Goal: Task Accomplishment & Management: Use online tool/utility

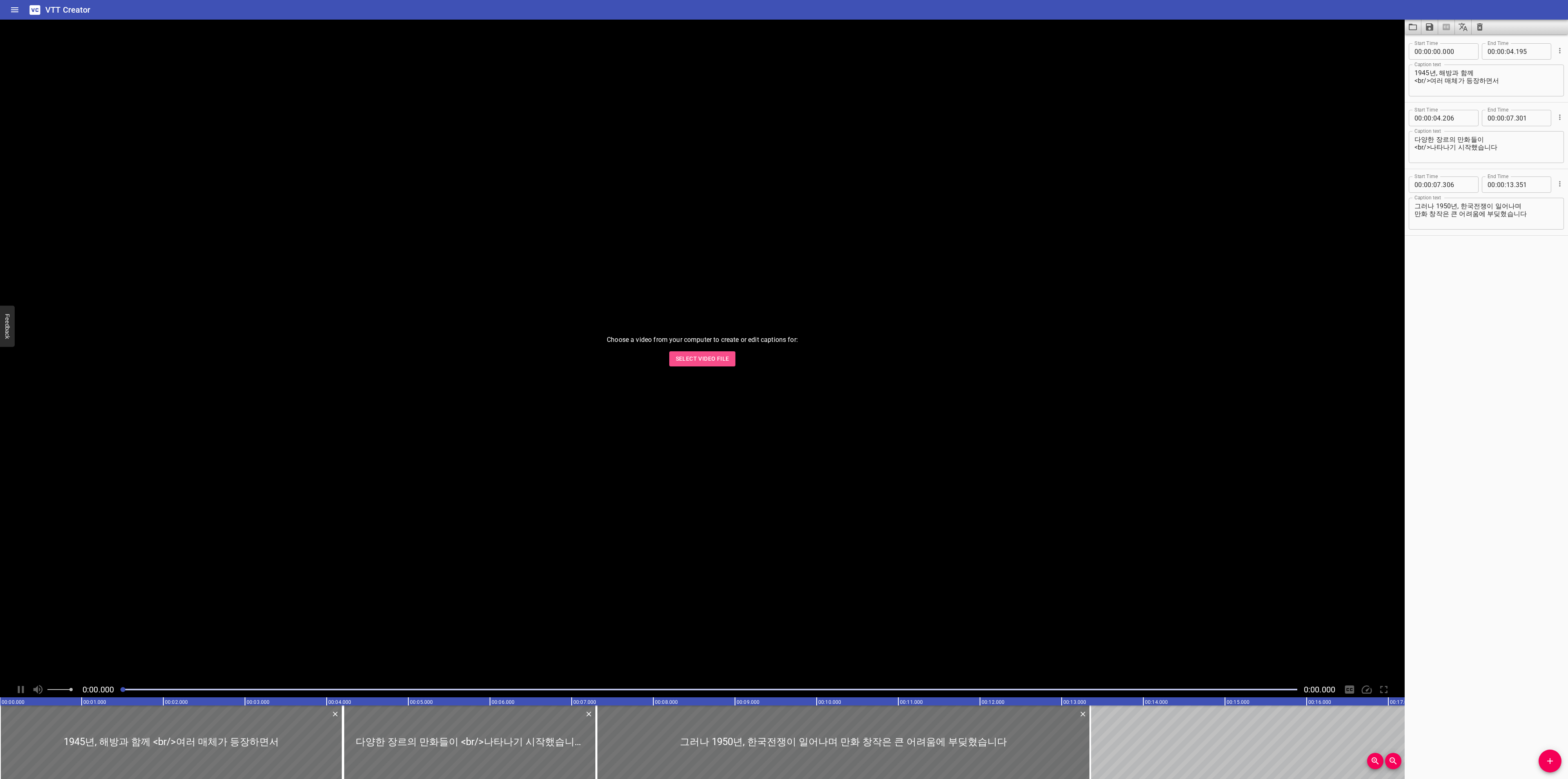
click at [691, 360] on span "Select Video File" at bounding box center [702, 359] width 53 height 10
click at [19, 690] on icon "Play/Pause" at bounding box center [22, 689] width 6 height 7
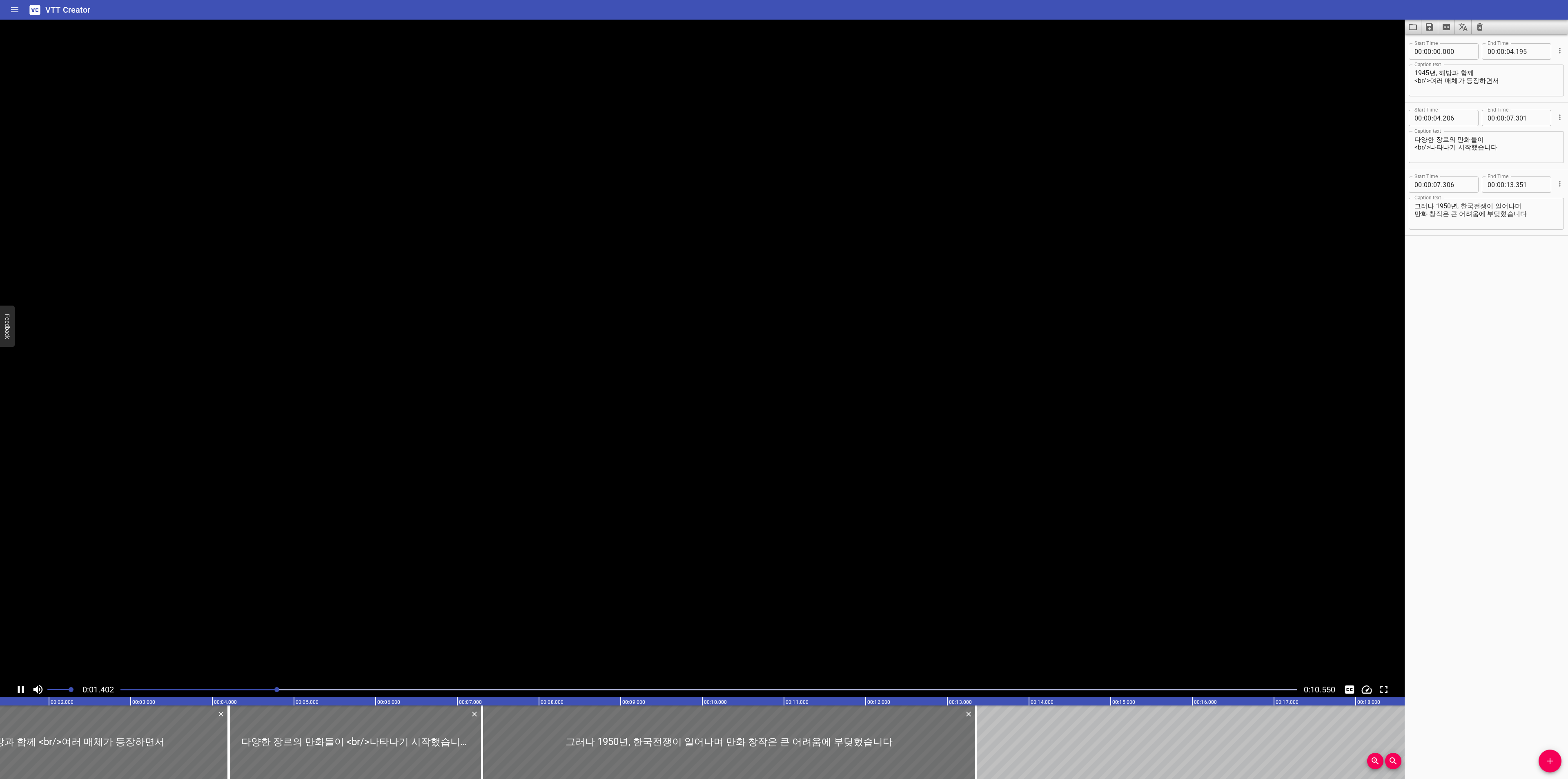
click at [19, 690] on icon "Play/Pause" at bounding box center [21, 689] width 6 height 7
click at [1398, 31] on icon "Video Options" at bounding box center [1395, 29] width 10 height 10
click at [1398, 29] on li "Select New Video File..." at bounding box center [1425, 30] width 81 height 14
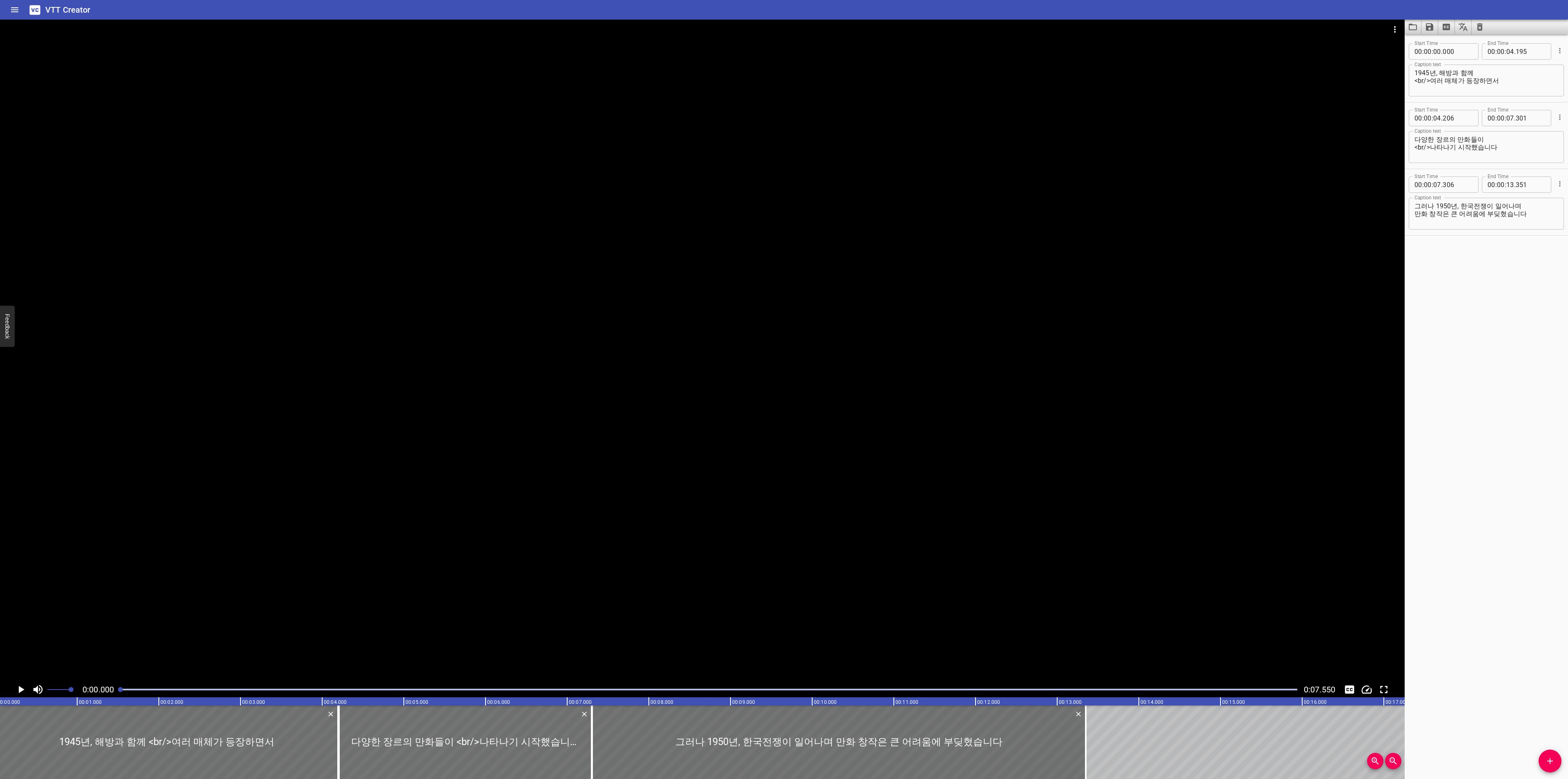
scroll to position [0, 0]
click at [17, 687] on icon "Play/Pause" at bounding box center [20, 689] width 12 height 12
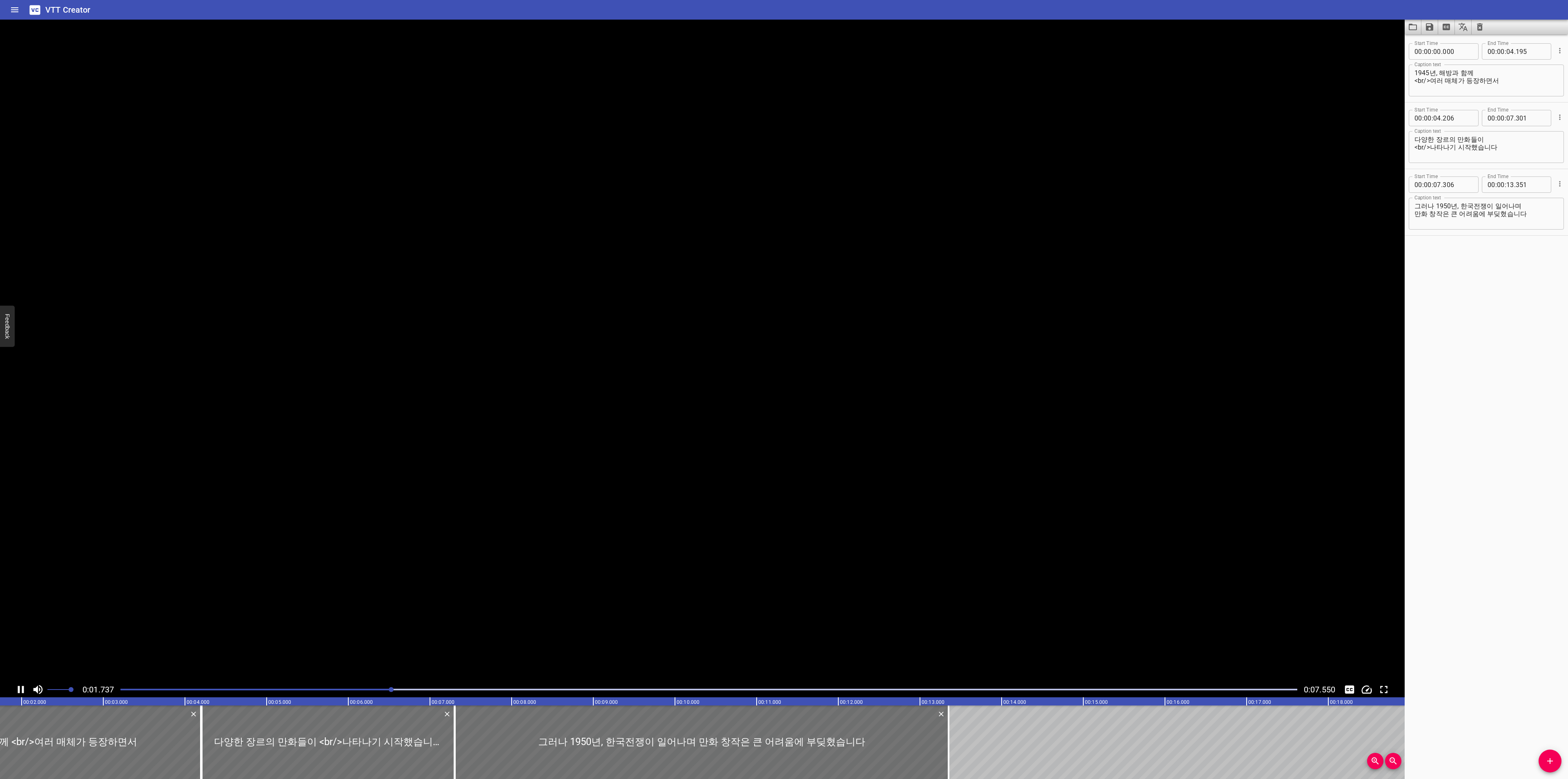
click at [17, 687] on icon "Play/Pause" at bounding box center [20, 689] width 12 height 12
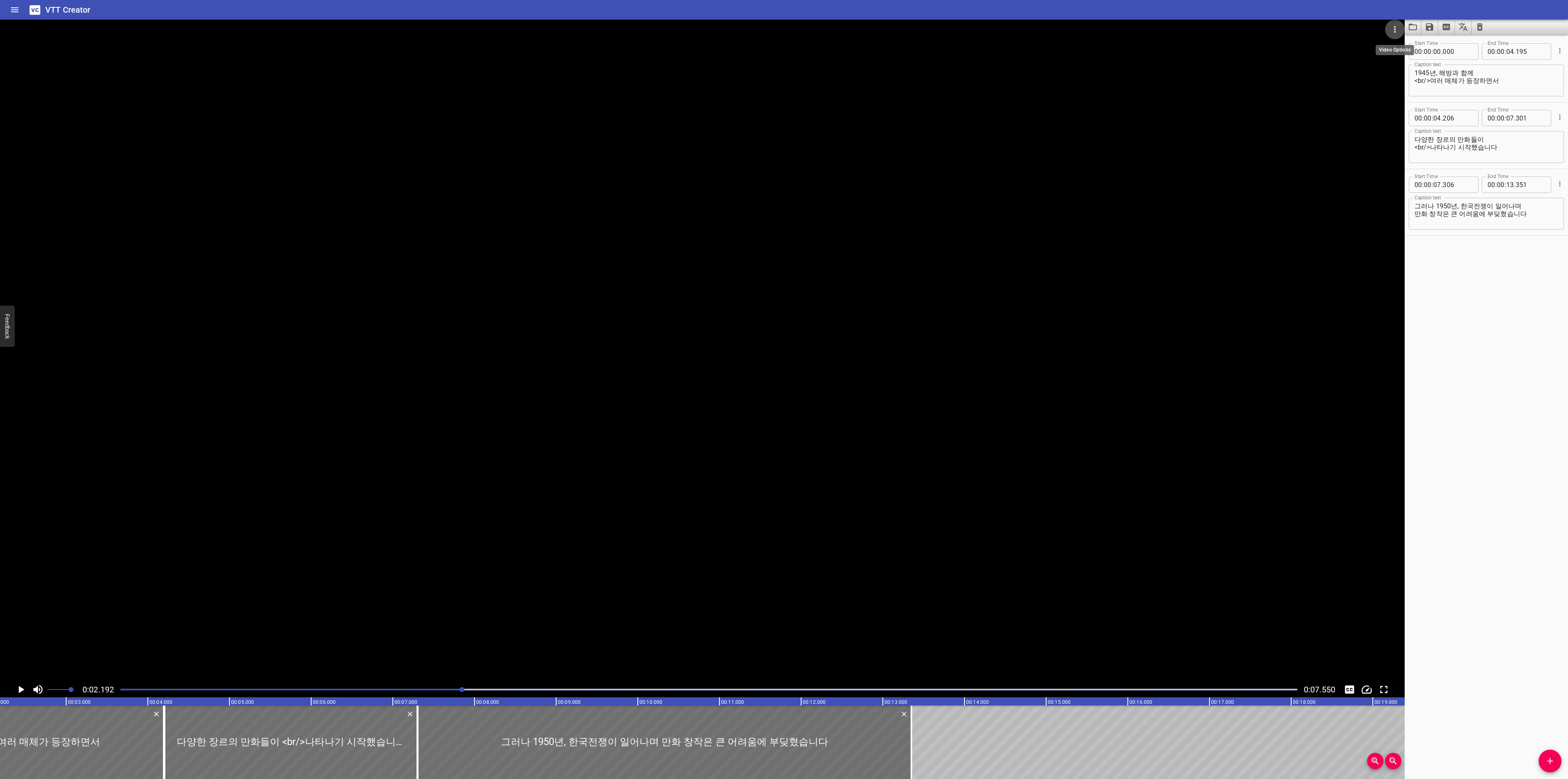
click at [1394, 29] on icon "Video Options" at bounding box center [1395, 29] width 10 height 10
click at [1389, 29] on li "Select New Video File..." at bounding box center [1425, 30] width 81 height 14
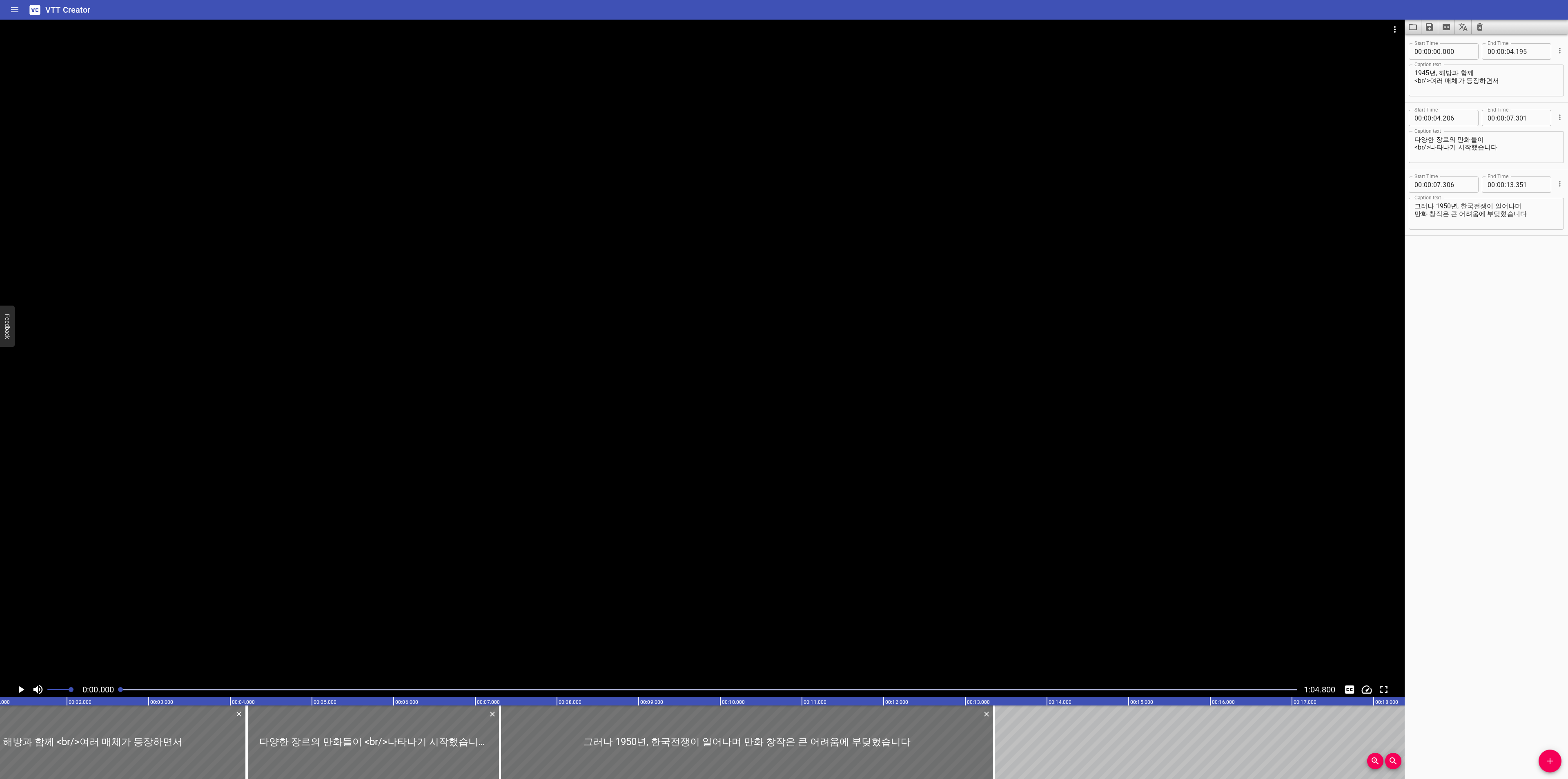
scroll to position [0, 0]
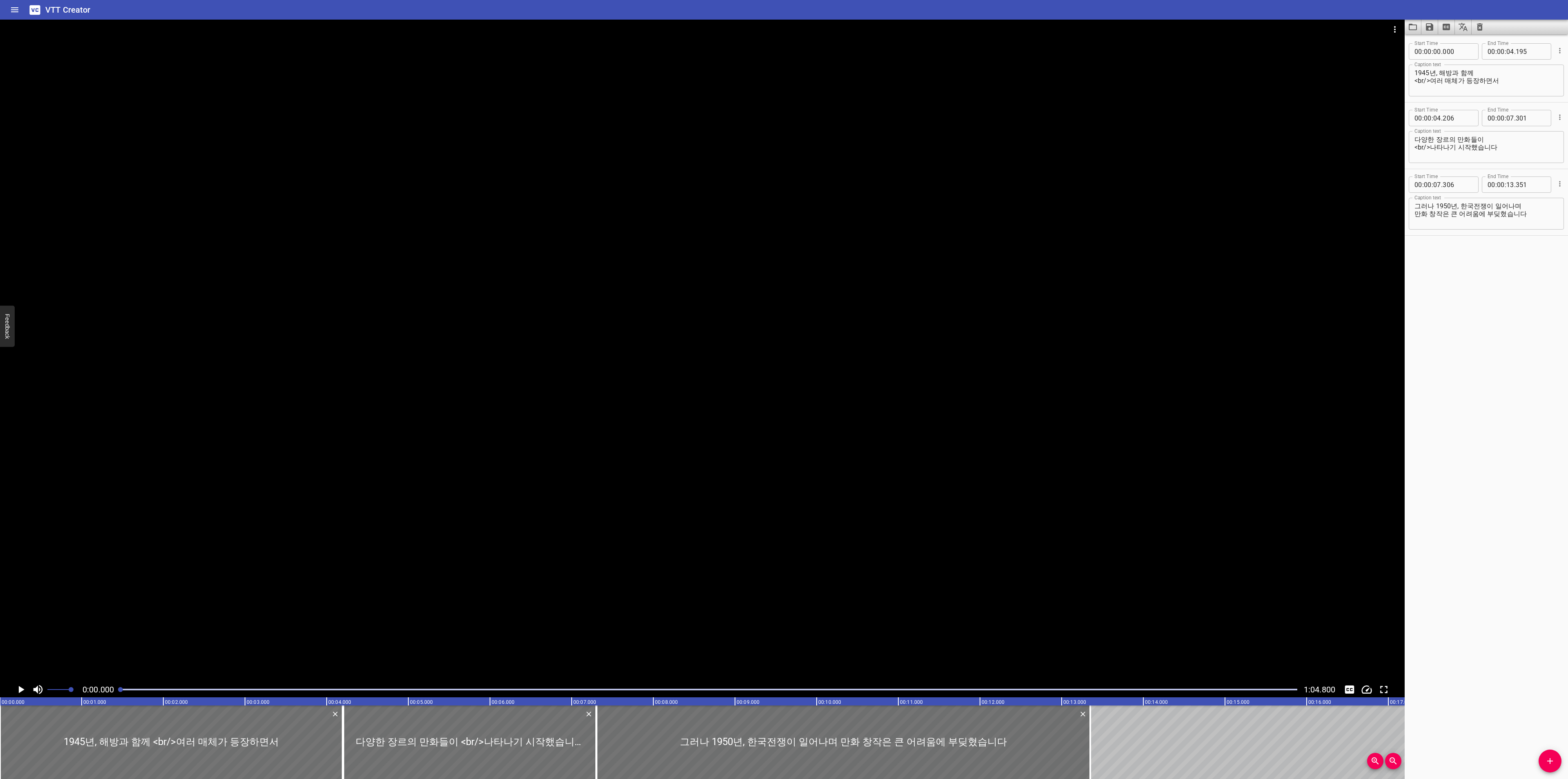
click at [19, 691] on icon "Play/Pause" at bounding box center [20, 689] width 12 height 12
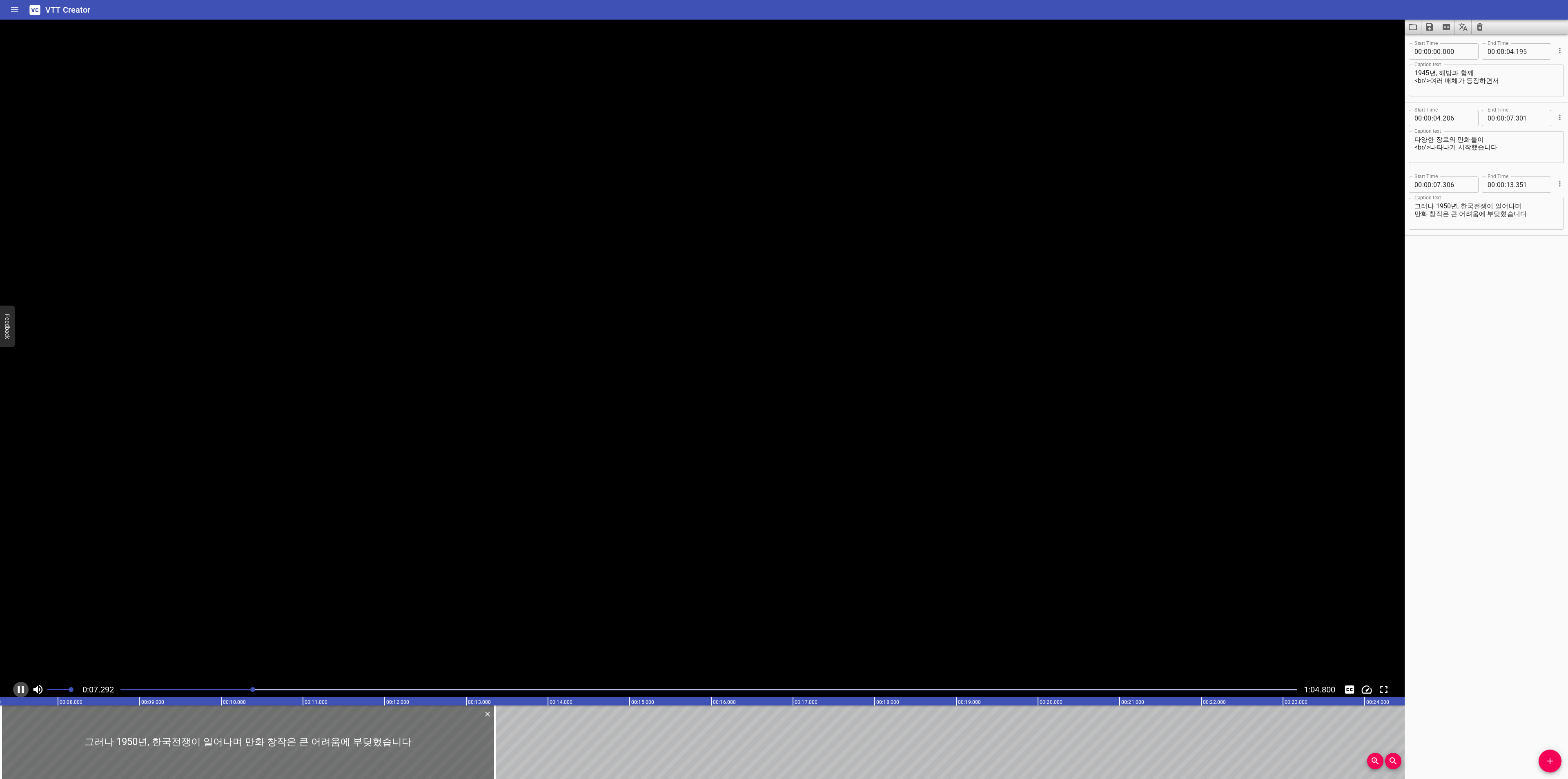
click at [19, 691] on icon "Play/Pause" at bounding box center [21, 689] width 6 height 7
drag, startPoint x: 1483, startPoint y: 144, endPoint x: 1533, endPoint y: 146, distance: 50.0
click at [1533, 146] on textarea "다양한 장르의 만화들이 <br/>나타나기 시작했습니다" at bounding box center [1486, 147] width 144 height 23
type textarea "다양한 장르의 만화들이 <br/>나타나기 시작했는데요"
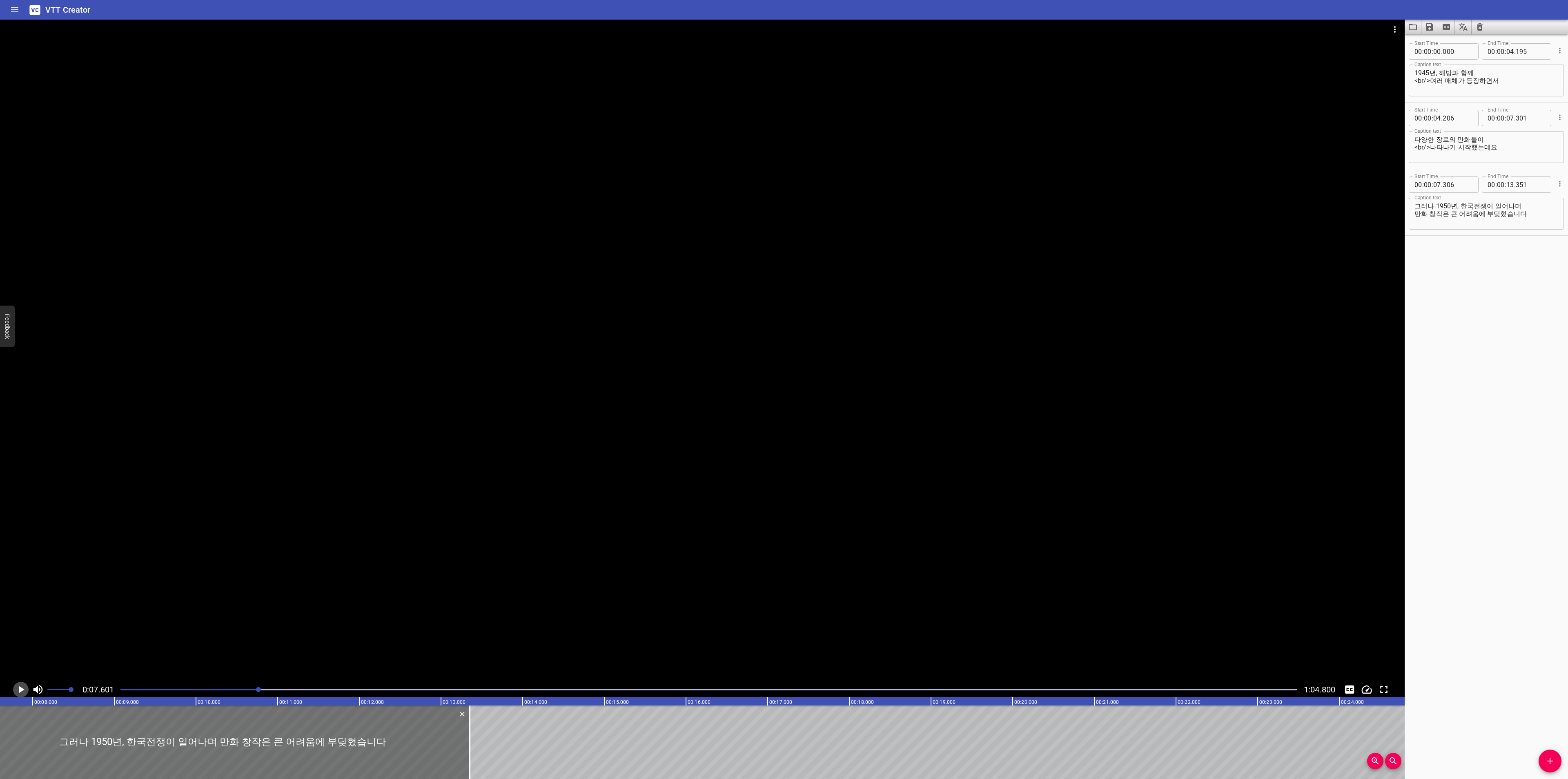
click at [23, 687] on icon "Play/Pause" at bounding box center [20, 689] width 12 height 12
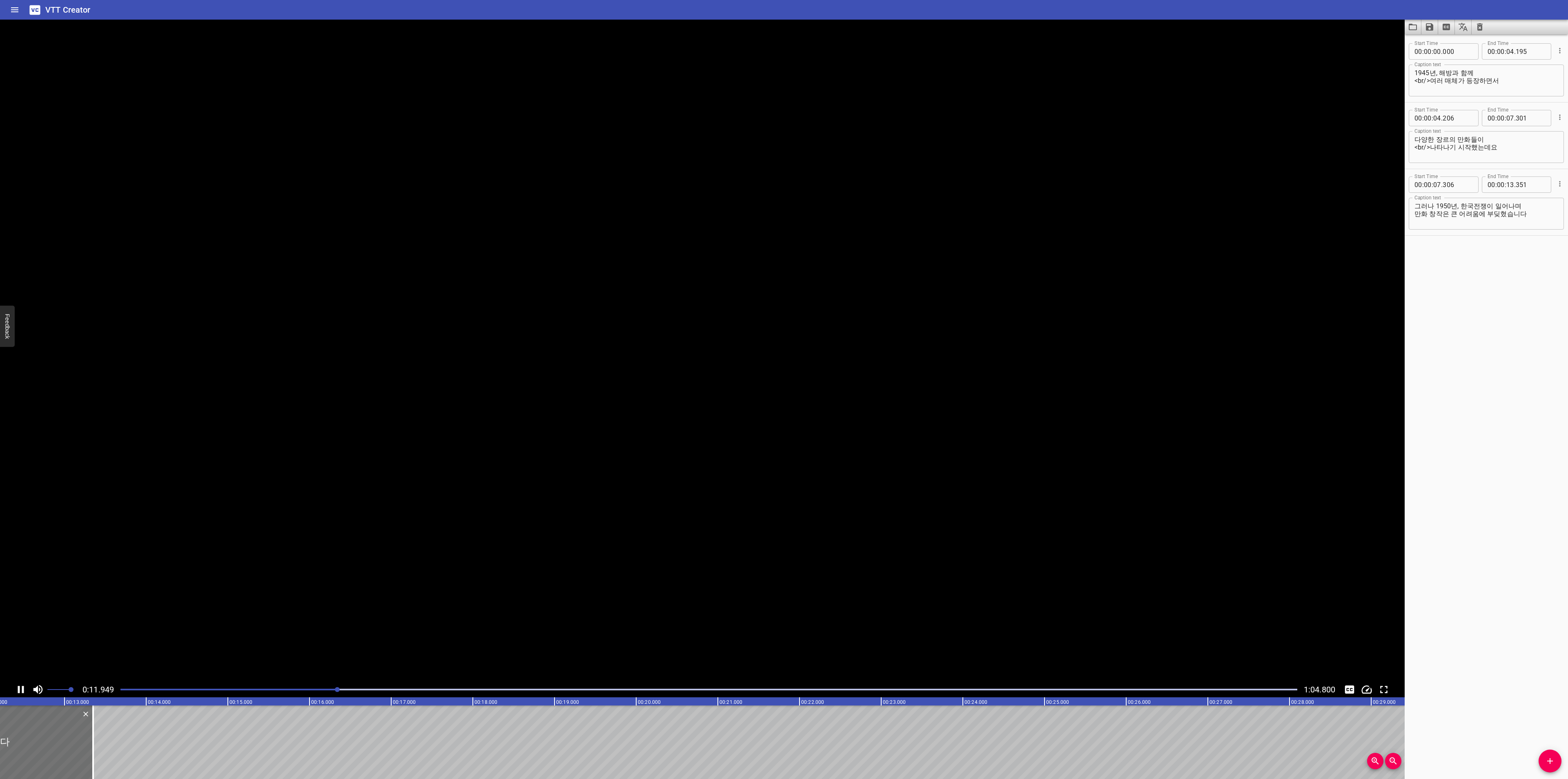
click at [23, 687] on icon "Play/Pause" at bounding box center [21, 689] width 6 height 7
click at [1414, 214] on div "그러나 1950년, 한국전쟁이 일어나며 만화 창작은 큰 어려움에 부딪혔습니다 Caption text" at bounding box center [1486, 213] width 155 height 32
type textarea "그러나 1950년, 한국전쟁이 일어나며 <br/>만화 창작은 큰 어려움에 부딪혔습니다"
click at [1550, 766] on button "Add Cue" at bounding box center [1550, 761] width 23 height 23
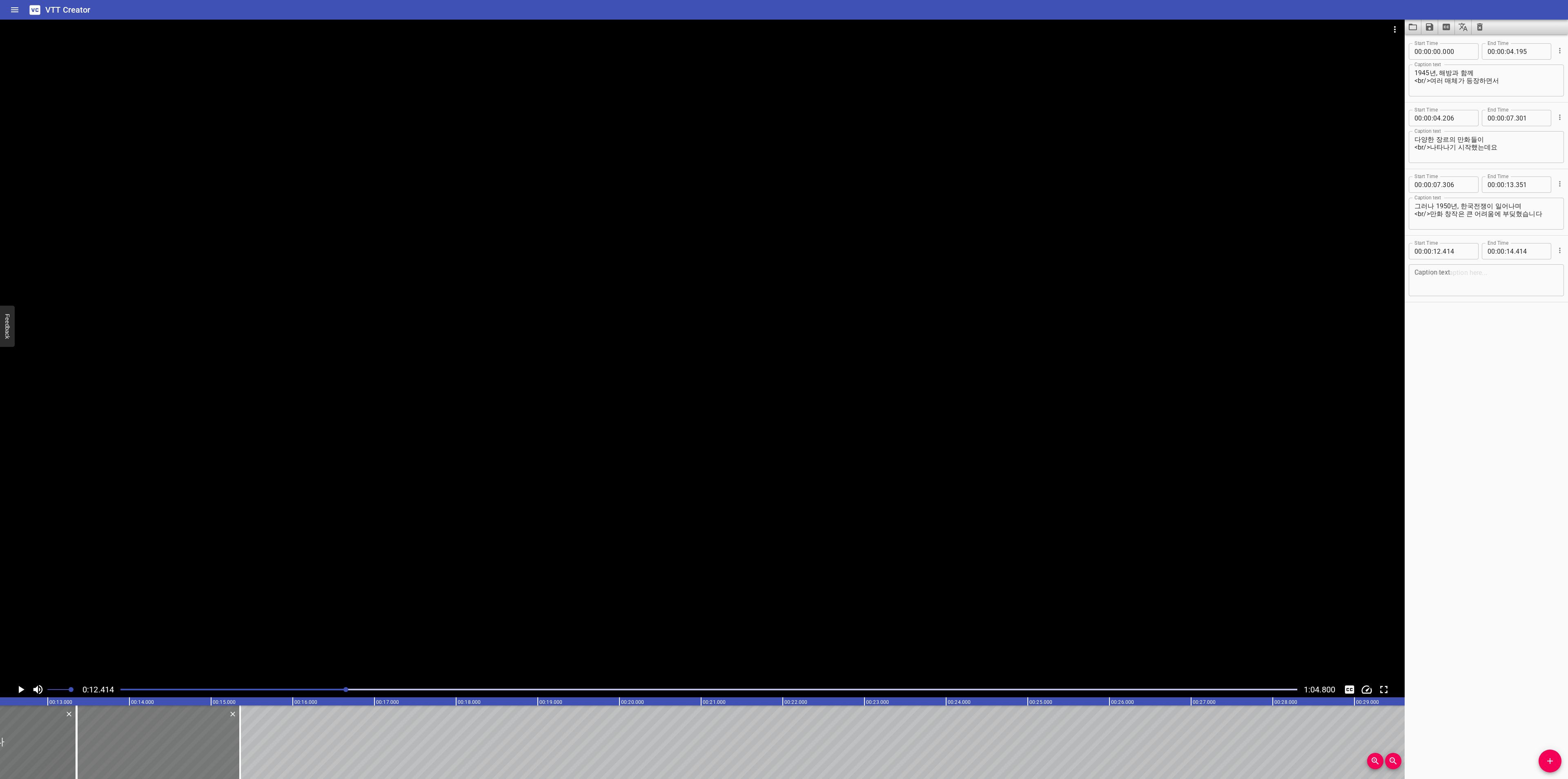
drag, startPoint x: 79, startPoint y: 732, endPoint x: 156, endPoint y: 729, distance: 77.1
click at [156, 729] on div at bounding box center [158, 742] width 163 height 73
type input "13"
type input "354"
type input "15"
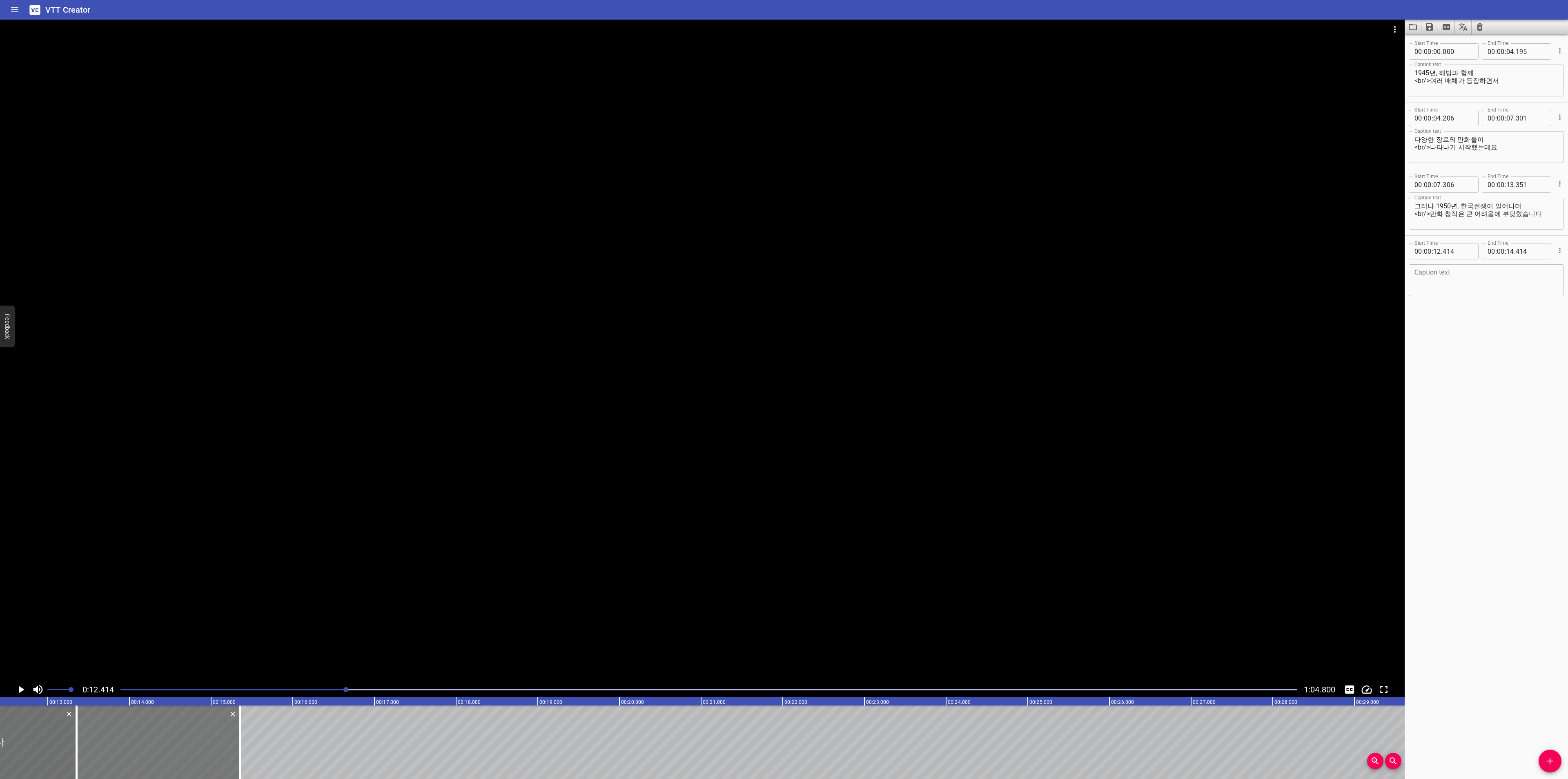
type input "354"
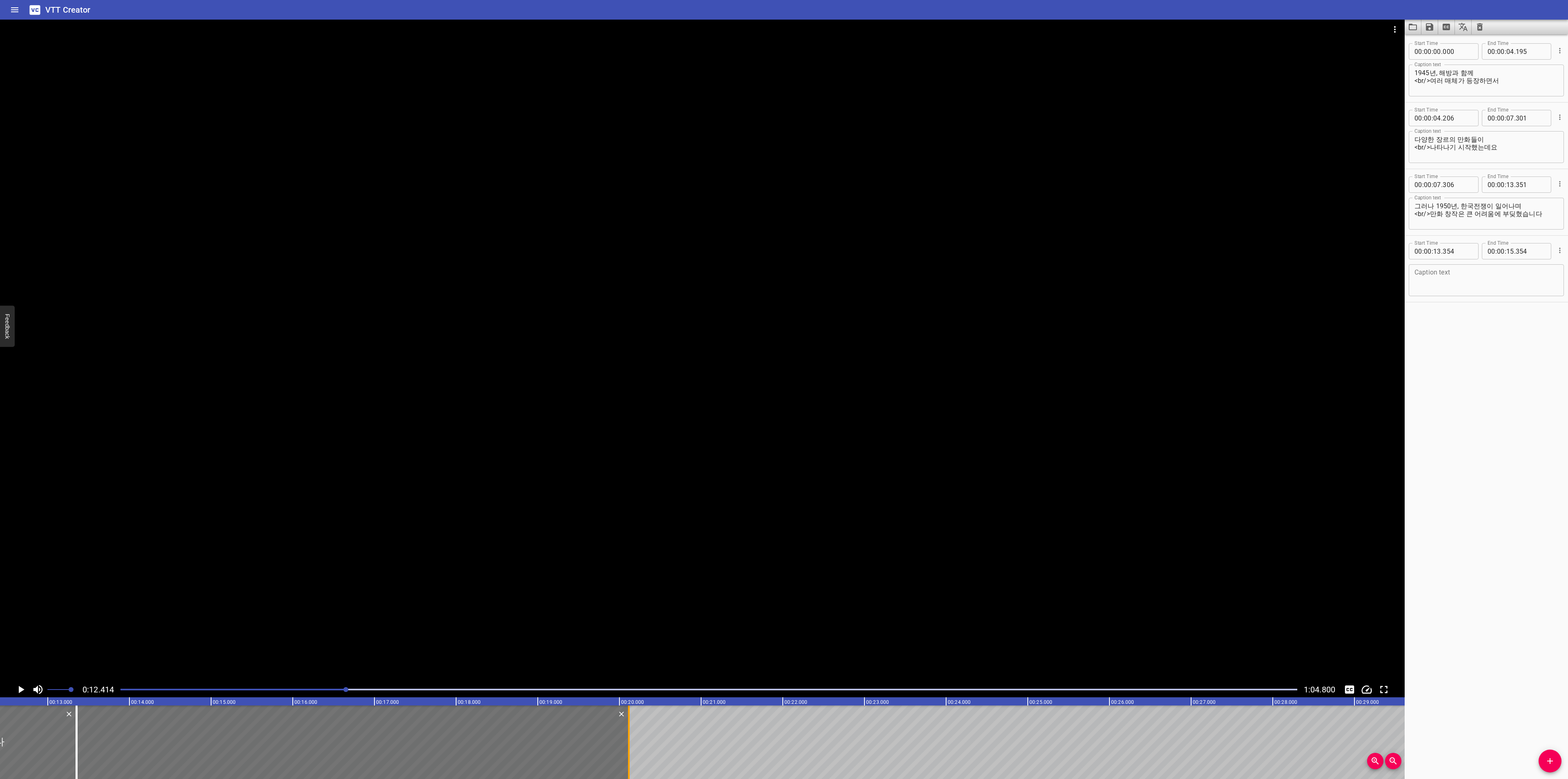
drag, startPoint x: 237, startPoint y: 738, endPoint x: 626, endPoint y: 746, distance: 389.1
click at [626, 746] on div at bounding box center [628, 742] width 8 height 73
type input "20"
type input "114"
click at [1472, 273] on textarea at bounding box center [1486, 280] width 144 height 23
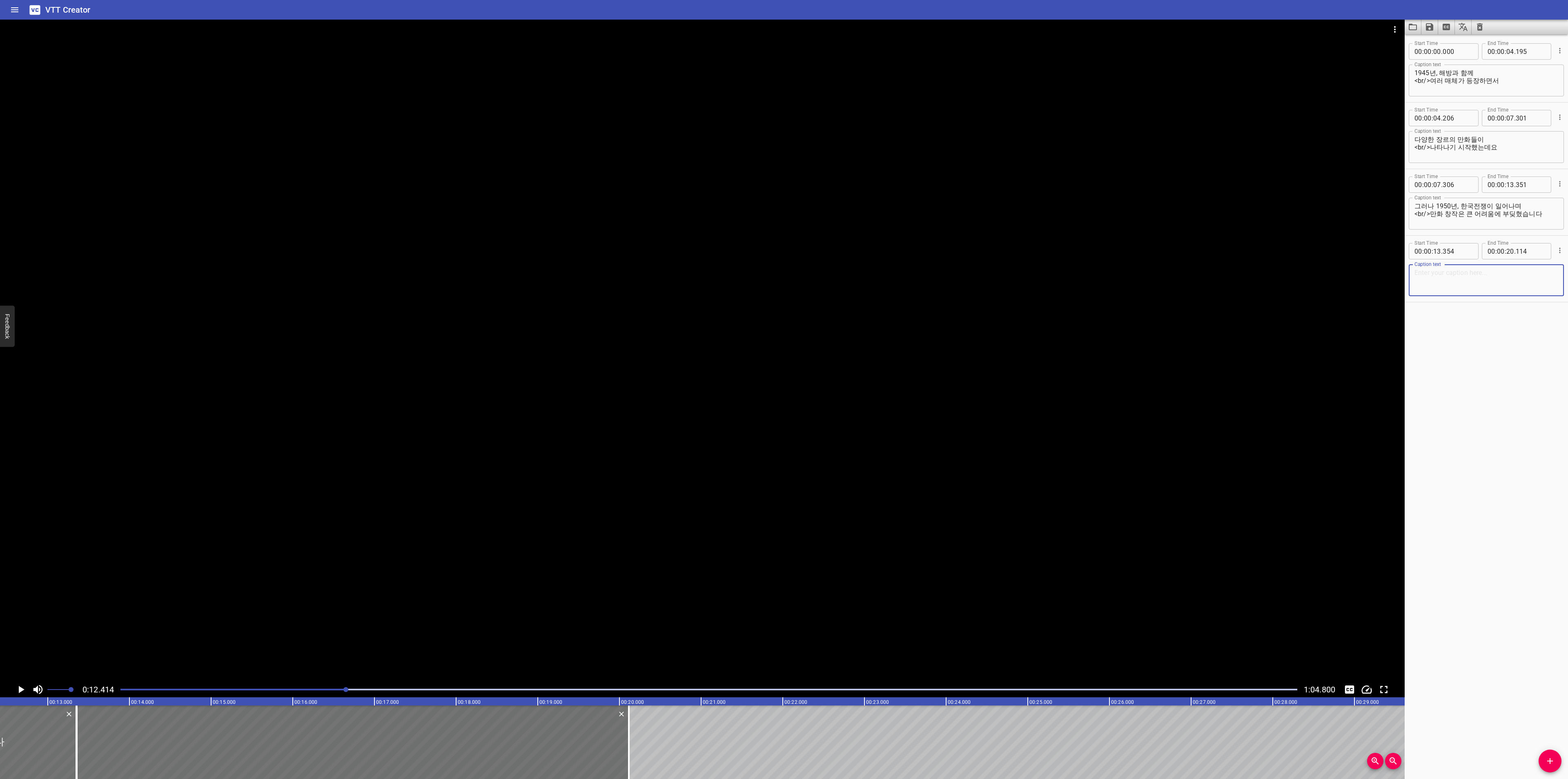
paste textarea "그럼에도 피난지였던 [GEOGRAPHIC_DATA]이나 [GEOGRAPHIC_DATA]에서는"
click at [1418, 276] on textarea "그럼에도 피난지였던 [GEOGRAPHIC_DATA]이나 [GEOGRAPHIC_DATA]에서는" at bounding box center [1486, 280] width 144 height 23
type textarea "그럼에도 피난지였던 [GEOGRAPHIC_DATA]이나 [GEOGRAPHIC_DATA]에서는"
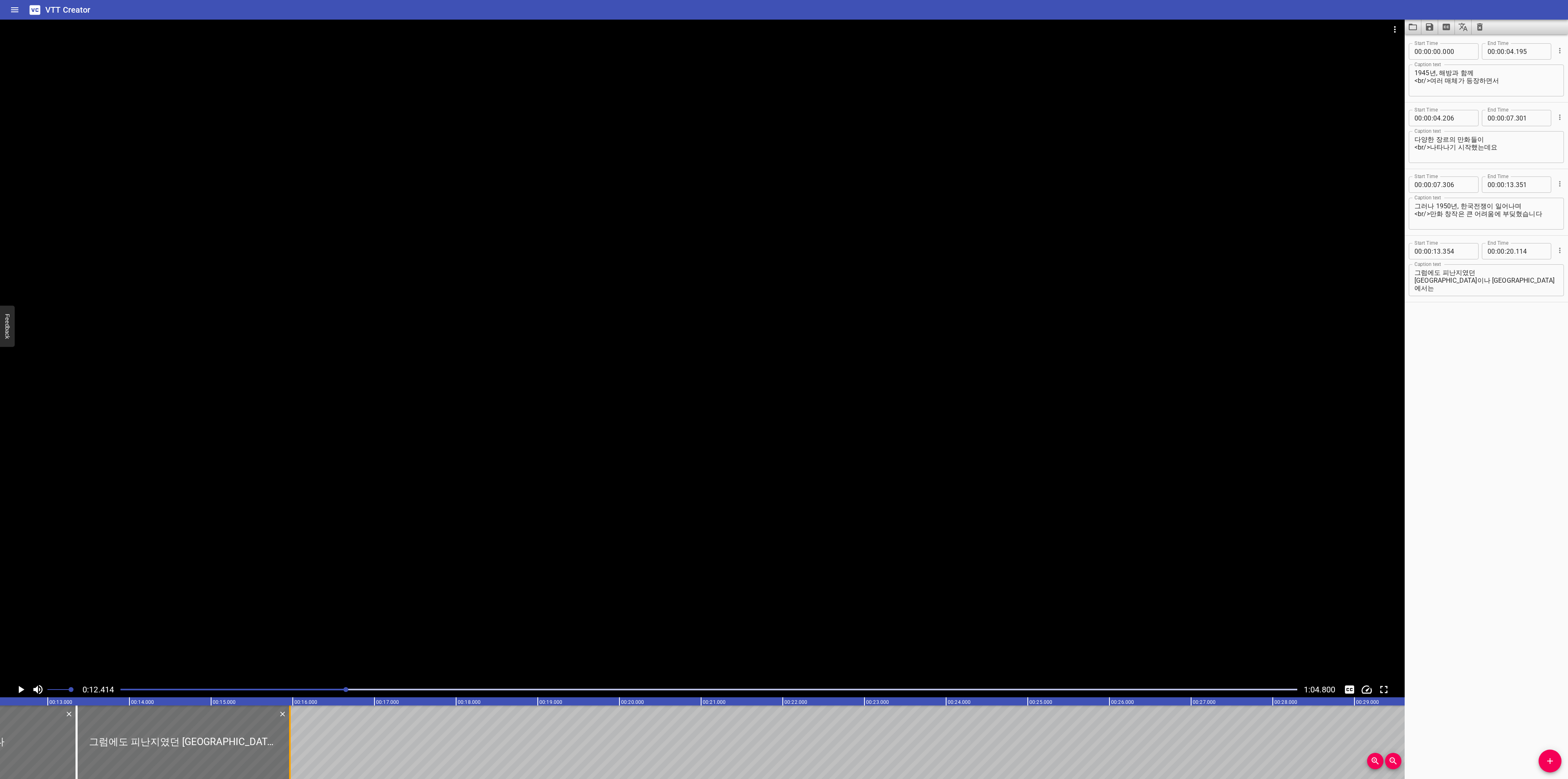
drag, startPoint x: 631, startPoint y: 735, endPoint x: 292, endPoint y: 742, distance: 339.1
click at [292, 742] on div at bounding box center [289, 742] width 8 height 73
type input "15"
type input "964"
click at [17, 687] on icon "Play/Pause" at bounding box center [20, 689] width 12 height 12
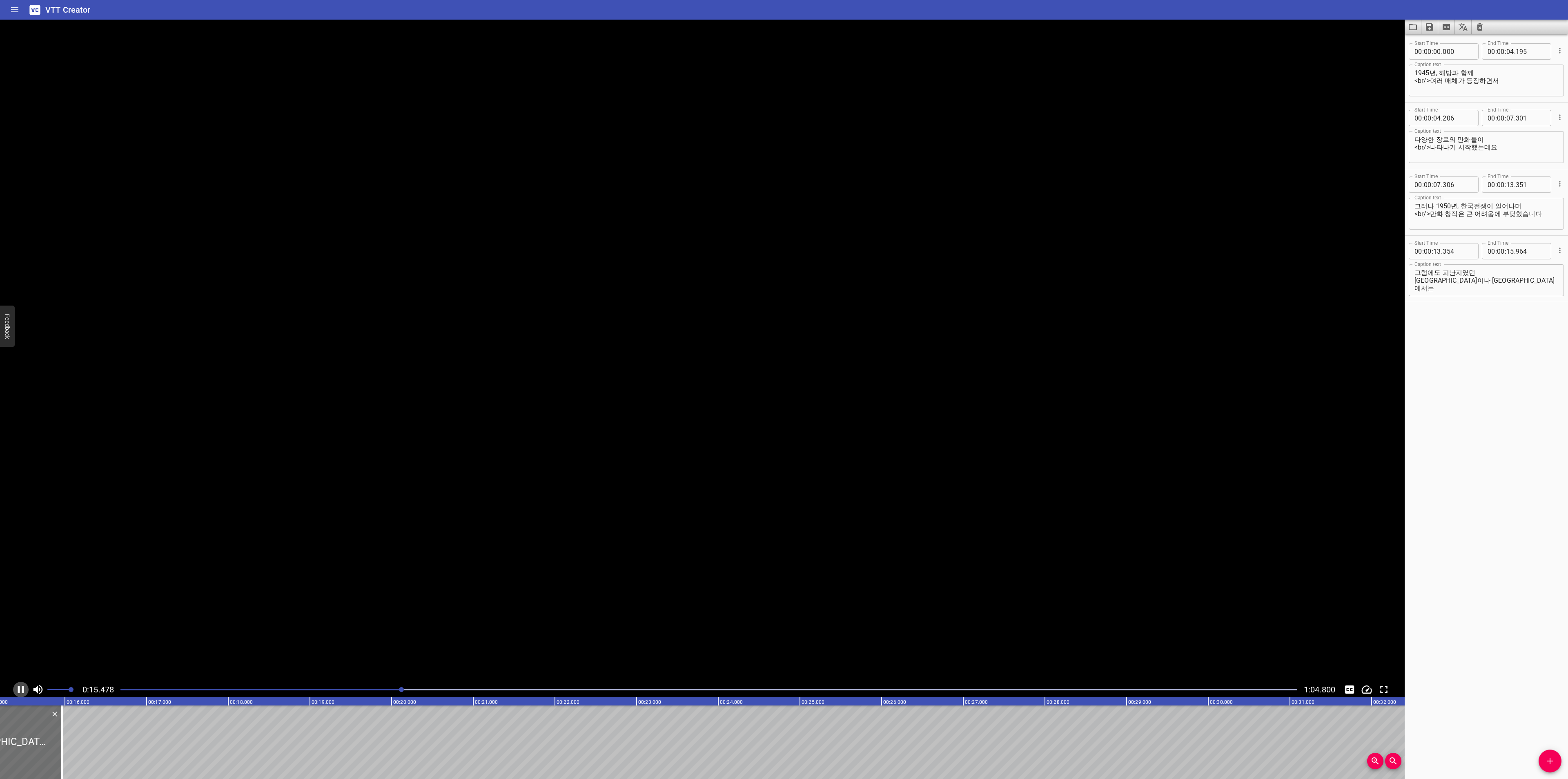
click at [17, 687] on icon "Play/Pause" at bounding box center [20, 689] width 12 height 12
click at [1413, 279] on div "그럼에도 피난지였던 [GEOGRAPHIC_DATA]이나 [GEOGRAPHIC_DATA]에서는 Caption text" at bounding box center [1486, 280] width 155 height 32
click at [1516, 278] on textarea "그럼에도 피난지였던 <br/>[GEOGRAPHIC_DATA]이나 [GEOGRAPHIC_DATA]에서는" at bounding box center [1486, 280] width 144 height 23
click at [1505, 272] on textarea "그럼에도 피난지였던 <br/>[GEOGRAPHIC_DATA]이나 [GEOGRAPHIC_DATA]에서는" at bounding box center [1486, 280] width 144 height 23
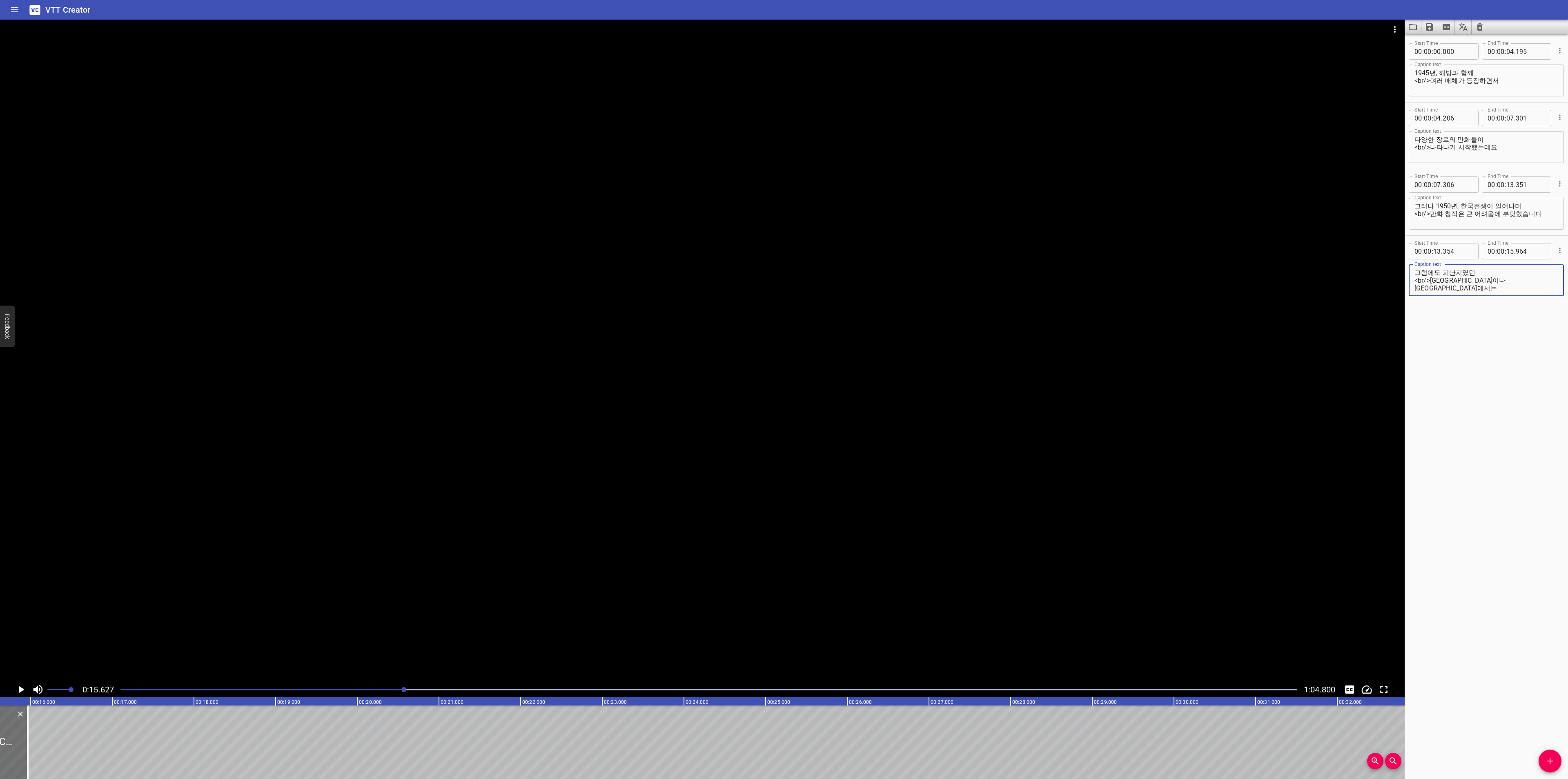
type textarea "그럼에도 피난지였던 <br/>[GEOGRAPHIC_DATA]이나 [GEOGRAPHIC_DATA]에서는"
click at [1549, 760] on icon "Add Cue" at bounding box center [1550, 761] width 10 height 10
drag, startPoint x: 70, startPoint y: 742, endPoint x: 102, endPoint y: 746, distance: 32.2
click at [102, 746] on div at bounding box center [113, 742] width 163 height 73
type input "16"
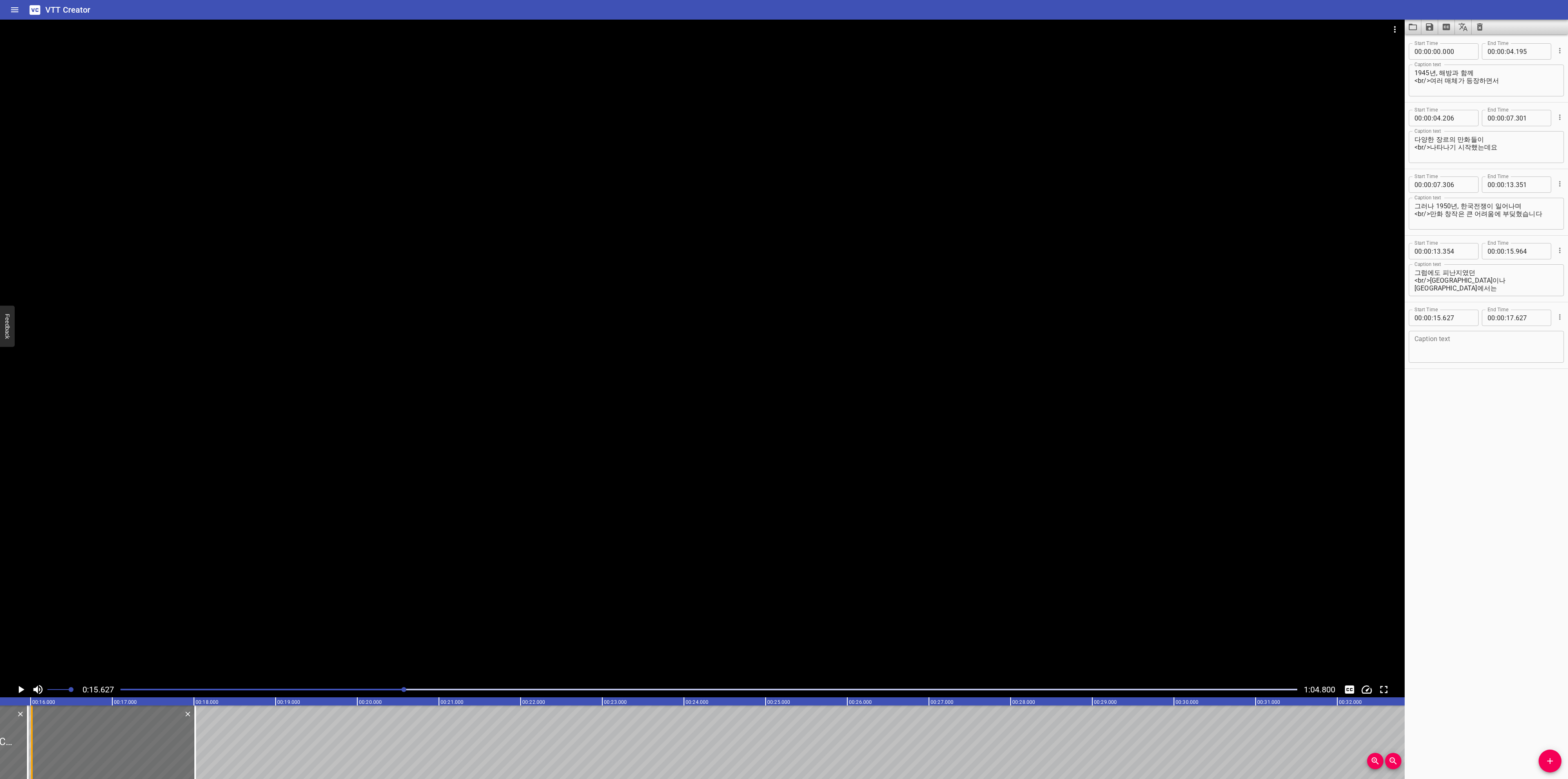
type input "017"
type input "18"
type input "017"
type input "999"
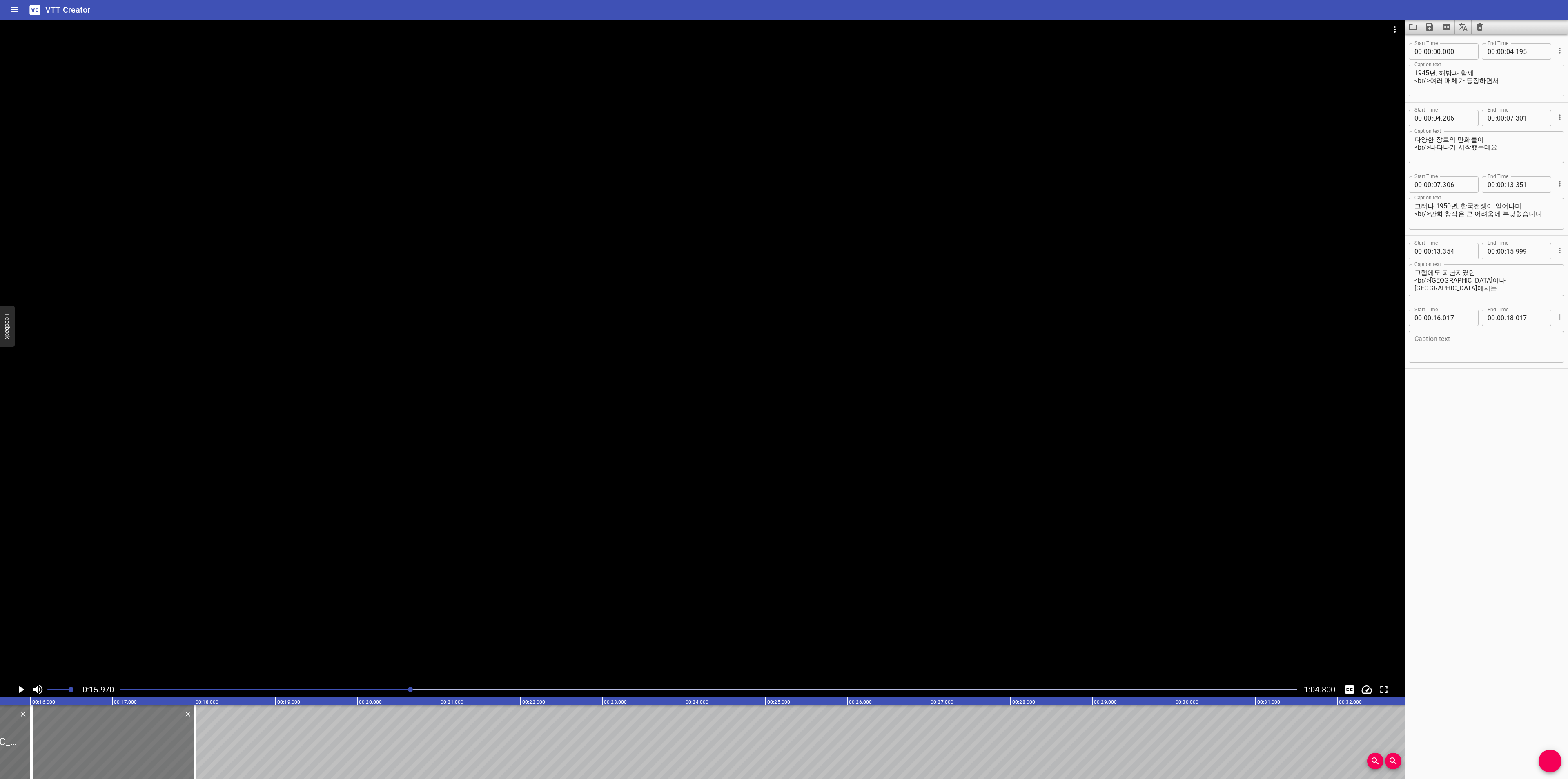
scroll to position [0, 1304]
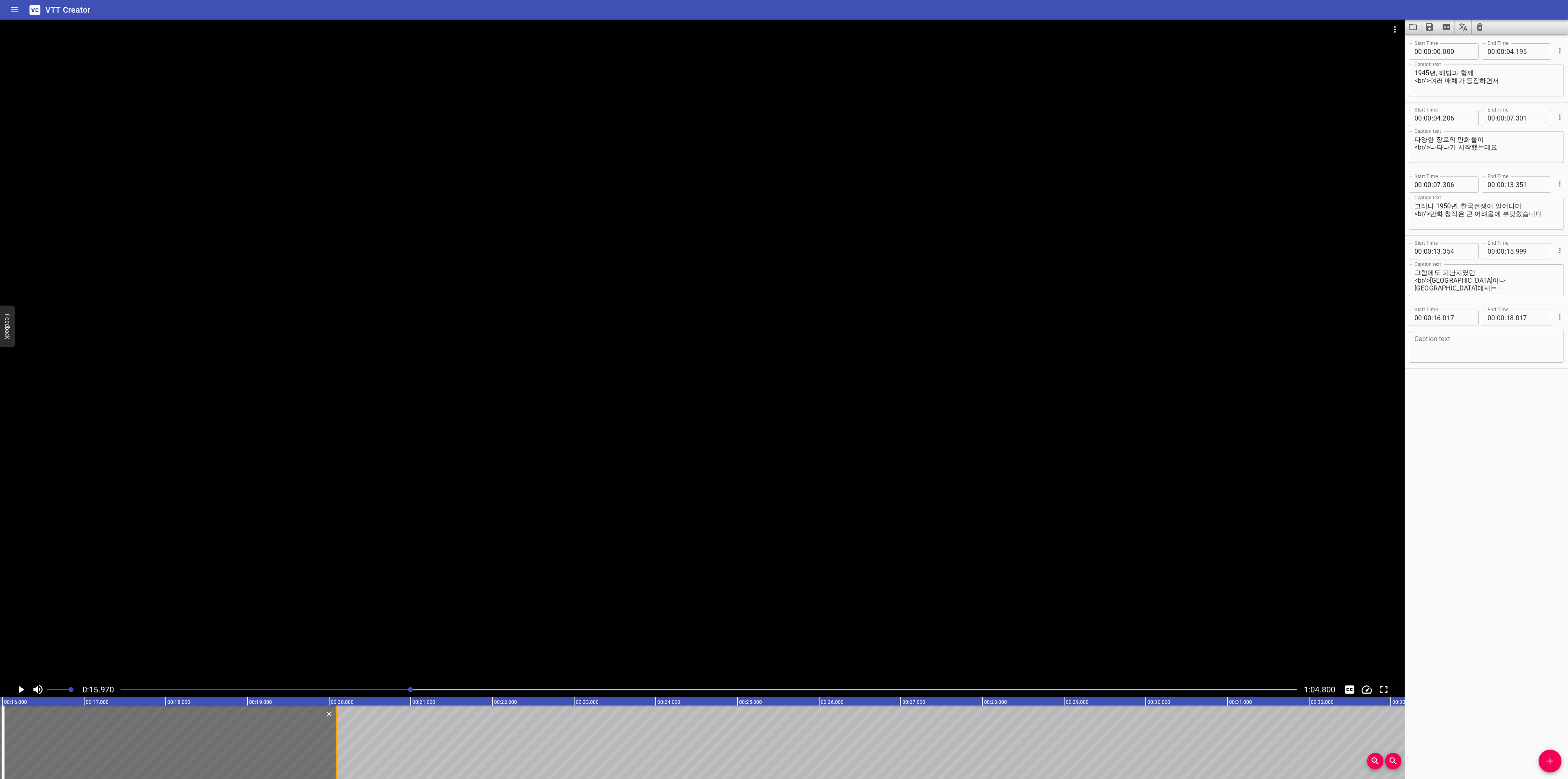
drag, startPoint x: 170, startPoint y: 734, endPoint x: 339, endPoint y: 732, distance: 169.0
click at [339, 732] on div at bounding box center [336, 742] width 8 height 73
type input "20"
type input "092"
click at [1478, 349] on textarea at bounding box center [1486, 347] width 144 height 23
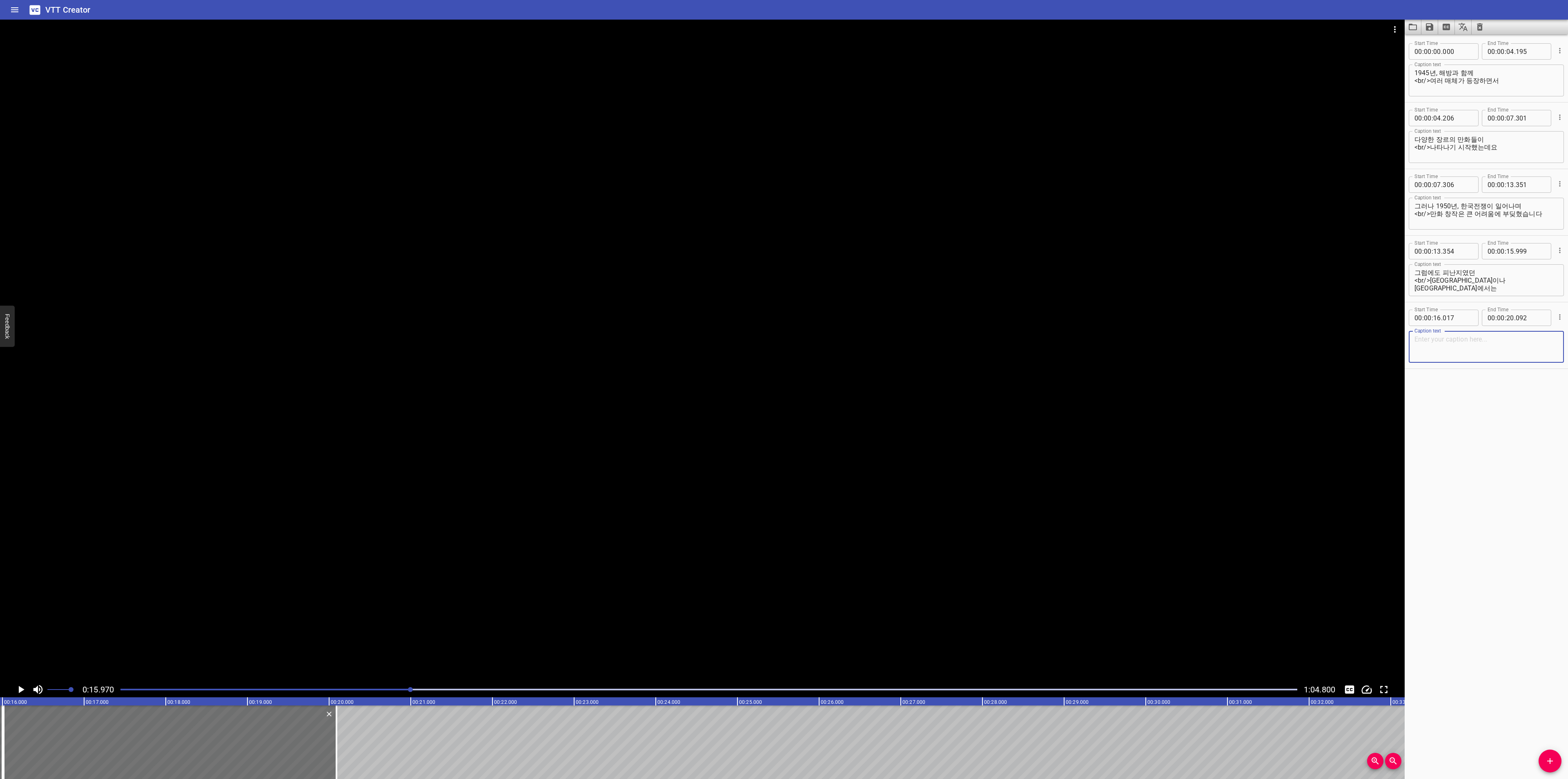
paste textarea "얇은 두께의 만화가 출간되어 그 명맥을 이어 나갔습니다"
click at [1498, 339] on textarea "얇은 두께의 만화가 출간되어 그 명맥을 이어 나갔습니다" at bounding box center [1486, 347] width 144 height 23
click at [17, 686] on icon "Play/Pause" at bounding box center [20, 689] width 12 height 12
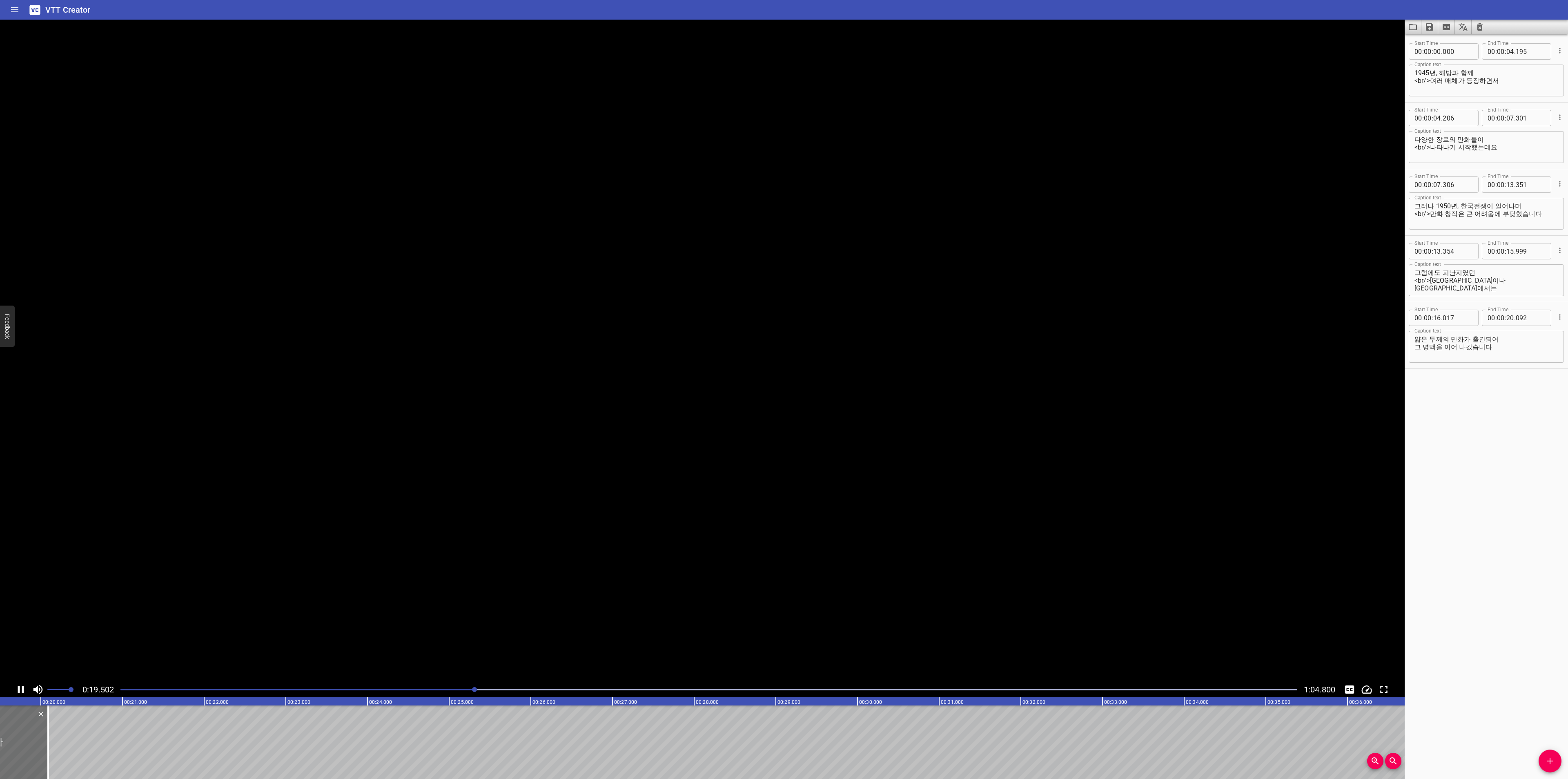
click at [17, 686] on icon "Play/Pause" at bounding box center [20, 689] width 12 height 12
click at [1475, 344] on textarea "얇은 두께의 만화가 출간되어 그 명맥을 이어 나갔습니다" at bounding box center [1486, 347] width 144 height 23
type textarea "얇은 두께의 만화가 출간되어 <br/>그 명맥을 이어 나갔답니다"
click at [1492, 638] on div "Start Time 00 : 00 : 00 . 000 Start Time End Time 00 : 00 : 04 . 195 End Time C…" at bounding box center [1485, 407] width 163 height 745
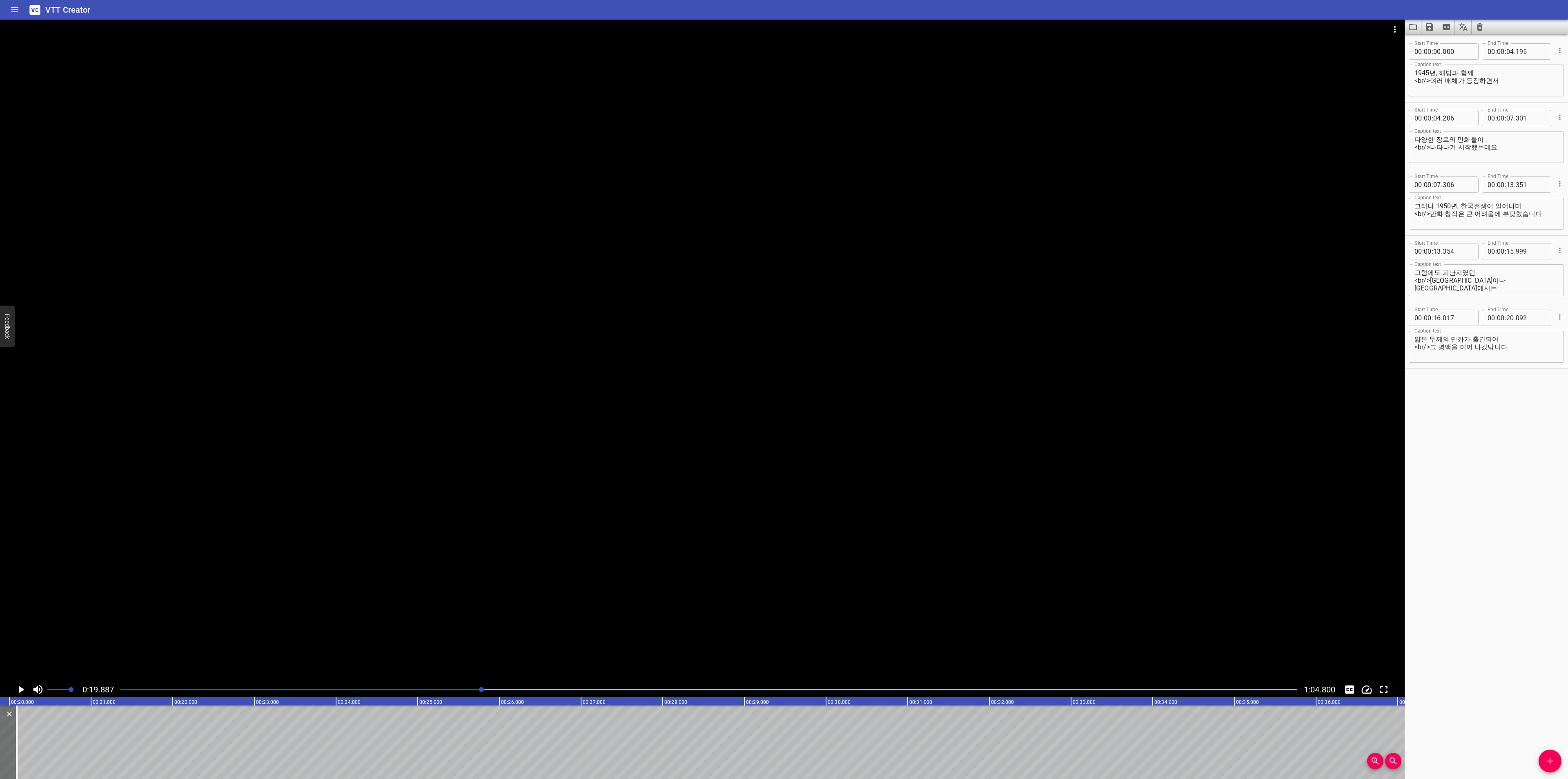
click at [1541, 755] on button "Add Cue" at bounding box center [1550, 761] width 23 height 23
drag, startPoint x: 47, startPoint y: 738, endPoint x: 63, endPoint y: 735, distance: 16.3
click at [63, 735] on div at bounding box center [98, 742] width 163 height 73
type input "20"
type input "092"
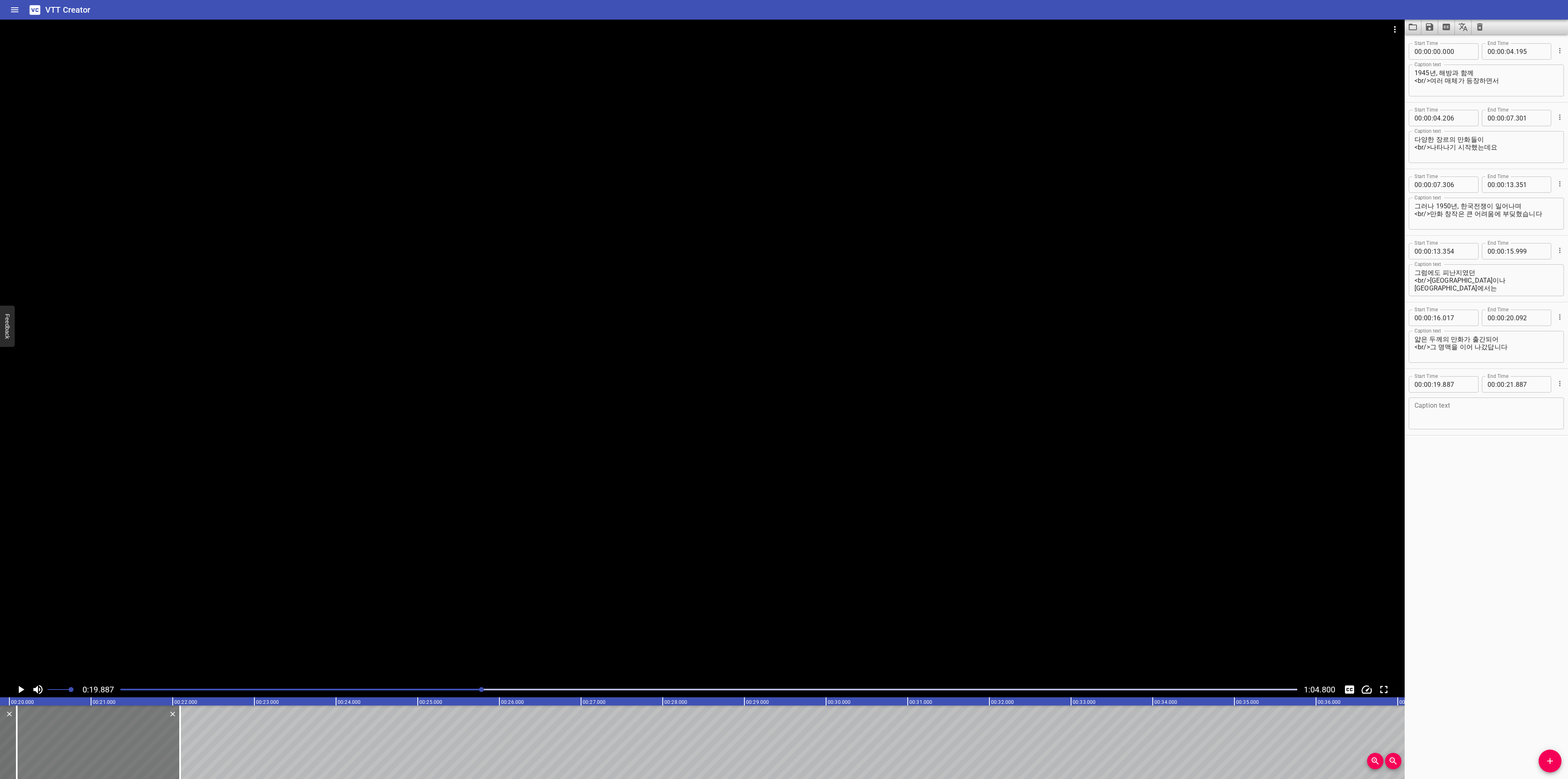
type input "22"
type input "092"
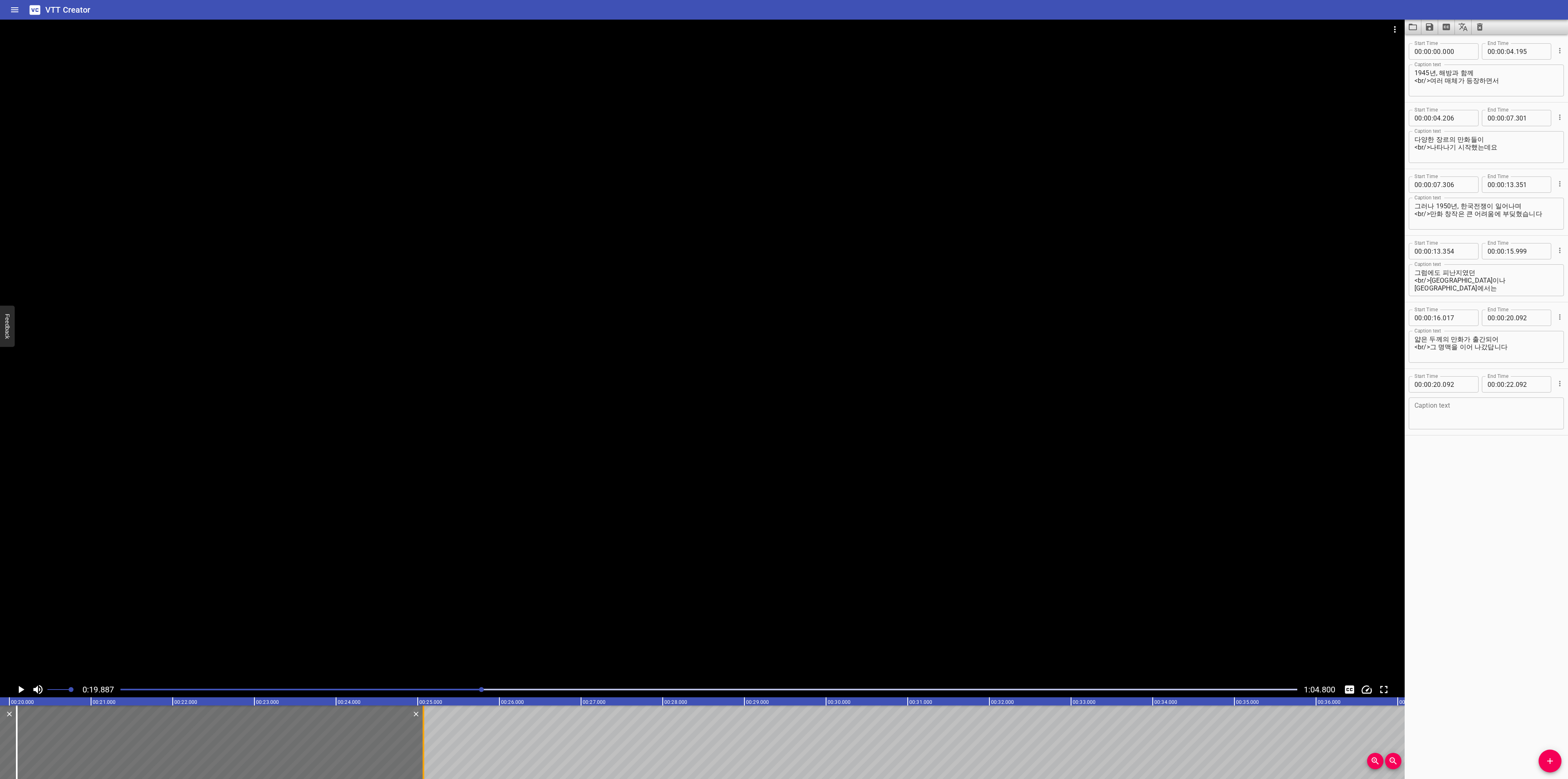
drag, startPoint x: 178, startPoint y: 739, endPoint x: 421, endPoint y: 735, distance: 243.0
click at [421, 735] on div at bounding box center [423, 742] width 8 height 73
type input "25"
type input "072"
click at [1520, 404] on textarea at bounding box center [1486, 413] width 144 height 23
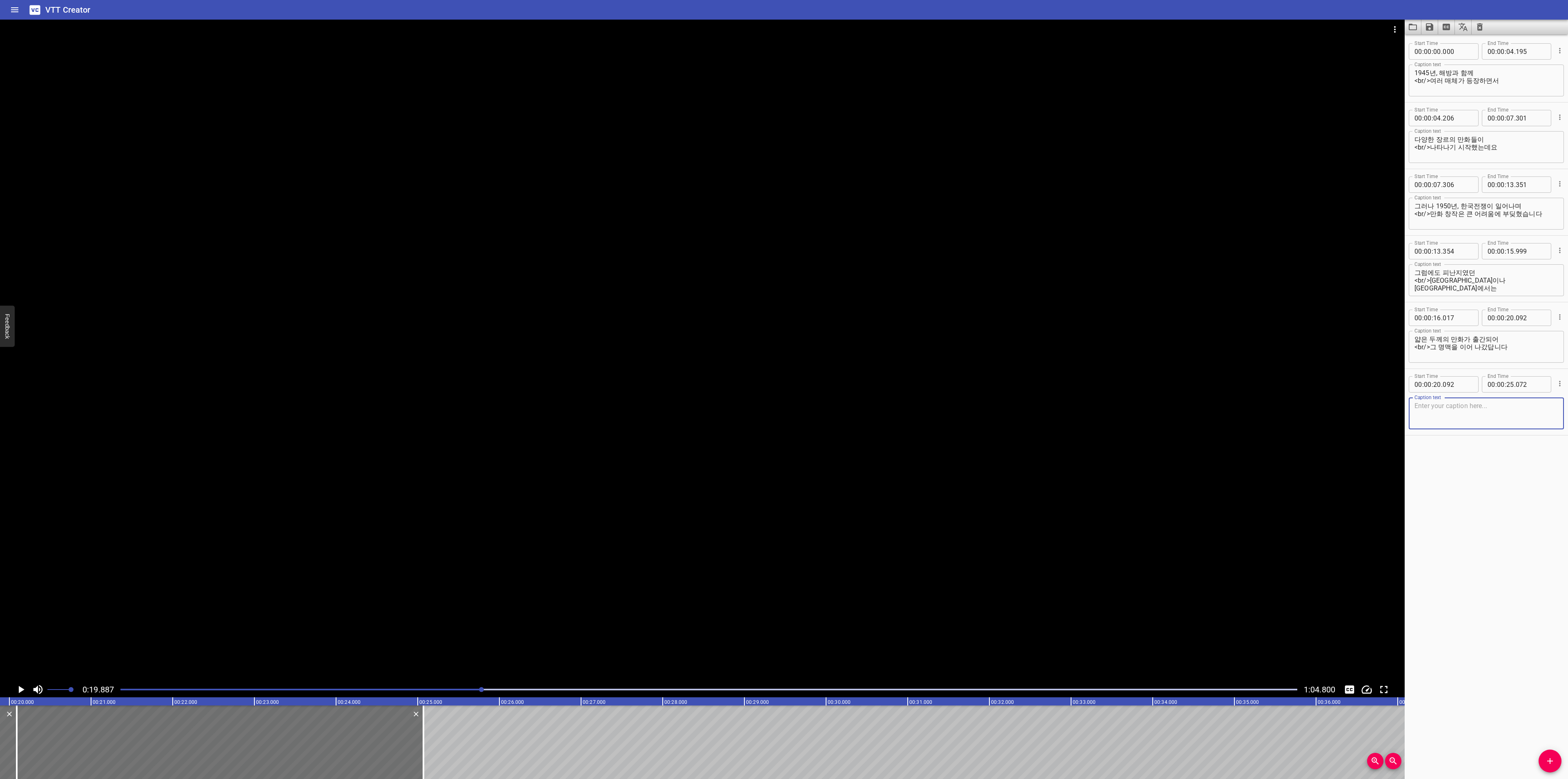
paste textarea "전쟁 중에는 종이가 부족해 만화책을 만들기가 쉽지 않았는데요"
click at [1488, 407] on textarea "전쟁 중에는 종이가 부족해 만화책을 만들기가 쉽지 않았는데요" at bounding box center [1486, 413] width 144 height 23
click at [1416, 411] on textarea "전쟁 중에는 종이가 부족해 만화책을 만들기가 쉽지 않았는데요" at bounding box center [1486, 413] width 144 height 23
click at [20, 686] on icon "Play/Pause" at bounding box center [20, 689] width 12 height 12
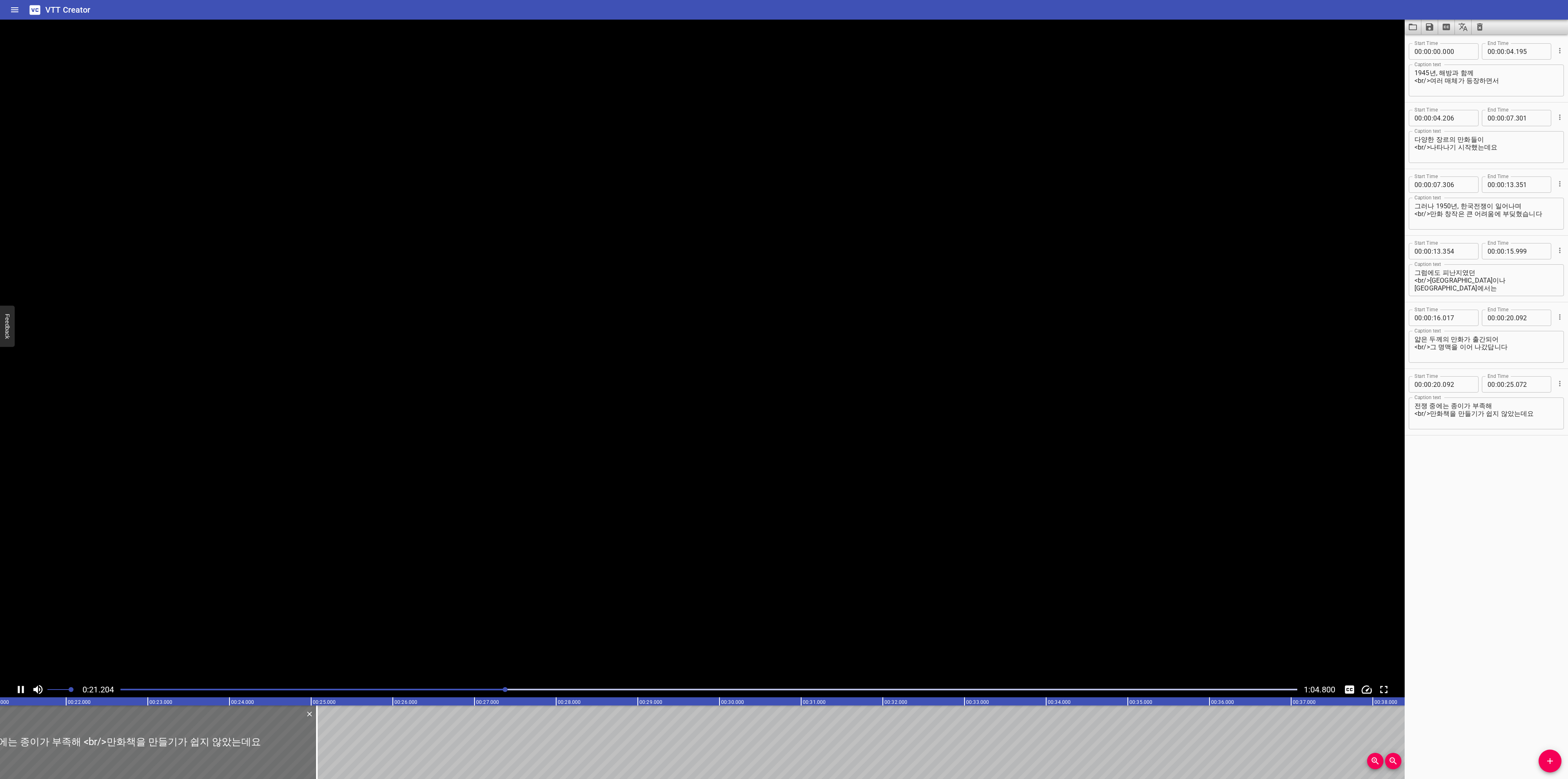
click at [20, 686] on icon "Play/Pause" at bounding box center [20, 689] width 12 height 12
click at [1422, 400] on div "전쟁 중에는 종이가 부족해 <br/>만화책을 만들기가 쉽지 않았는데요 Caption text" at bounding box center [1486, 413] width 155 height 32
click at [16, 691] on icon "Play/Pause" at bounding box center [20, 689] width 12 height 12
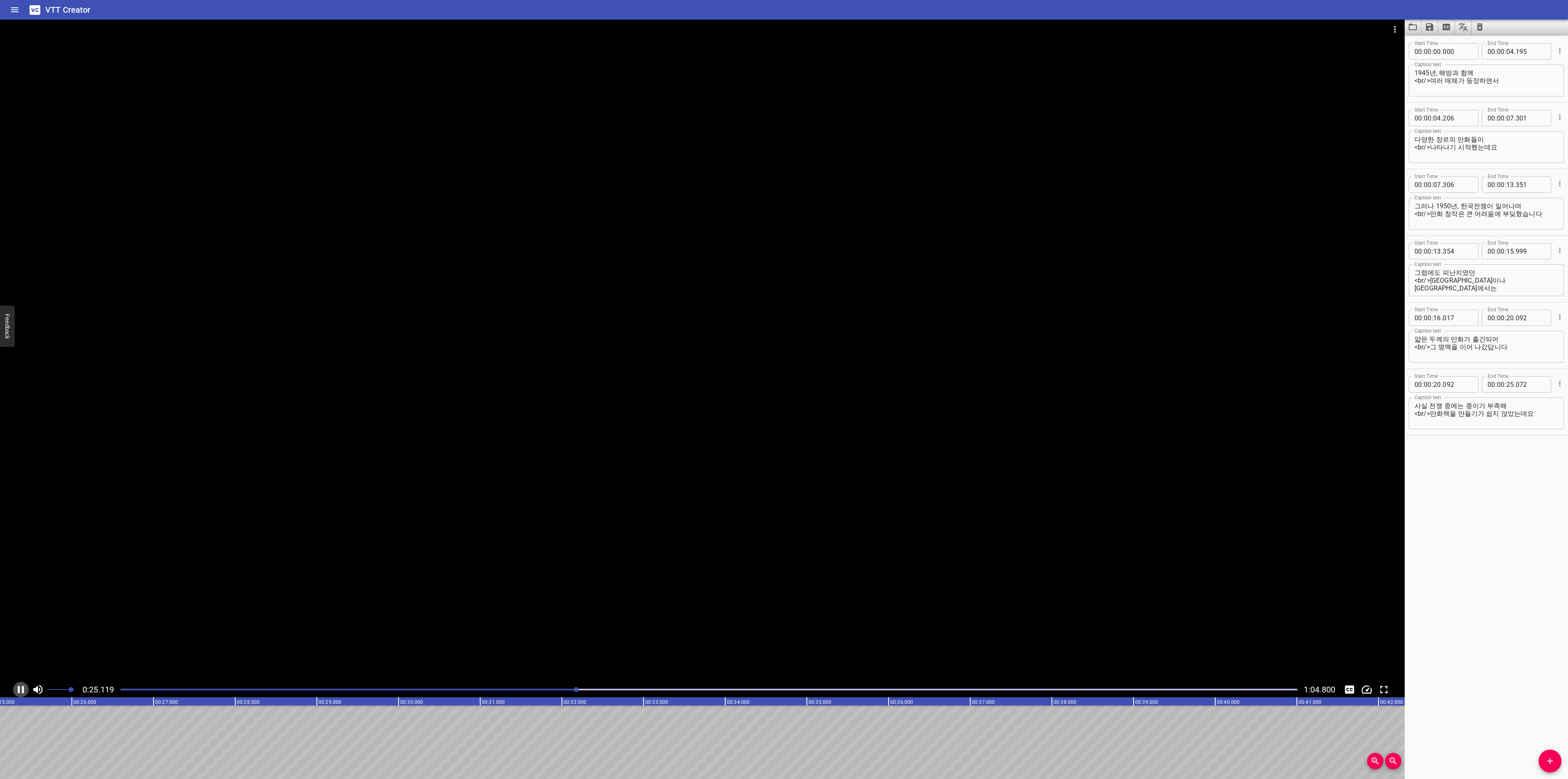
click at [23, 691] on icon "Play/Pause" at bounding box center [21, 689] width 6 height 7
click at [1501, 397] on div "Caption text 사실 전쟁 중에는 종이가 부족해 <br/>만화책을 만들기가 쉽지 않았는데요 Caption text" at bounding box center [1486, 412] width 155 height 37
click at [1526, 402] on textarea "사실 전쟁 중에는 종이가 부족해 <br/>만화책을 만들기가 쉽지 않았는데요" at bounding box center [1486, 413] width 144 height 23
click at [1540, 414] on textarea "사실 전쟁 중에는 종이가 부족해 <br/>만화책을 만들기가 쉽지 않았는데요" at bounding box center [1486, 413] width 144 height 23
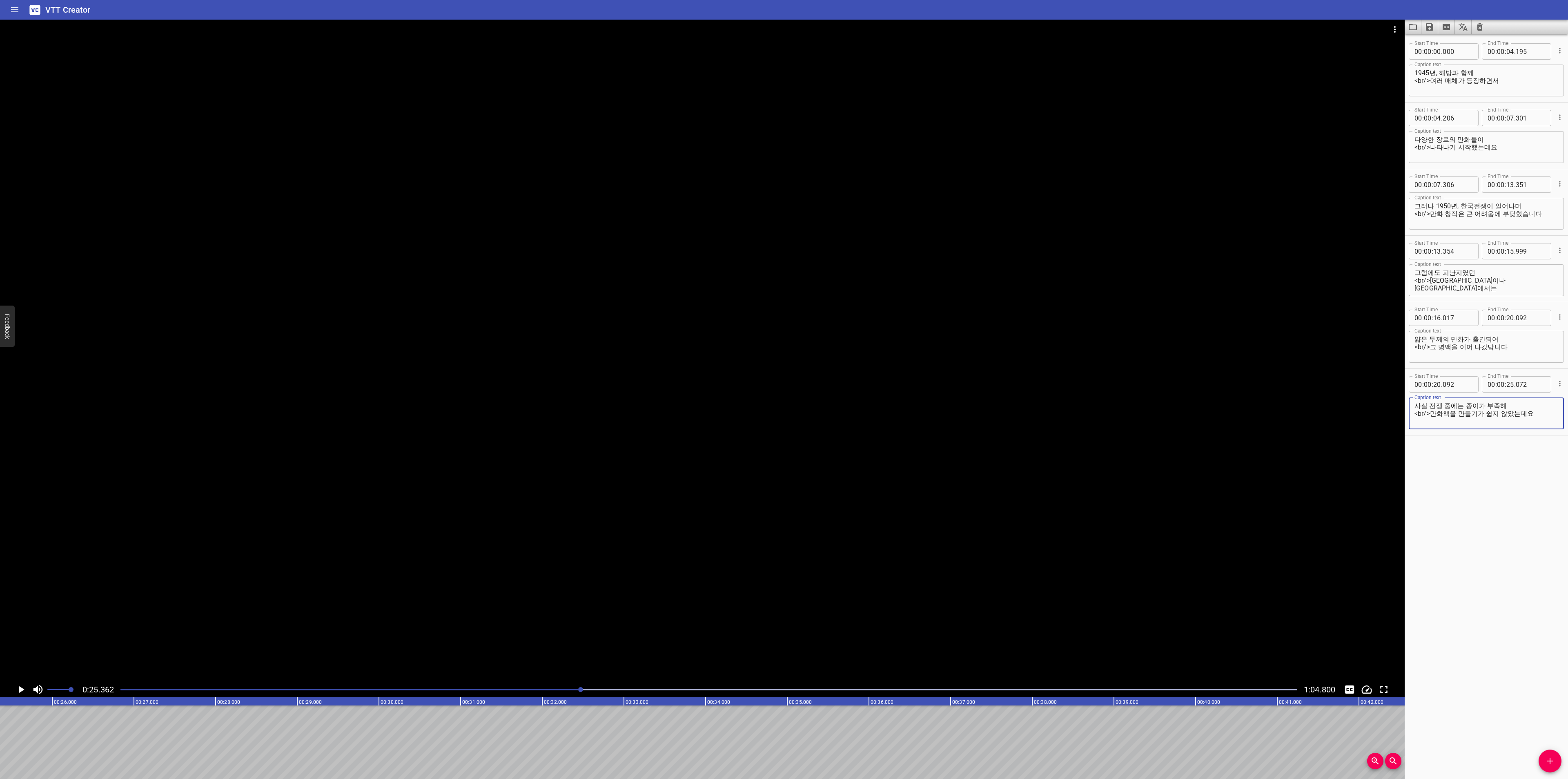
type textarea "사실 전쟁 중에는 종이가 부족해 <br/>만화책을 만들기가 쉽지 않았는데요"
click at [1540, 756] on span "Add Cue" at bounding box center [1550, 761] width 23 height 10
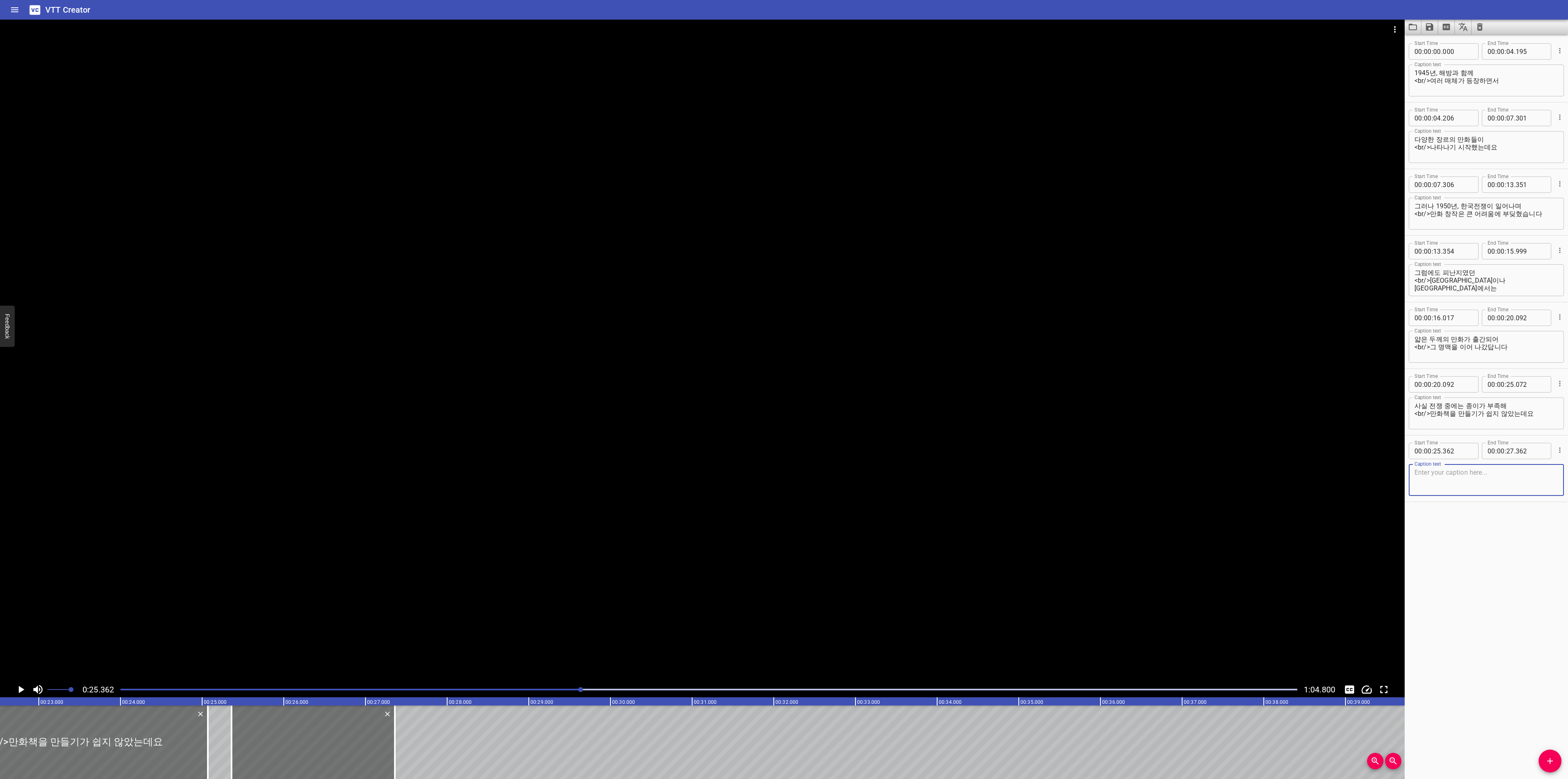
scroll to position [0, 1764]
drag, startPoint x: 386, startPoint y: 752, endPoint x: 376, endPoint y: 752, distance: 10.0
click at [376, 752] on div at bounding box center [365, 742] width 163 height 73
type input "077"
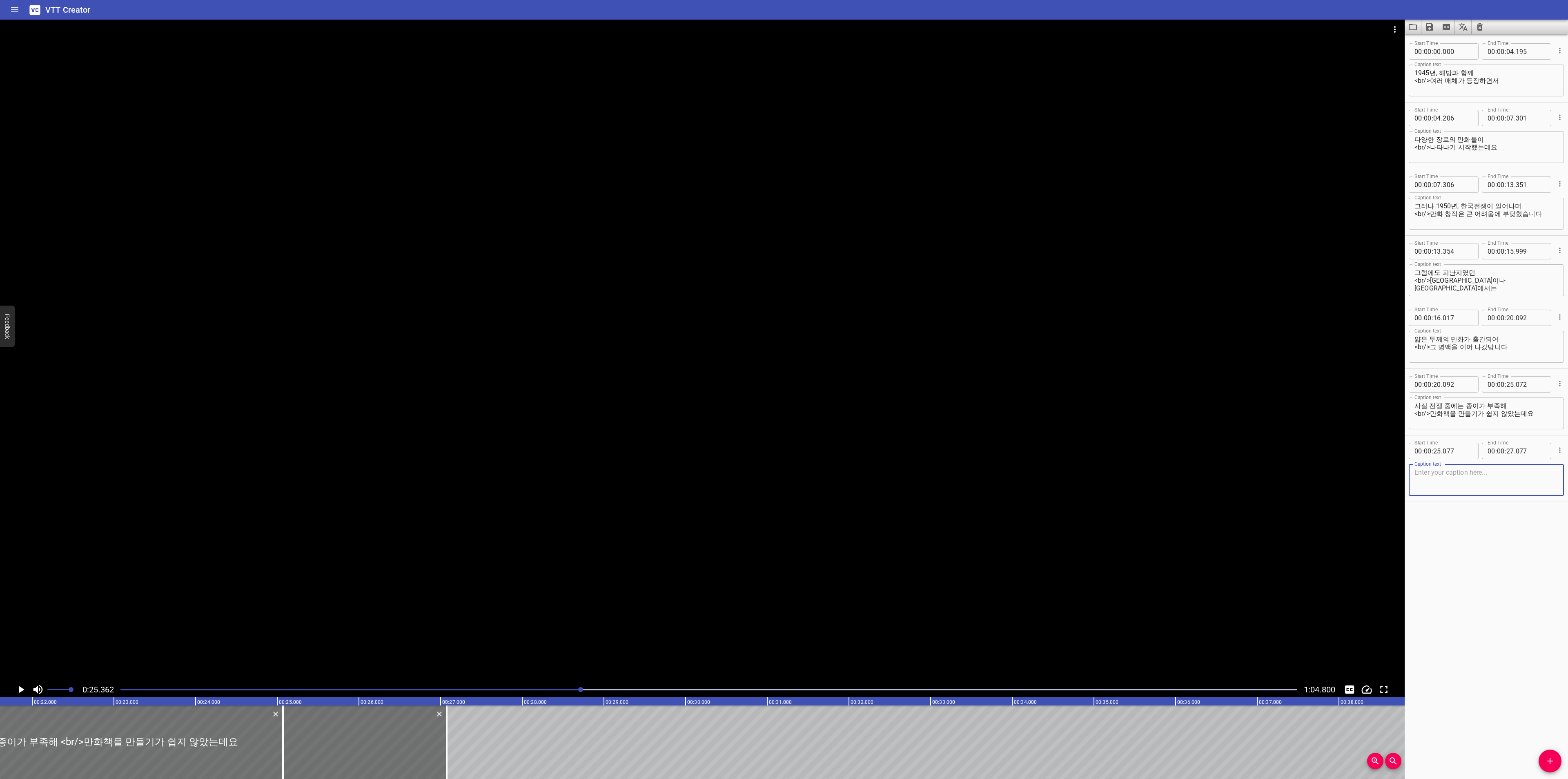
click at [1460, 481] on textarea at bounding box center [1486, 480] width 144 height 23
paste textarea "그래서 등장한 것이 바로 ‘떼기만화’였습니다."
click at [1467, 473] on textarea "그래서 등장한 것이 바로 ‘떼기만화’였습니다." at bounding box center [1486, 480] width 144 height 23
type textarea "그래서 등장한 것이 바로 <br/>‘떼기만화’ 였습니다"
click at [1457, 481] on textarea "그래서 등장한 것이 바로 <br/>‘떼기만화’ 였습니다" at bounding box center [1486, 480] width 144 height 23
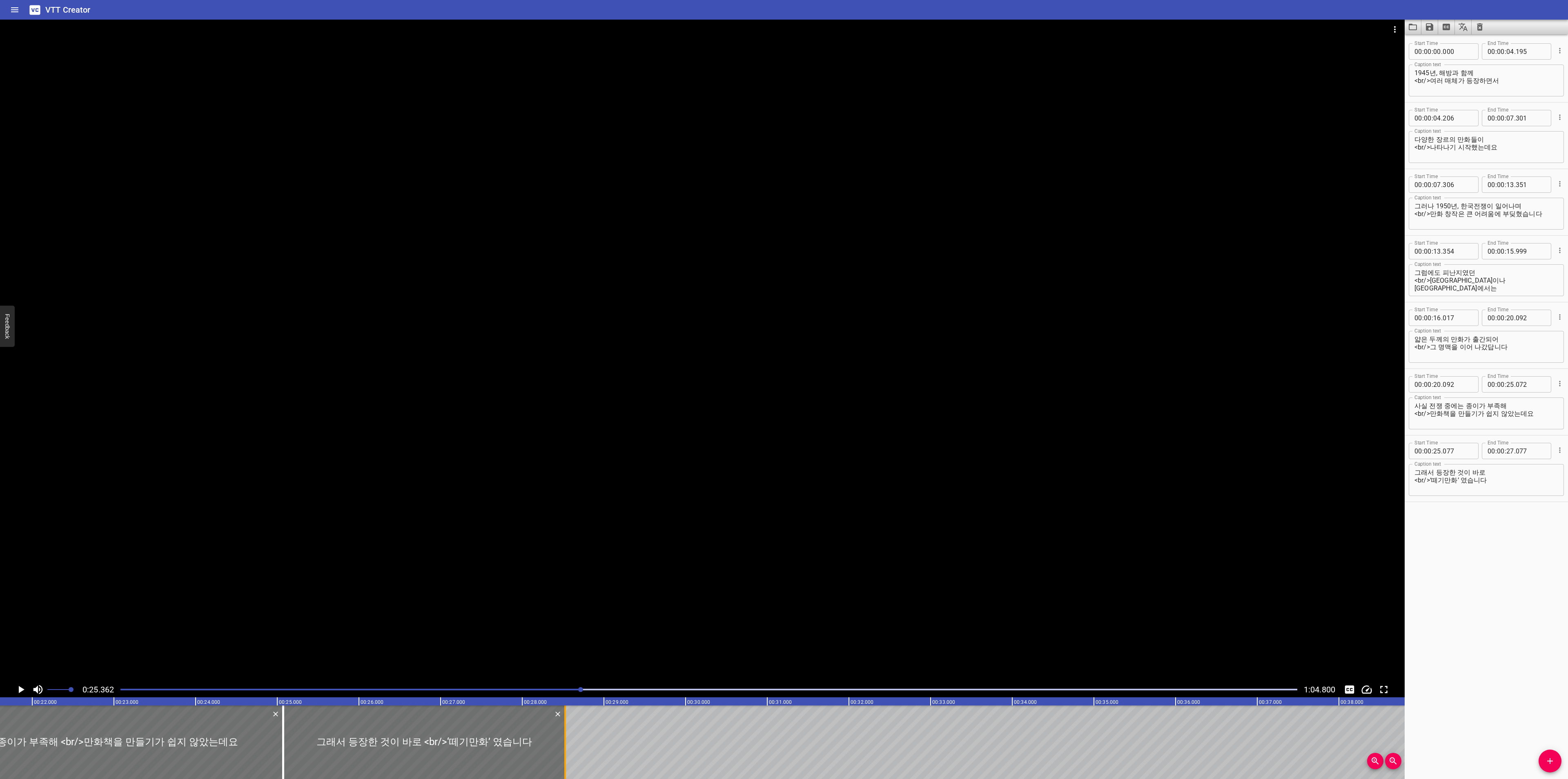
drag, startPoint x: 447, startPoint y: 722, endPoint x: 566, endPoint y: 722, distance: 119.0
click at [566, 722] on div at bounding box center [565, 742] width 8 height 73
type input "28"
type input "527"
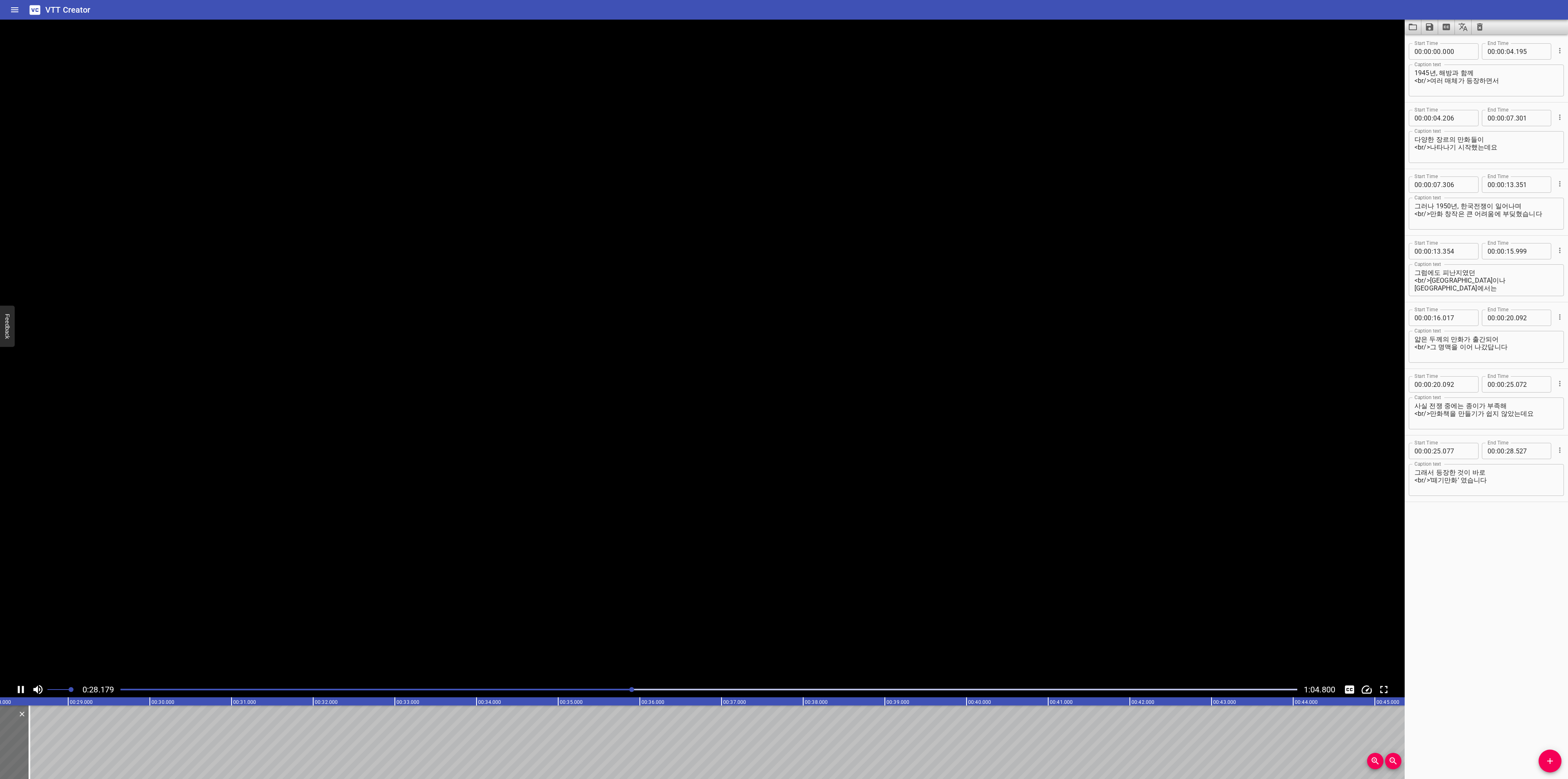
scroll to position [0, 2312]
click at [1546, 757] on icon "Add Cue" at bounding box center [1550, 761] width 10 height 10
drag, startPoint x: 43, startPoint y: 735, endPoint x: 60, endPoint y: 739, distance: 17.5
click at [60, 739] on div at bounding box center [98, 742] width 163 height 73
type input "528"
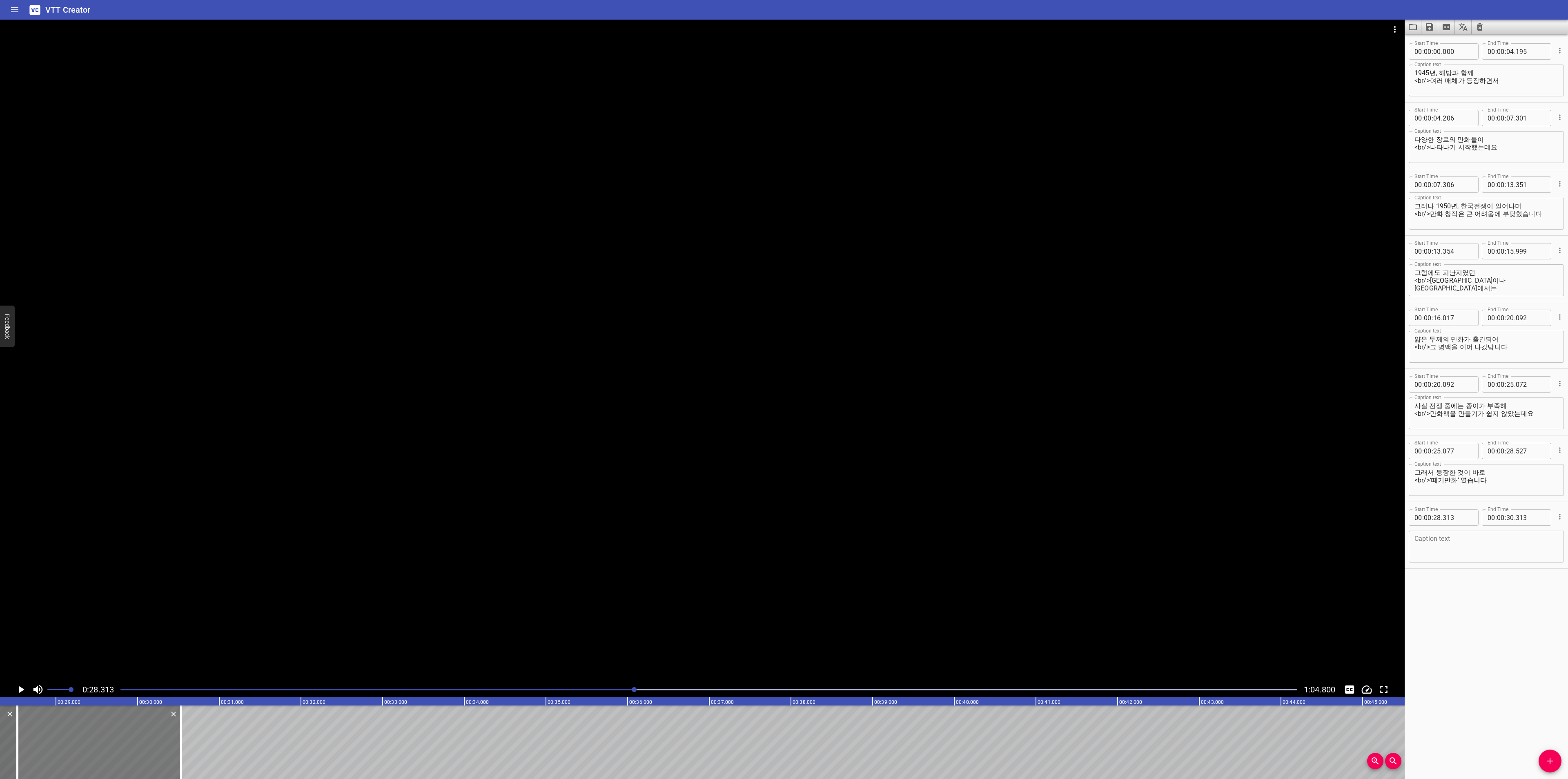
type input "528"
click at [1462, 544] on textarea at bounding box center [1486, 547] width 144 height 23
paste textarea "‘떼기만화’라... 생소한 말이죠?"
type textarea "‘떼기만화’라... 생소한 말이죠?"
drag, startPoint x: 180, startPoint y: 732, endPoint x: 253, endPoint y: 736, distance: 73.1
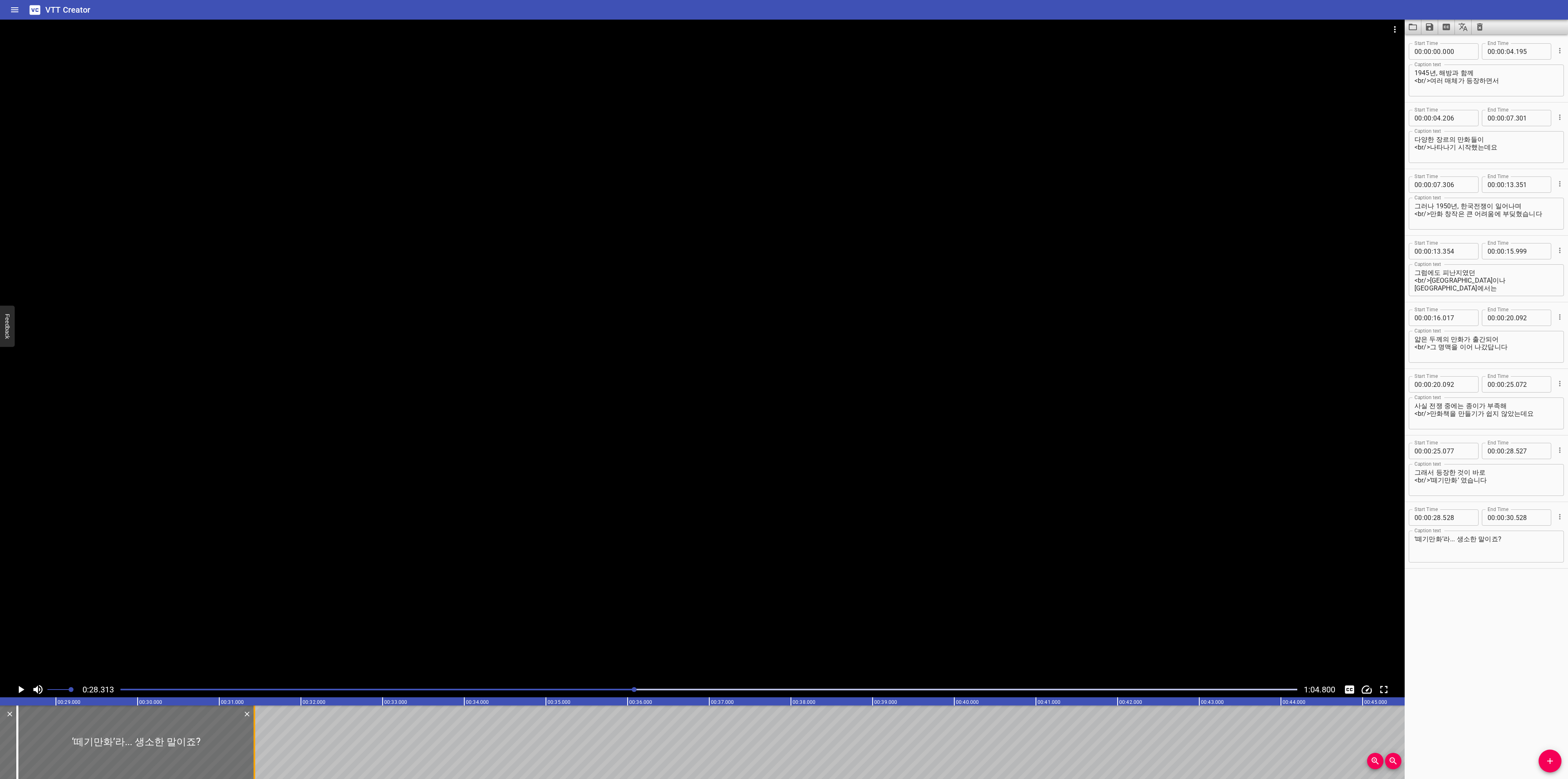
click at [253, 736] on div at bounding box center [254, 742] width 8 height 73
type input "31"
type input "428"
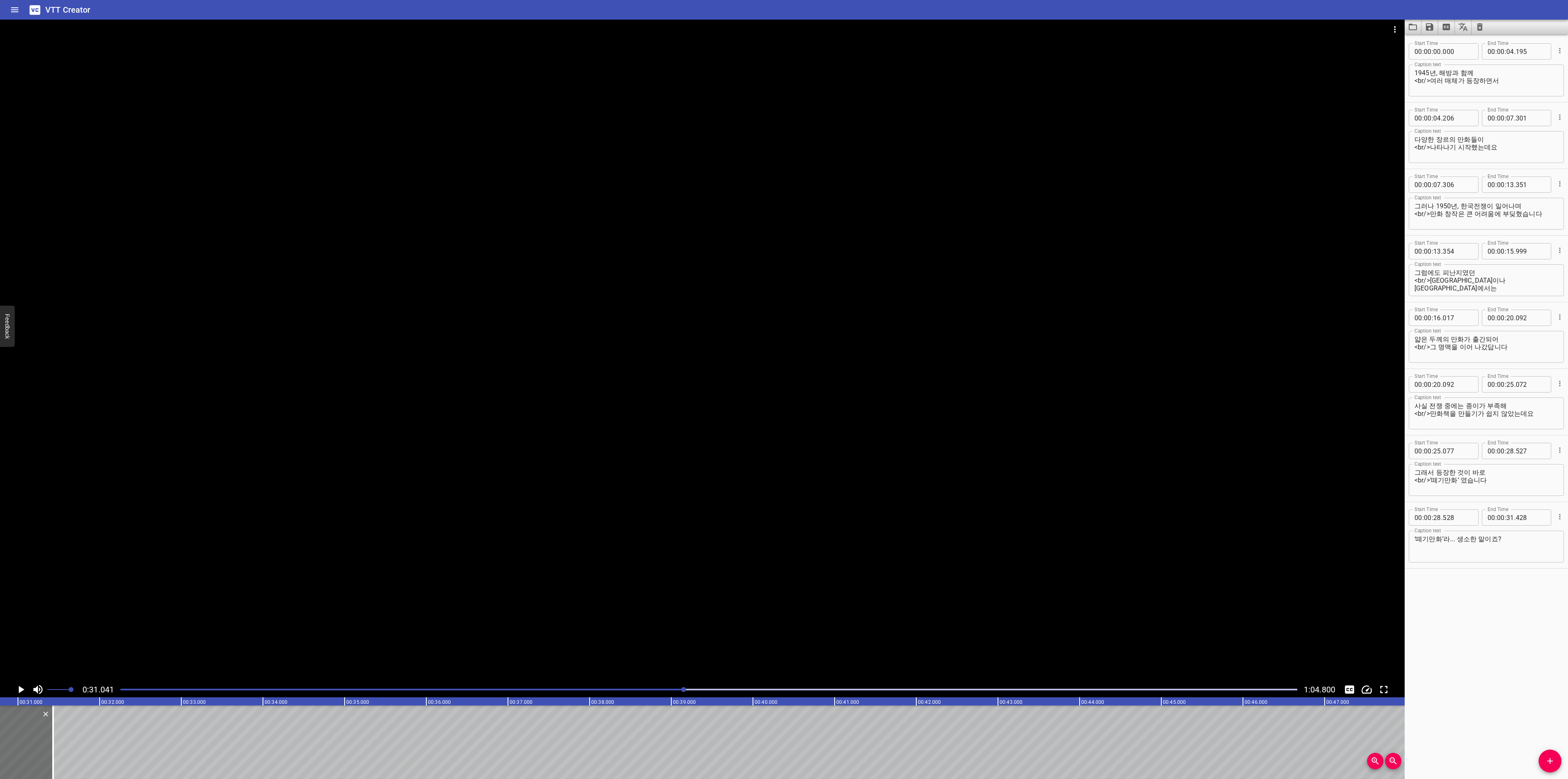
scroll to position [0, 2535]
click at [1544, 757] on span "Add Cue" at bounding box center [1550, 761] width 23 height 10
drag, startPoint x: 58, startPoint y: 730, endPoint x: 89, endPoint y: 729, distance: 31.0
click at [89, 729] on div at bounding box center [113, 742] width 163 height 73
type input "426"
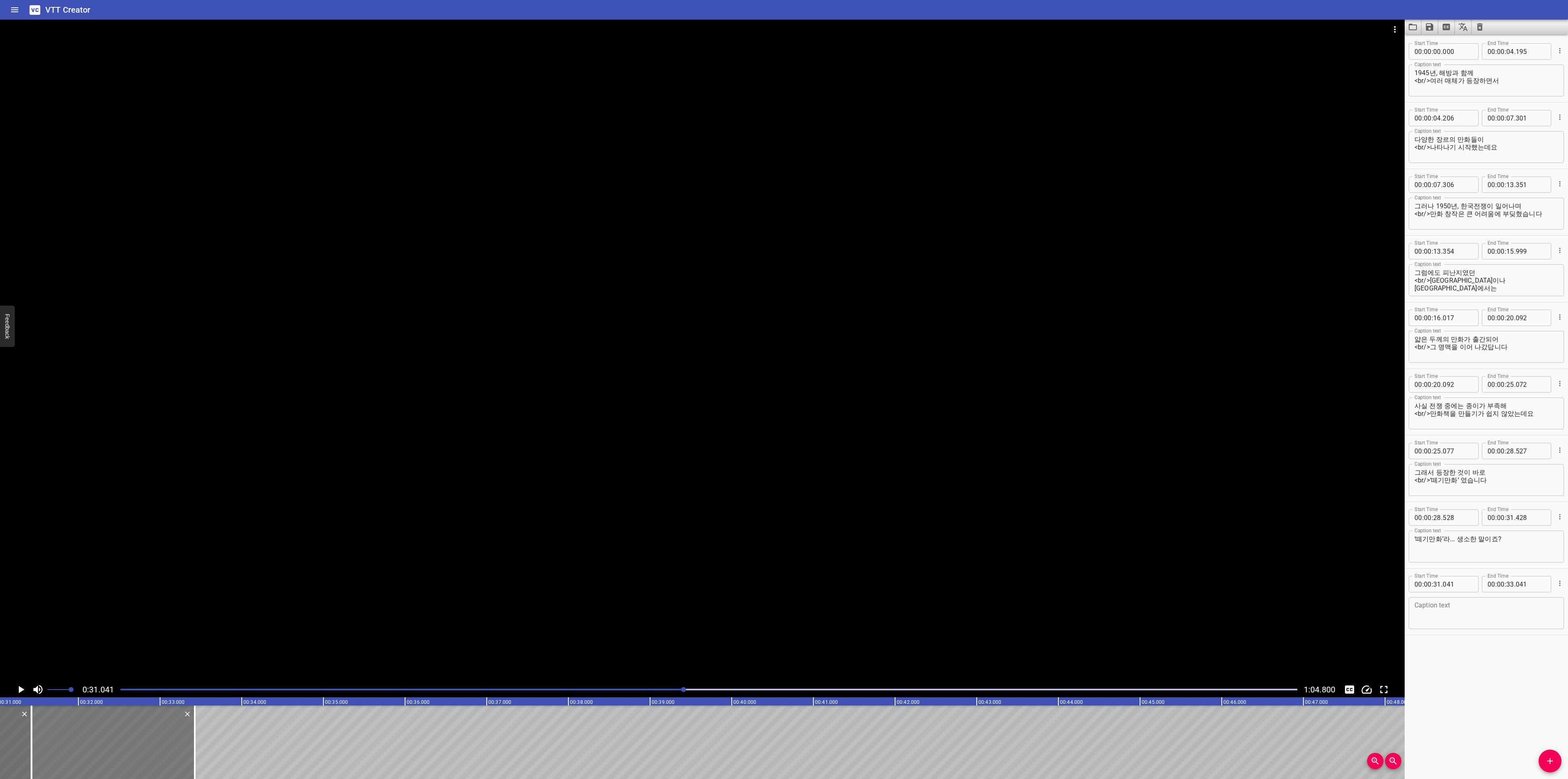
type input "426"
click at [1490, 619] on textarea at bounding box center [1486, 613] width 144 height 23
paste textarea "‘딱지본 만화’라고도 불리는 떼기만화는"
click at [1414, 609] on div "‘딱지본 만화’라고도 불리는 떼기만화는 Caption text" at bounding box center [1486, 613] width 155 height 32
click at [1419, 610] on textarea "‘딱지본 만화’라고도 불리는 떼기만화는" at bounding box center [1486, 613] width 144 height 23
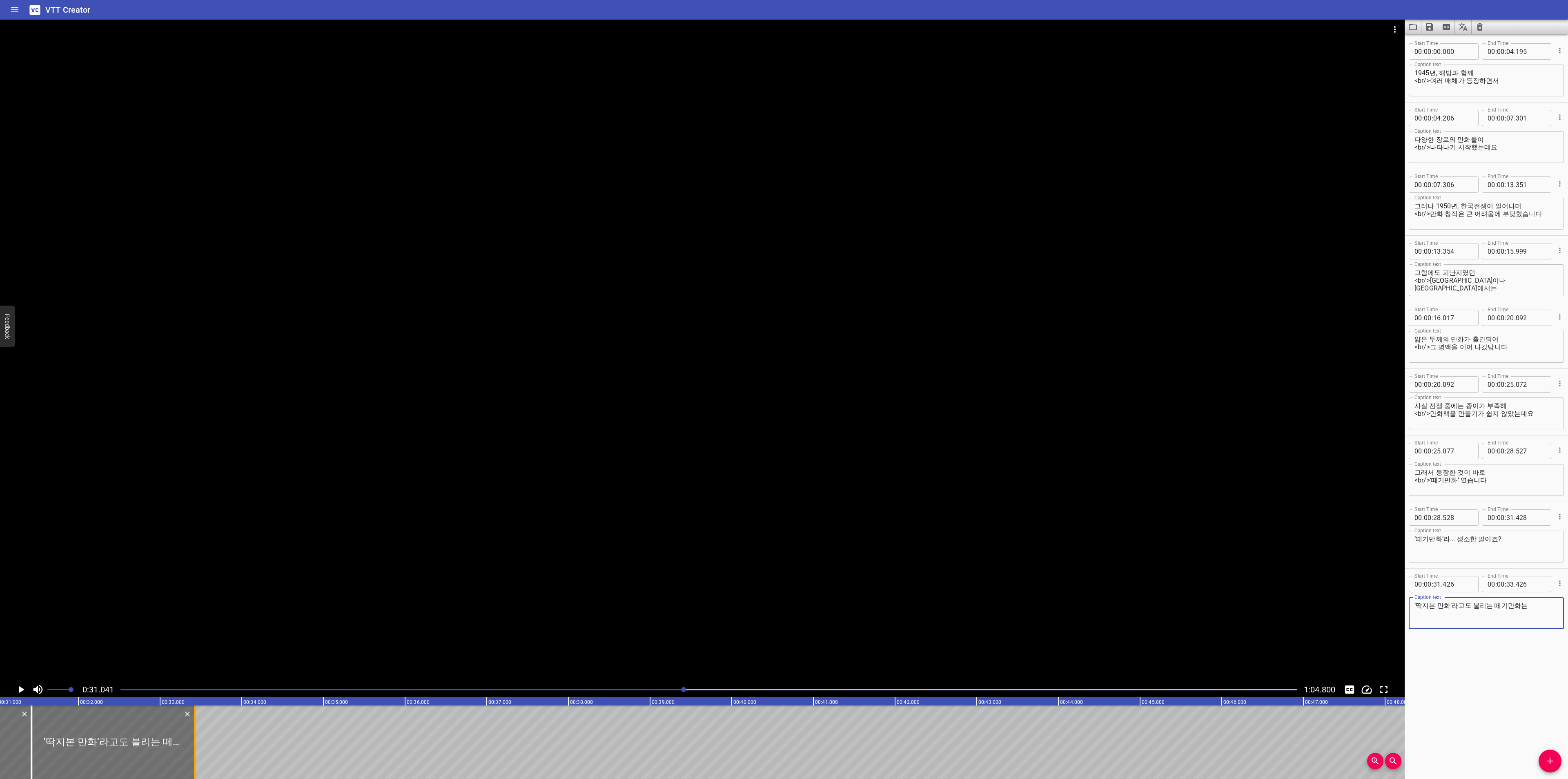
type textarea "‘딱지본 만화’라고도 불리는 떼기만화는"
drag, startPoint x: 192, startPoint y: 742, endPoint x: 260, endPoint y: 739, distance: 68.1
click at [260, 739] on div at bounding box center [262, 742] width 8 height 73
type input "34"
type input "261"
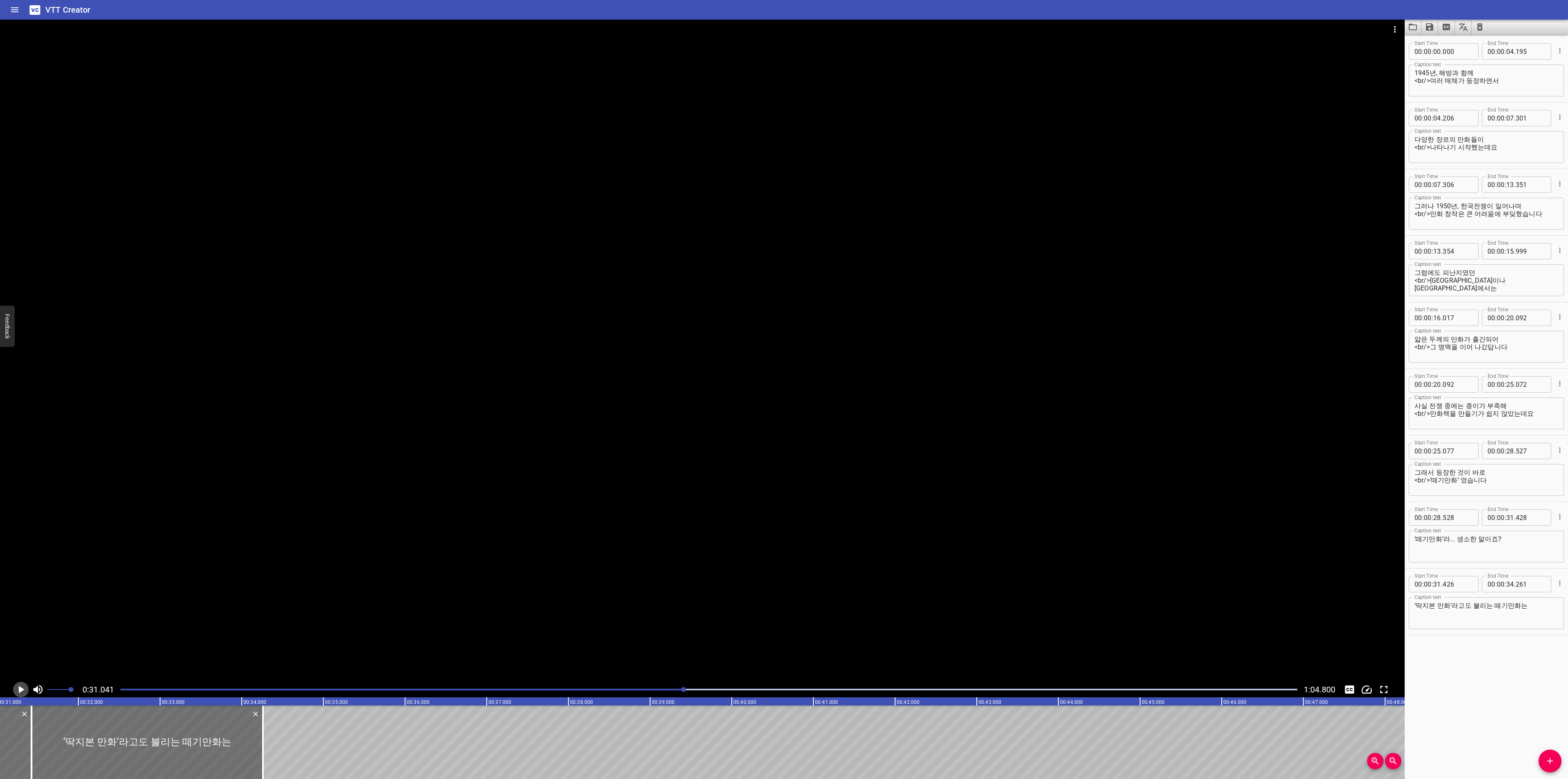
click at [22, 683] on icon "Play/Pause" at bounding box center [20, 689] width 12 height 12
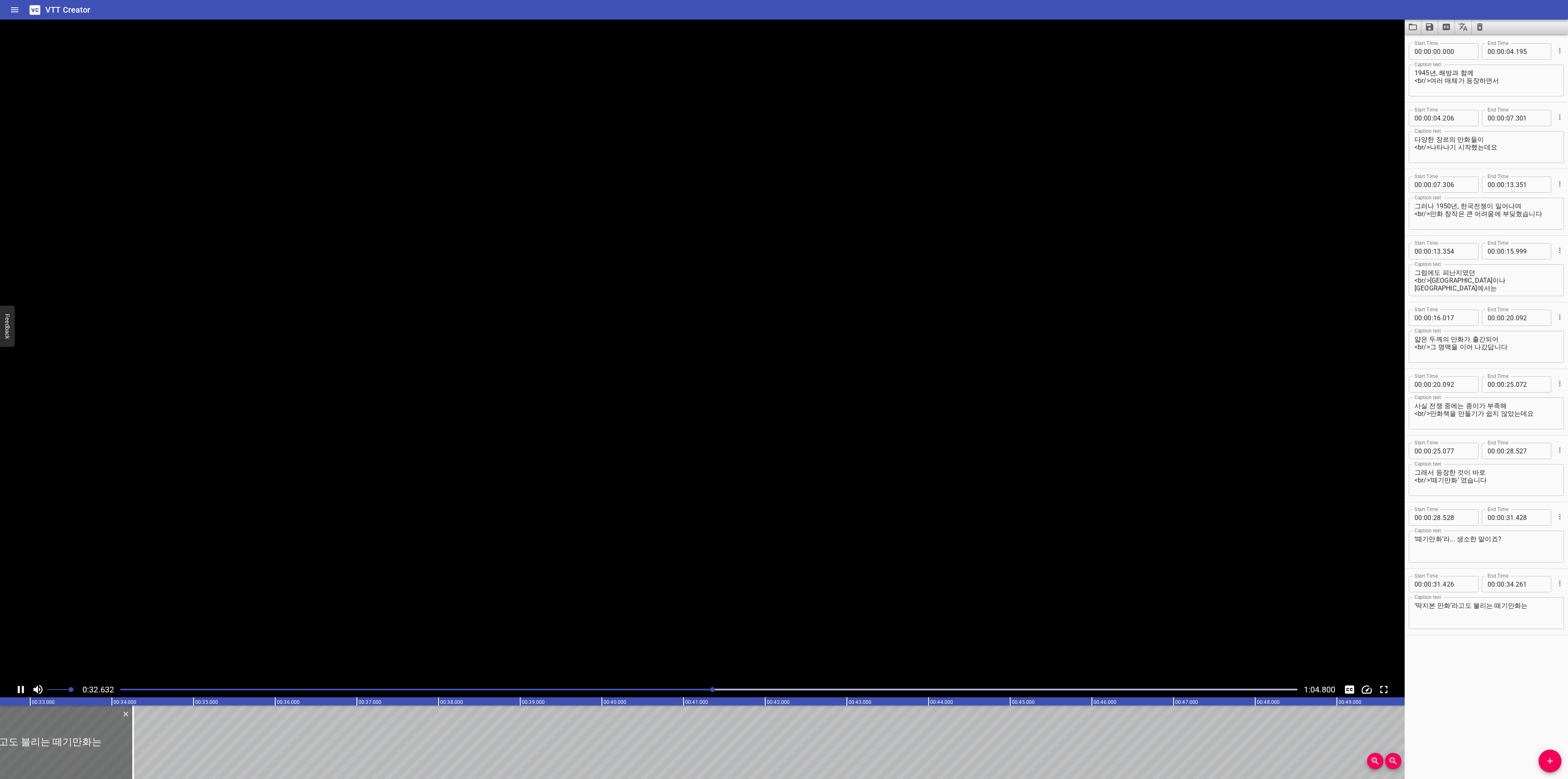
click at [22, 683] on icon "Play/Pause" at bounding box center [20, 689] width 12 height 12
click at [1456, 485] on textarea "그래서 등장한 것이 바로 <br/>‘떼기만화’ 였습니다" at bounding box center [1486, 480] width 144 height 23
click at [1461, 480] on textarea "그래서 등장한 것이 바로 <br/>‘떼기만화’ 였습니다" at bounding box center [1486, 480] width 144 height 23
click at [1490, 604] on textarea "‘딱지본 만화’라고도 불리는 떼기만화는" at bounding box center [1486, 613] width 144 height 23
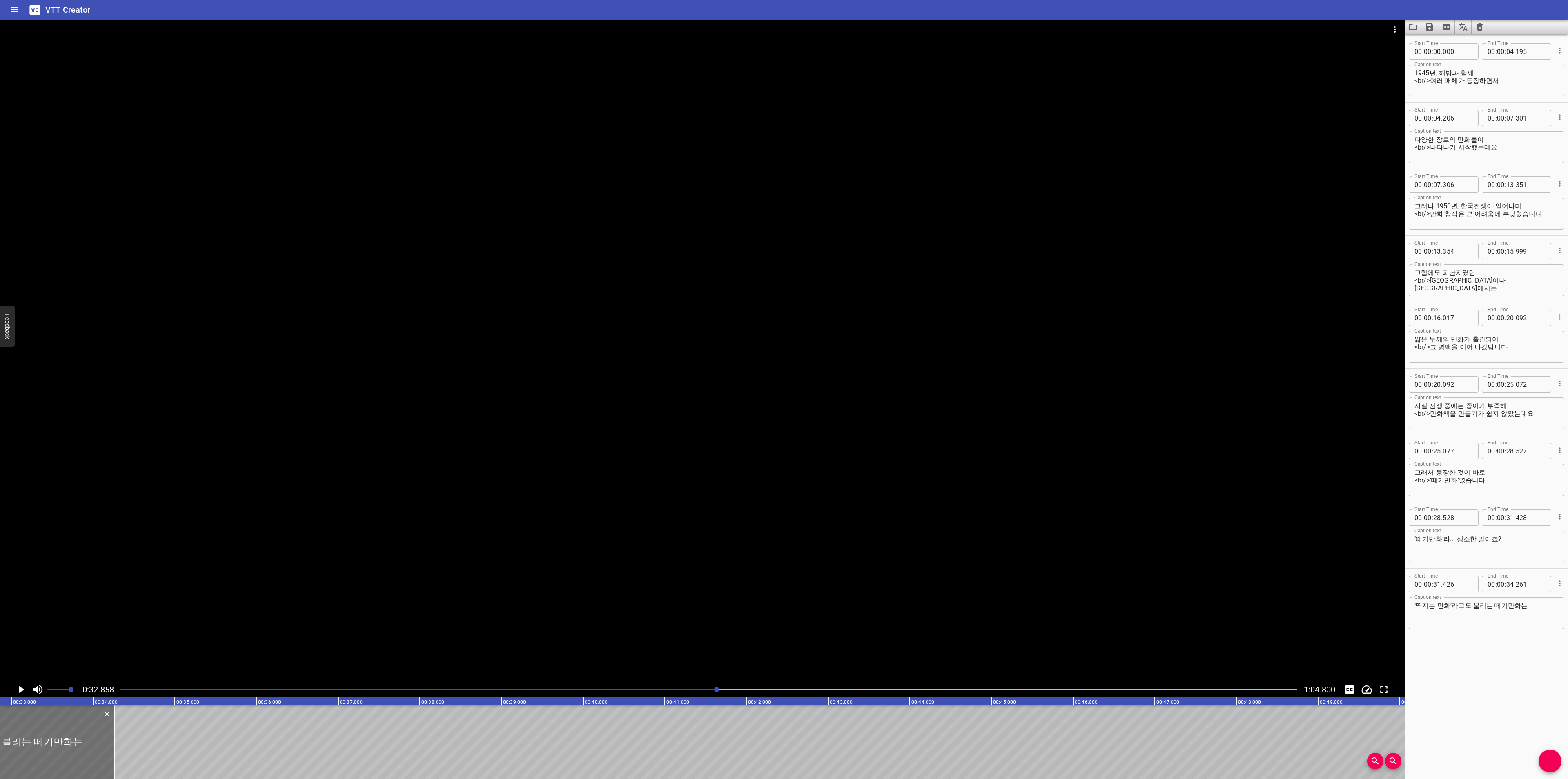
click at [1444, 479] on textarea "그래서 등장한 것이 바로 <br/>‘떼기만화’였습니다" at bounding box center [1486, 480] width 144 height 23
type textarea "그래서 등장한 것이 바로 <br/>‘떼기 만화’였습니다"
click at [1429, 538] on textarea "‘떼기만화’라... 생소한 말이죠?" at bounding box center [1486, 547] width 144 height 23
type textarea "‘떼기 만화’라... 생소한 말이죠?"
click at [1498, 607] on textarea "‘딱지본 만화’라고도 불리는 떼기만화는" at bounding box center [1486, 613] width 144 height 23
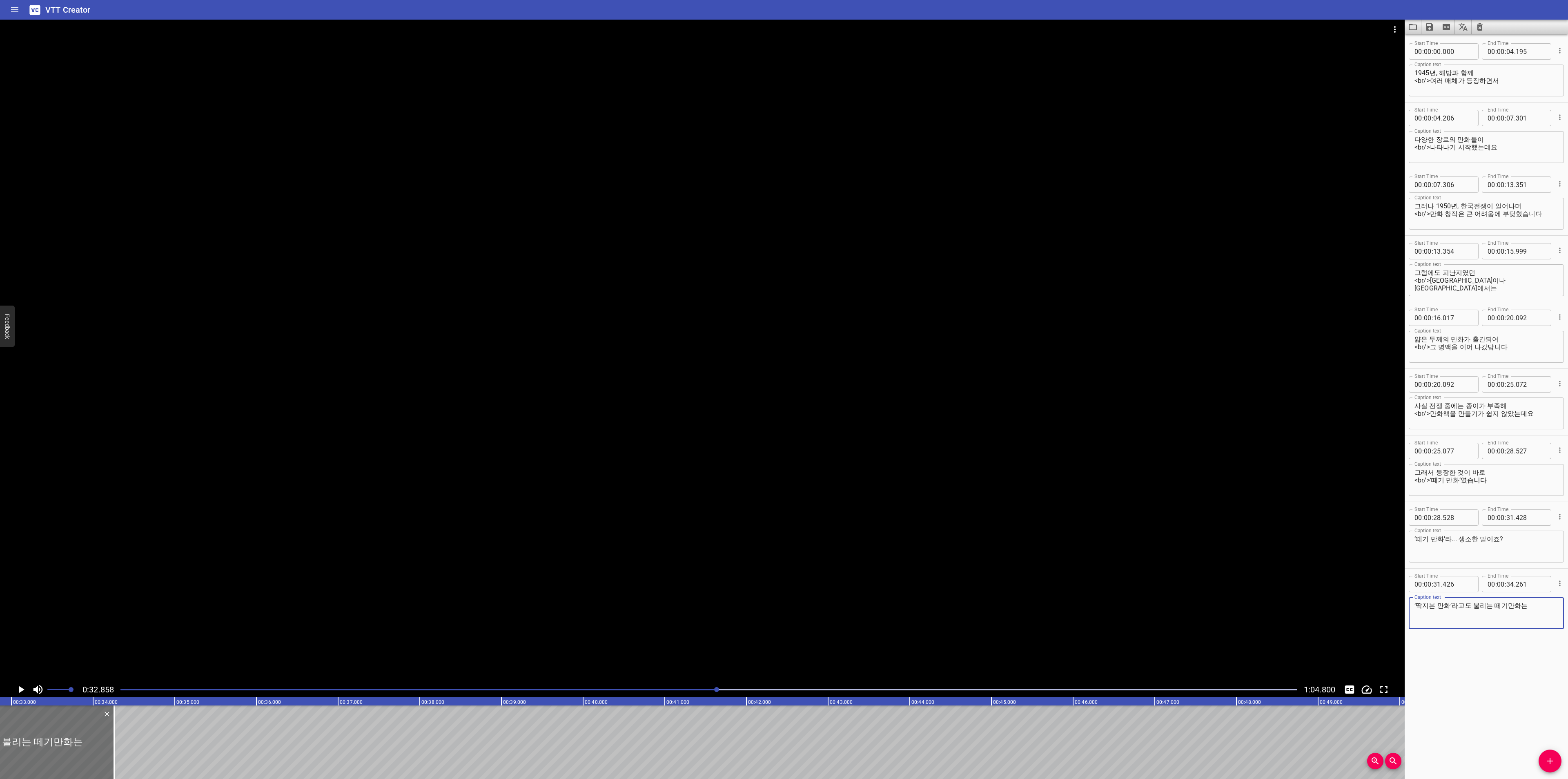
click at [1502, 608] on textarea "‘딱지본 만화’라고도 불리는 떼기만화는" at bounding box center [1486, 613] width 144 height 23
type textarea "‘딱지본 만화’라고도 불리는 떼기 만화는"
drag, startPoint x: 114, startPoint y: 722, endPoint x: 109, endPoint y: 721, distance: 5.1
click at [109, 721] on div at bounding box center [109, 742] width 1 height 73
type input "201"
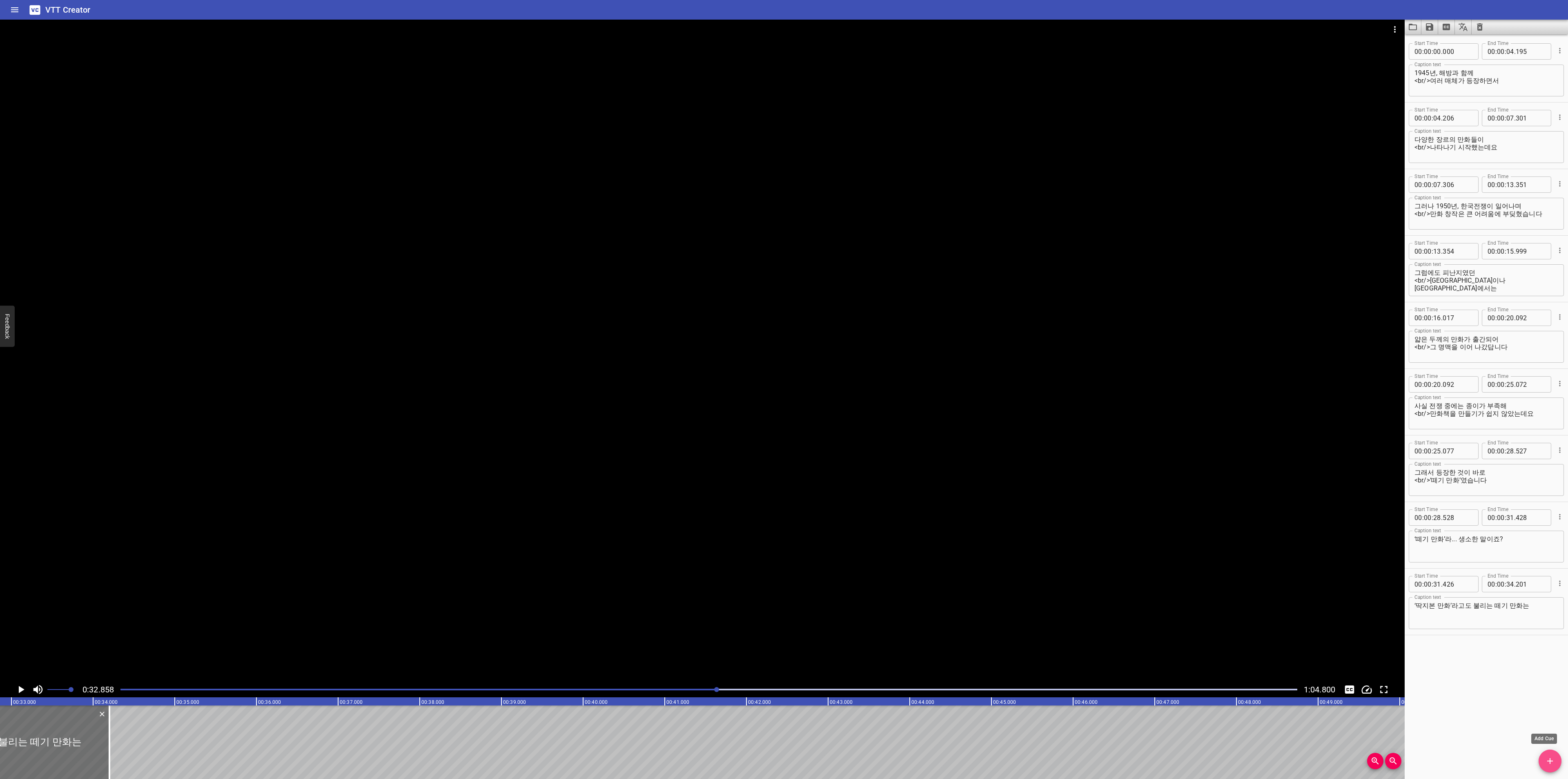
click at [1548, 760] on icon "Add Cue" at bounding box center [1550, 761] width 10 height 10
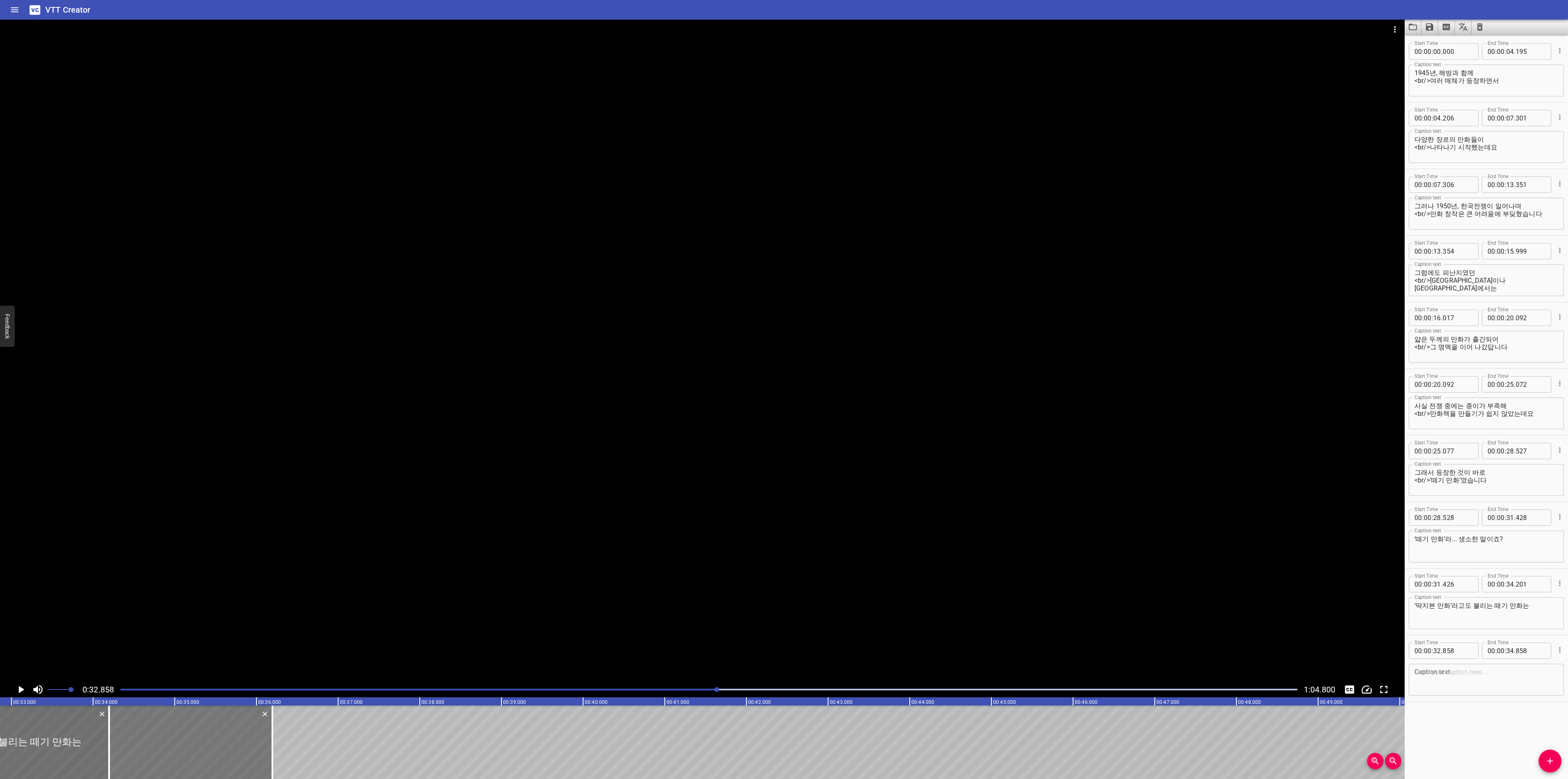
drag, startPoint x: 93, startPoint y: 735, endPoint x: 202, endPoint y: 734, distance: 109.0
click at [202, 734] on div at bounding box center [190, 742] width 163 height 73
type input "34"
type input "193"
type input "36"
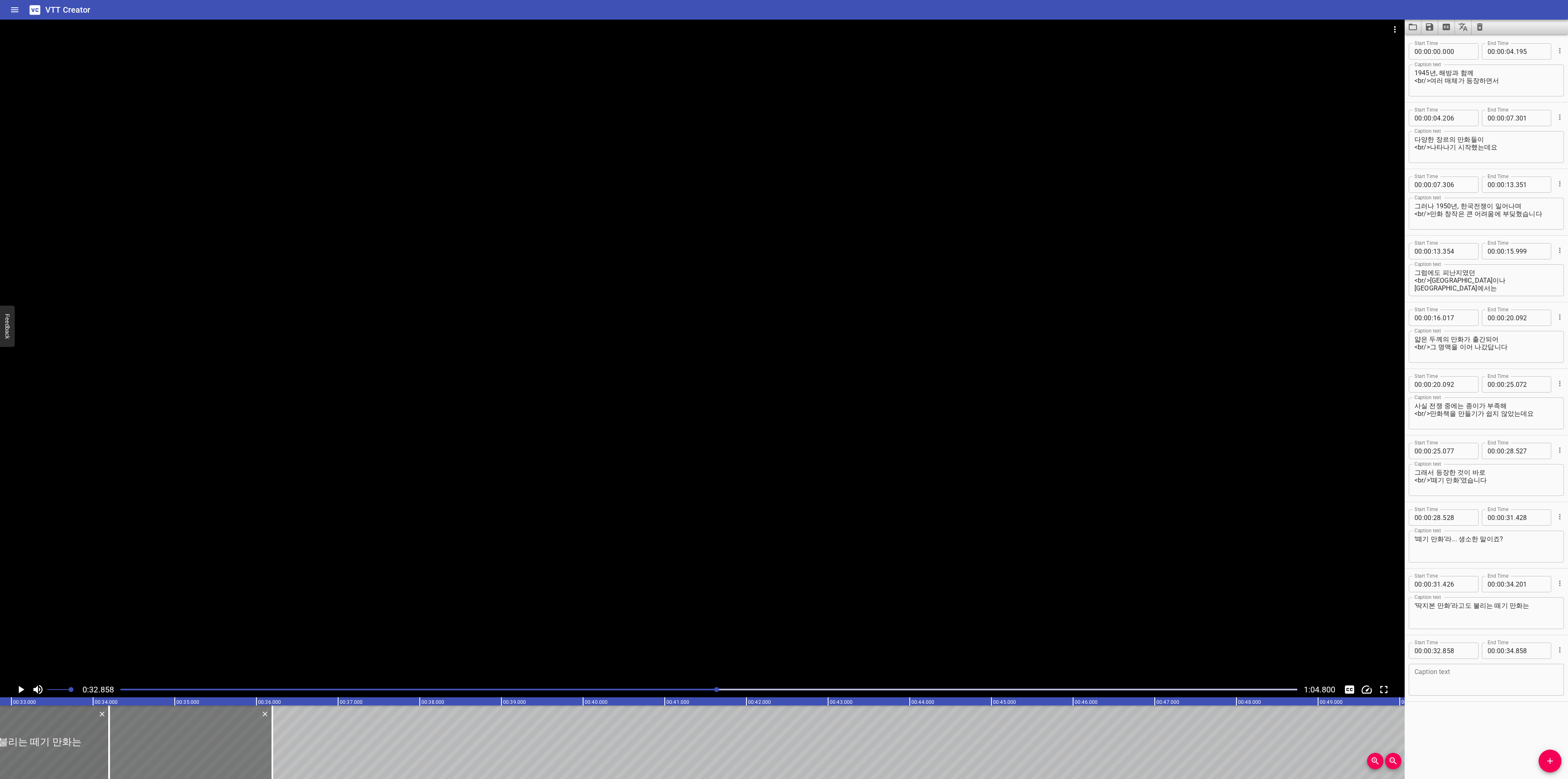
type input "193"
click at [1453, 675] on textarea at bounding box center [1486, 680] width 144 height 23
paste textarea "손바닥만 한 크기의 재생 용지를 10장 정도의 분량으로 엮은 만화책이랍니다"
click at [1499, 673] on textarea "손바닥만 한 크기의 재생 용지를 10장 정도의 분량으로 엮은 만화책이랍니다" at bounding box center [1486, 680] width 144 height 23
click at [1426, 681] on textarea "손바닥만 한 크기의 재생 용지를 열장 정도의 분량으로 엮은 만화책이랍니다" at bounding box center [1486, 680] width 144 height 23
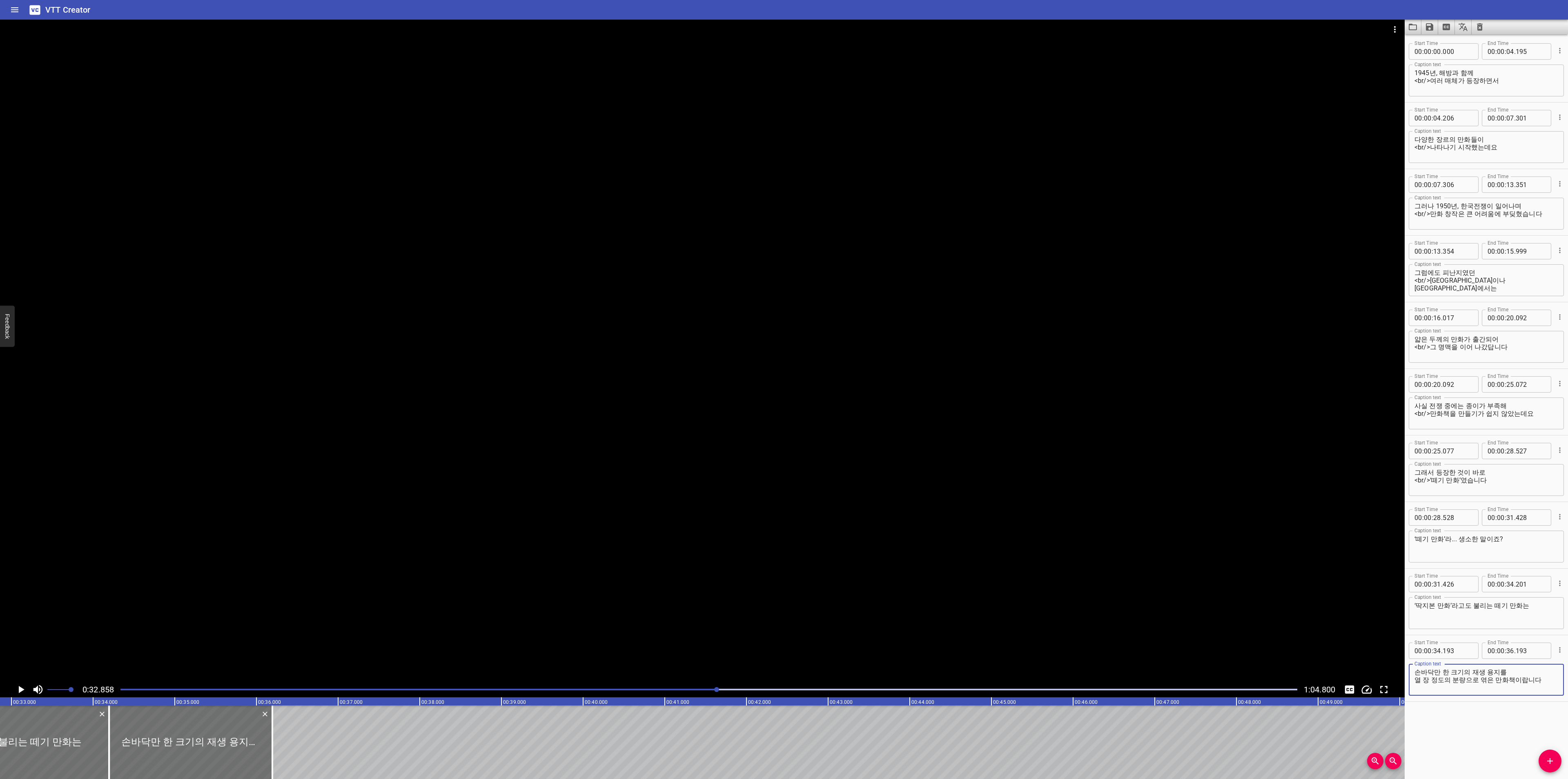
type textarea "손바닥만 한 크기의 재생 용지를 열 장 정도의 분량으로 엮은 만화책이랍니다"
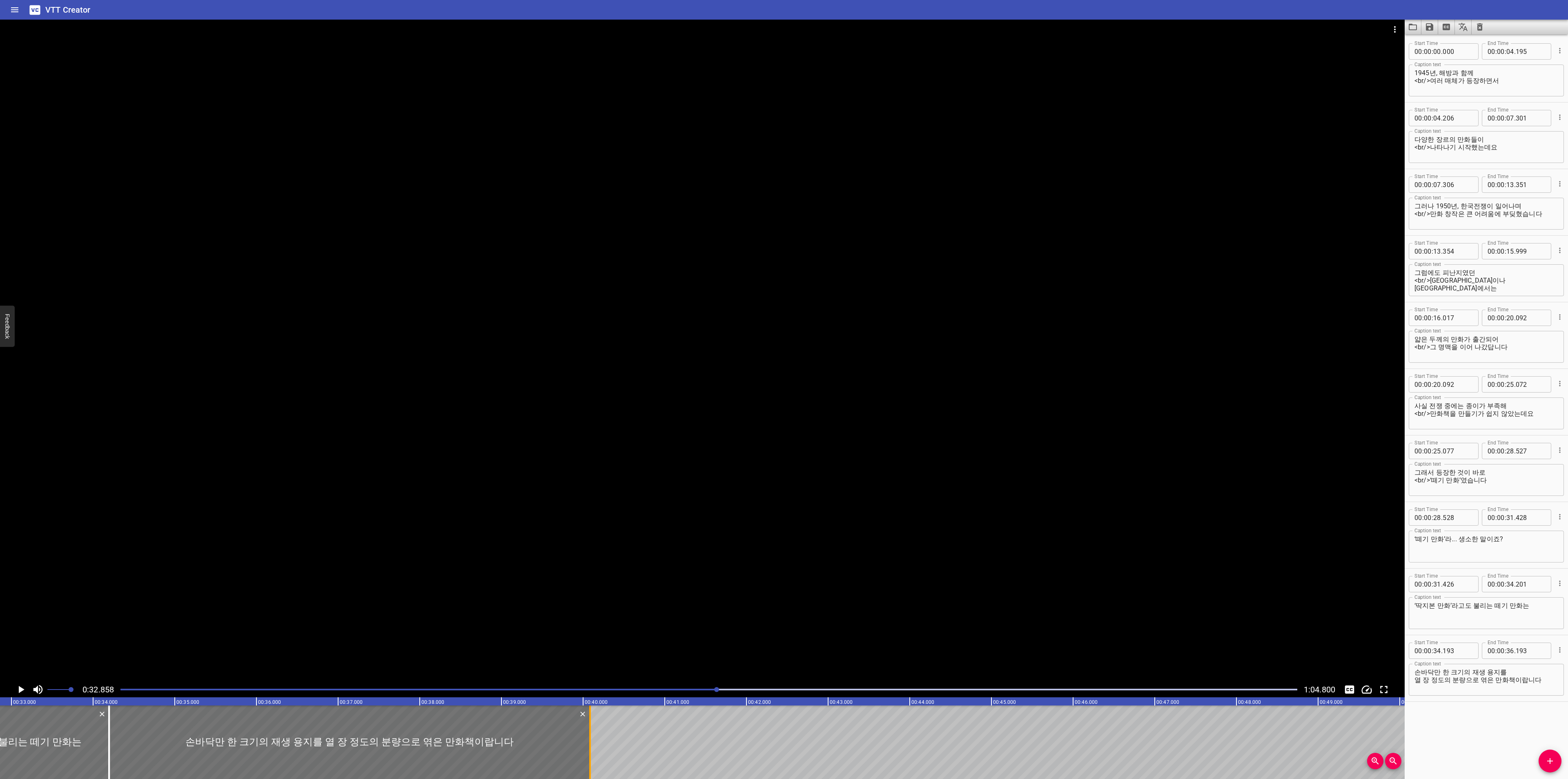
drag, startPoint x: 275, startPoint y: 726, endPoint x: 593, endPoint y: 727, distance: 318.0
click at [593, 727] on div at bounding box center [590, 742] width 8 height 73
type input "40"
type input "083"
click at [27, 688] on icon "Play/Pause" at bounding box center [20, 689] width 12 height 12
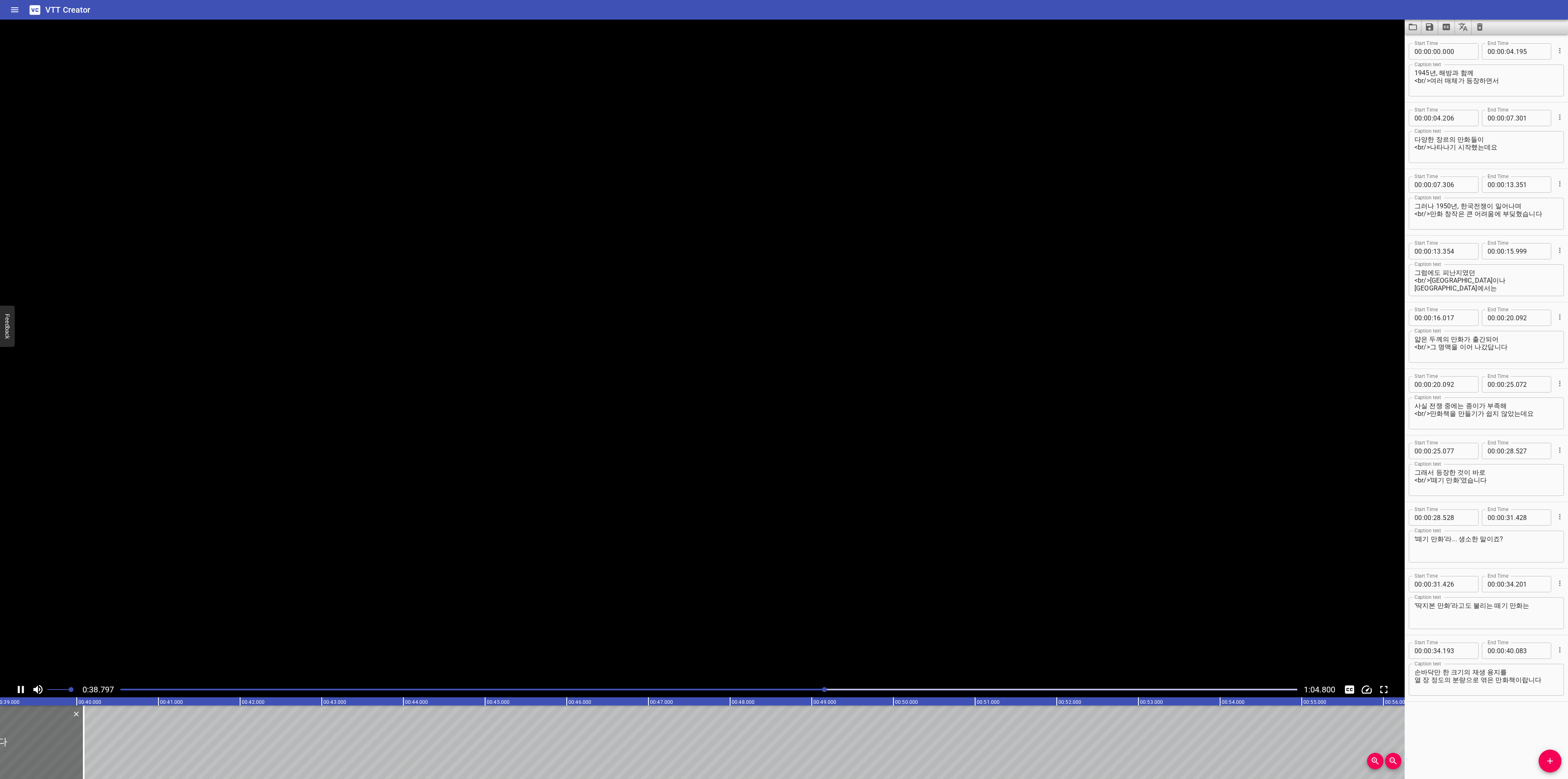
click at [25, 688] on icon "Play/Pause" at bounding box center [20, 689] width 12 height 12
drag, startPoint x: 1508, startPoint y: 683, endPoint x: 1548, endPoint y: 683, distance: 40.0
click at [1548, 683] on textarea "손바닥만 한 크기의 재생 용지를 열 장 정도의 분량으로 엮은 만화책이랍니다" at bounding box center [1486, 680] width 144 height 23
click at [735, 683] on div "0:39.289 1:04.800" at bounding box center [702, 690] width 1404 height 16
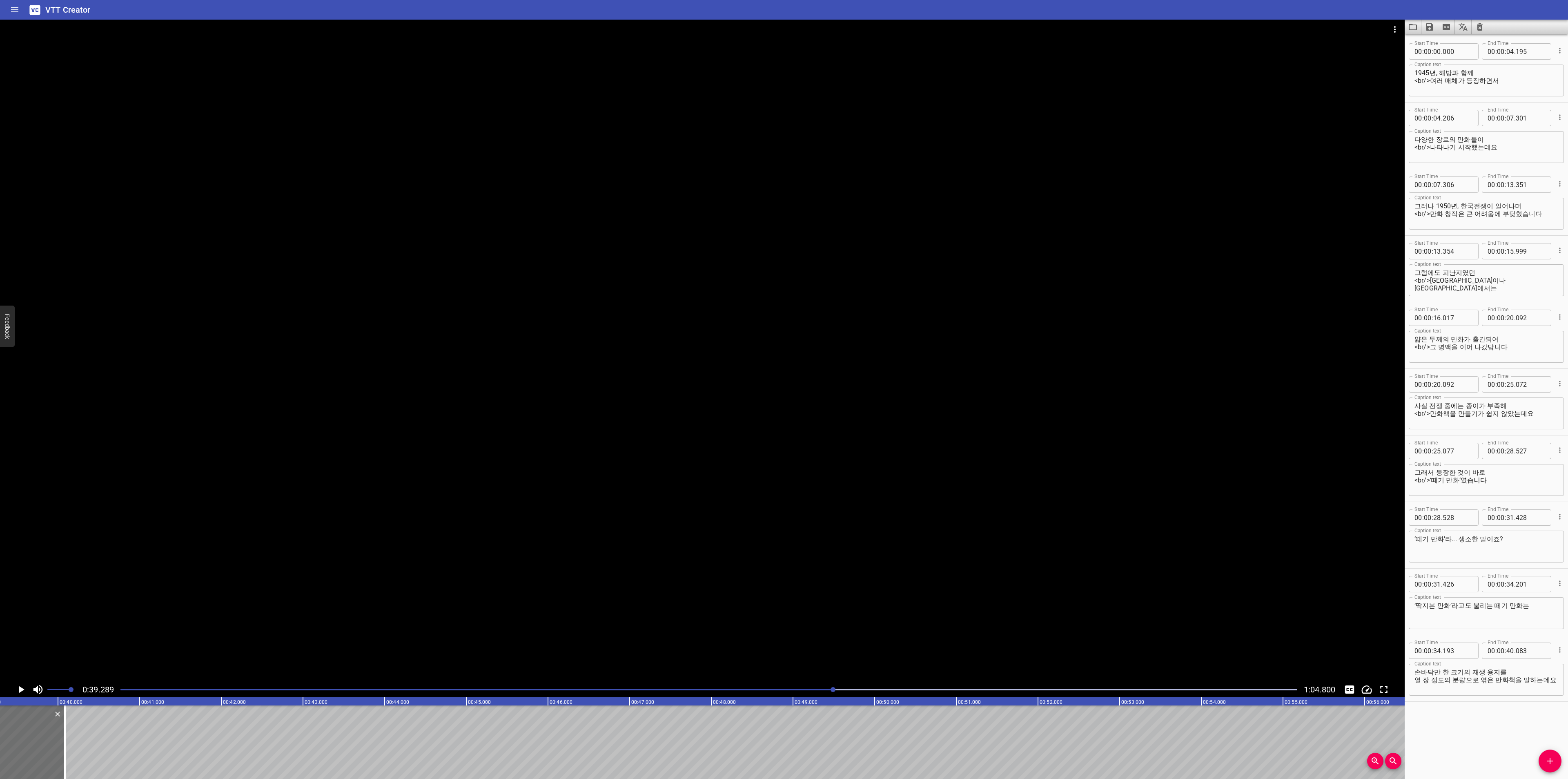
click at [731, 688] on div at bounding box center [709, 690] width 1187 height 11
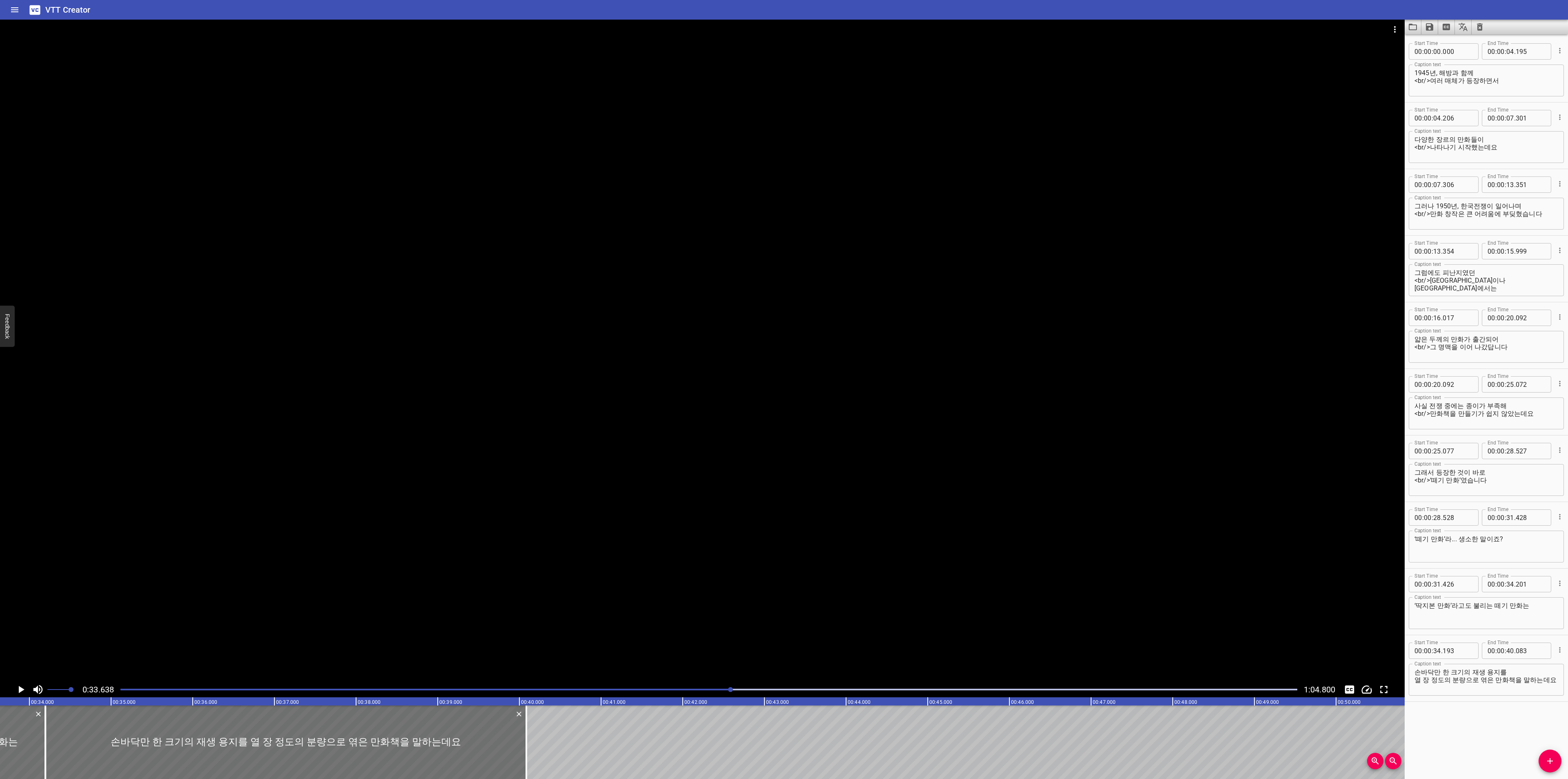
click at [616, 692] on div at bounding box center [709, 690] width 1187 height 11
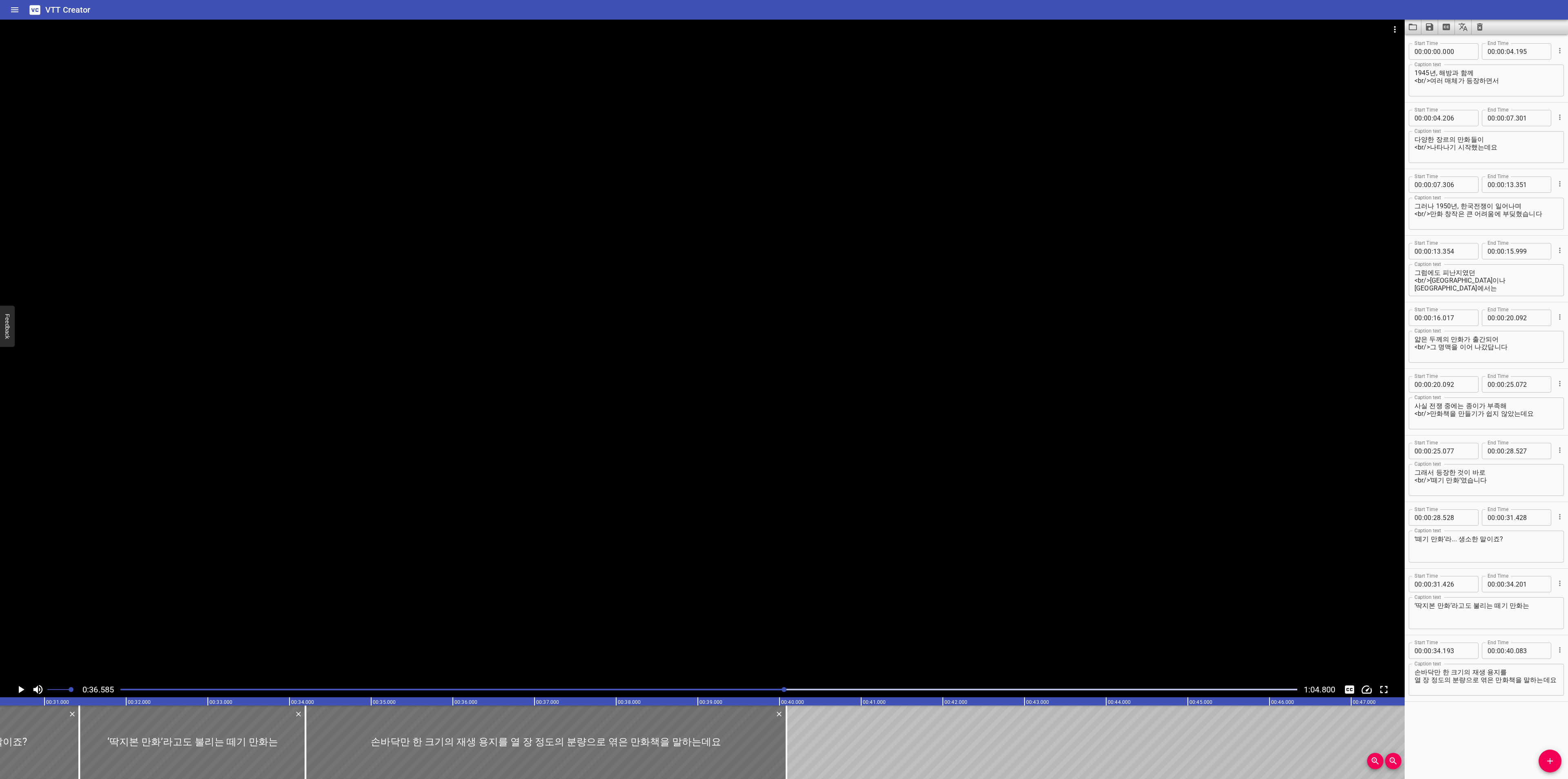
scroll to position [0, 2469]
drag, startPoint x: 1518, startPoint y: 672, endPoint x: 1401, endPoint y: 673, distance: 117.0
click at [1401, 673] on main "0:36.585 1:04.800 00:00.000 00:01.000 00:02.000 00:03.000 00:04.000 00:05.000 0…" at bounding box center [784, 399] width 1568 height 760
type textarea "열 장 정도의 분량으로 엮은 만화책을 말하는데요"
click at [1540, 607] on textarea "‘딱지본 만화’라고도 불리는 떼기 만화는" at bounding box center [1486, 613] width 144 height 23
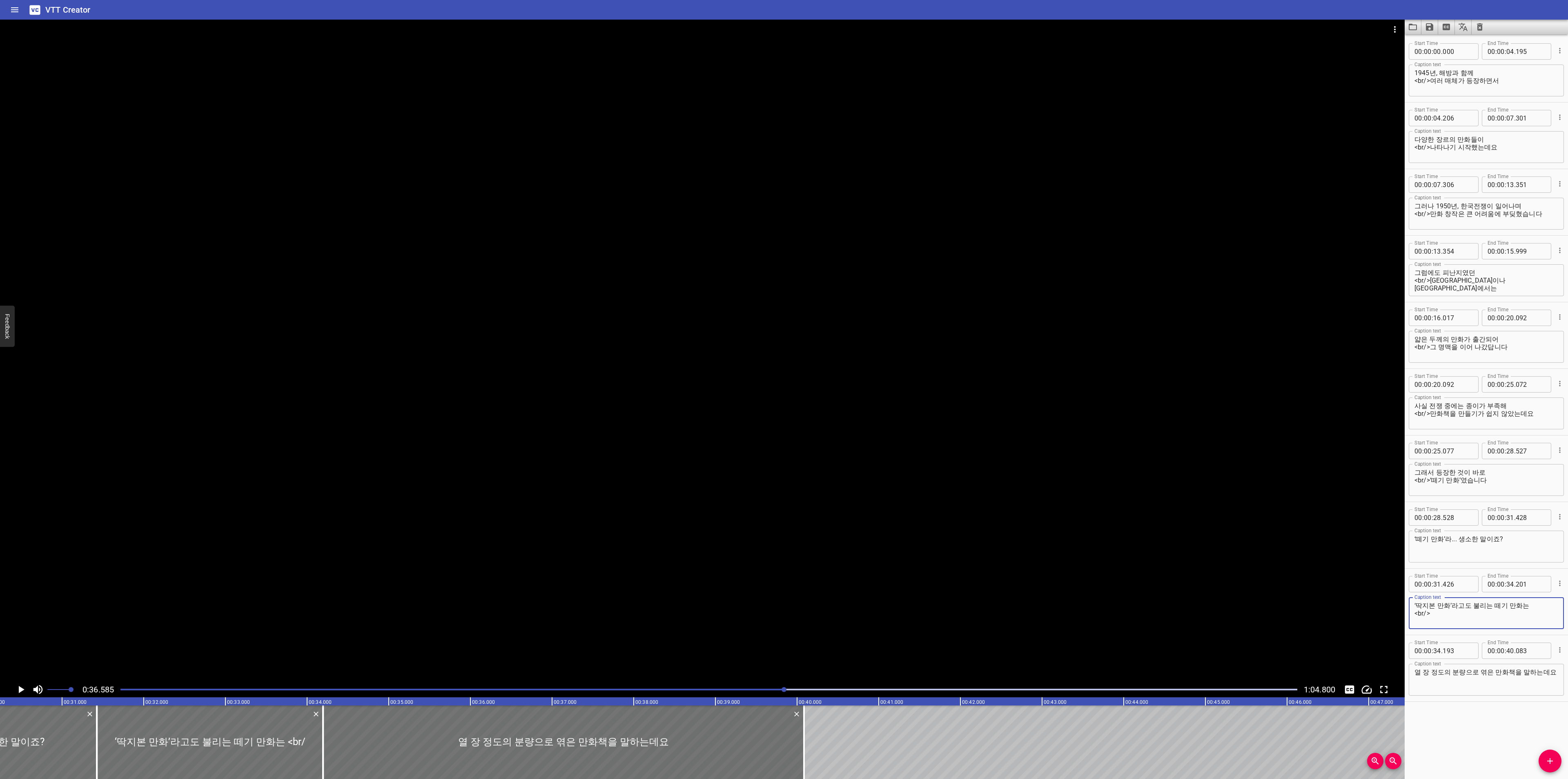
paste textarea "손바닥만 한 크기의 재생 용지를"
type textarea "‘딱지본 만화’라고도 불리는 떼기 만화는 <br/>손바닥만 한 크기의 재생 용지를"
click at [1493, 676] on textarea "열 장 정도의 분량으로 엮은 만화책을 말하는데요" at bounding box center [1486, 680] width 144 height 23
type textarea "열 장 정도의 분량으로 엮은 <br/>만화책을 말하는데요"
click at [674, 684] on div at bounding box center [709, 690] width 1187 height 11
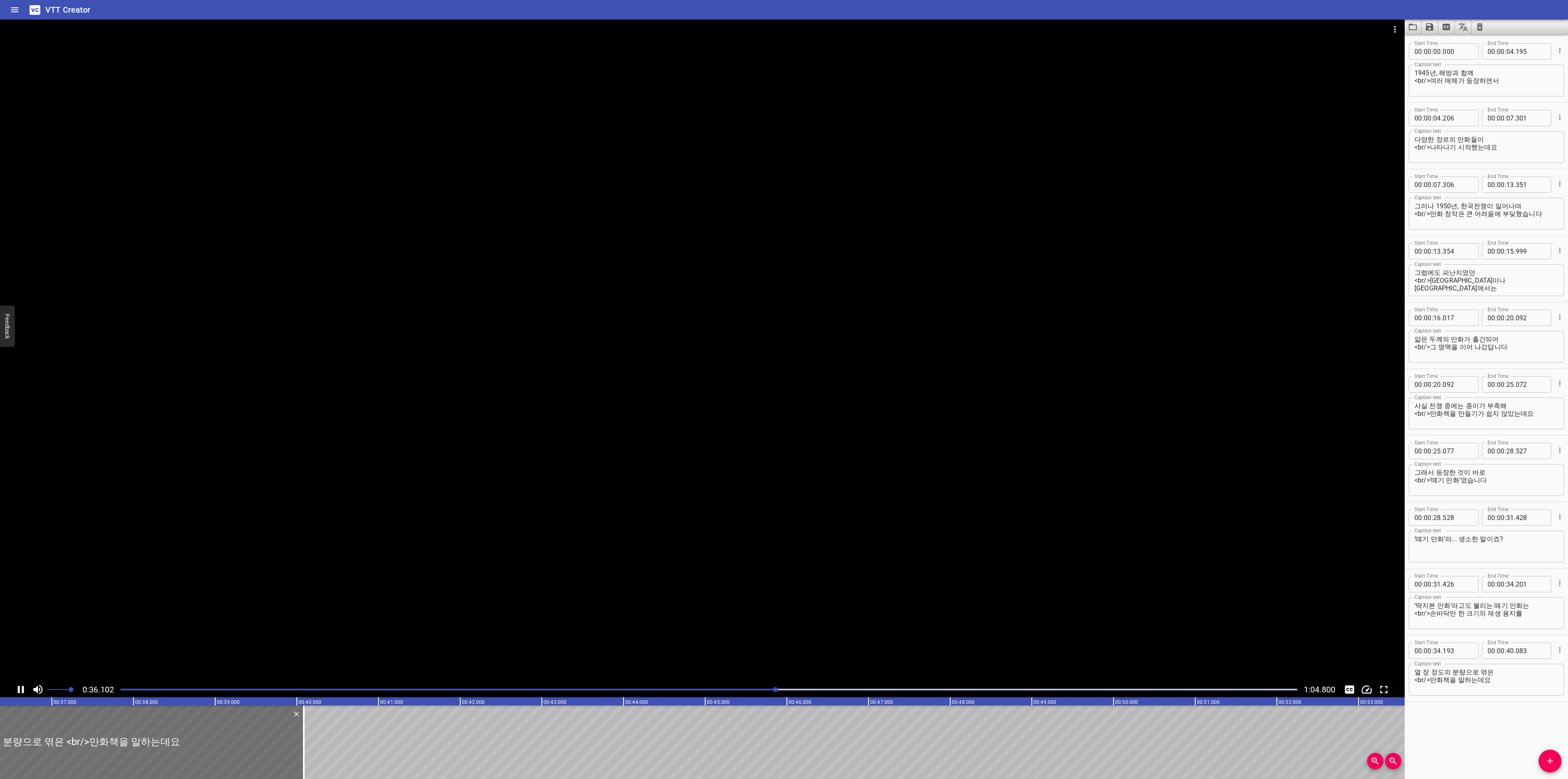
click at [681, 688] on div "Play progress" at bounding box center [187, 689] width 1177 height 1
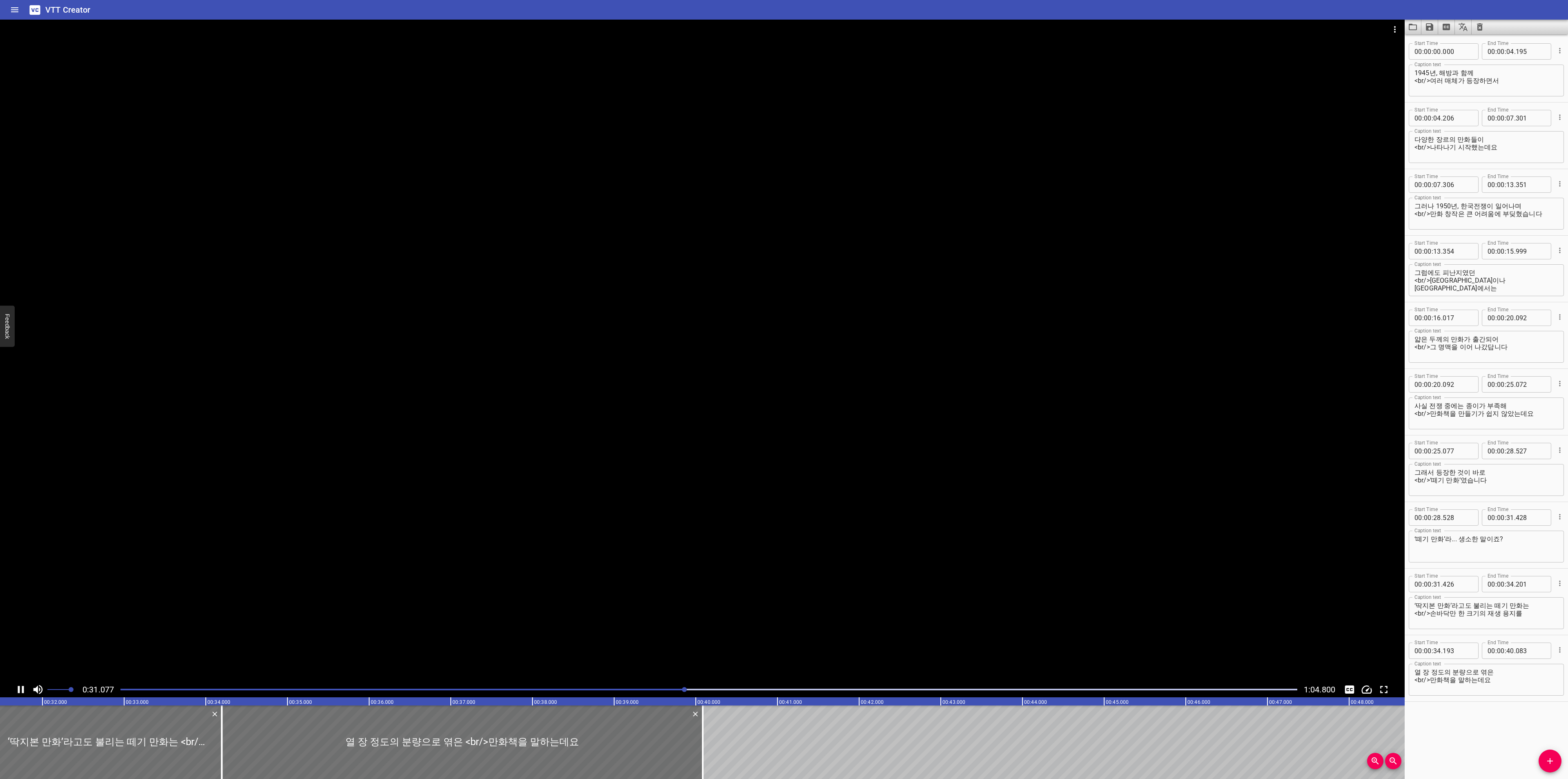
click at [640, 686] on div at bounding box center [709, 690] width 1187 height 11
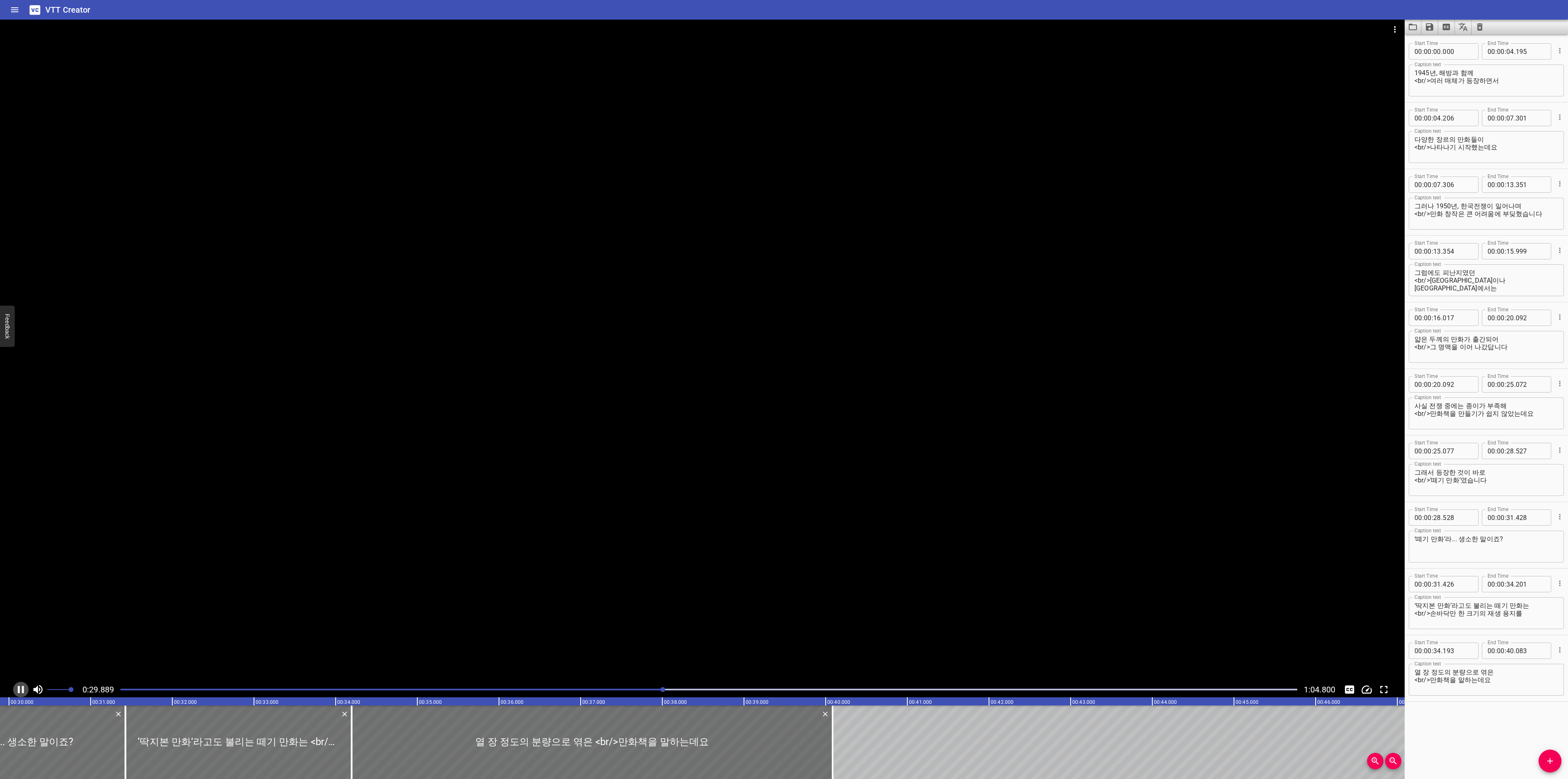
click at [22, 684] on icon "Play/Pause" at bounding box center [20, 689] width 12 height 12
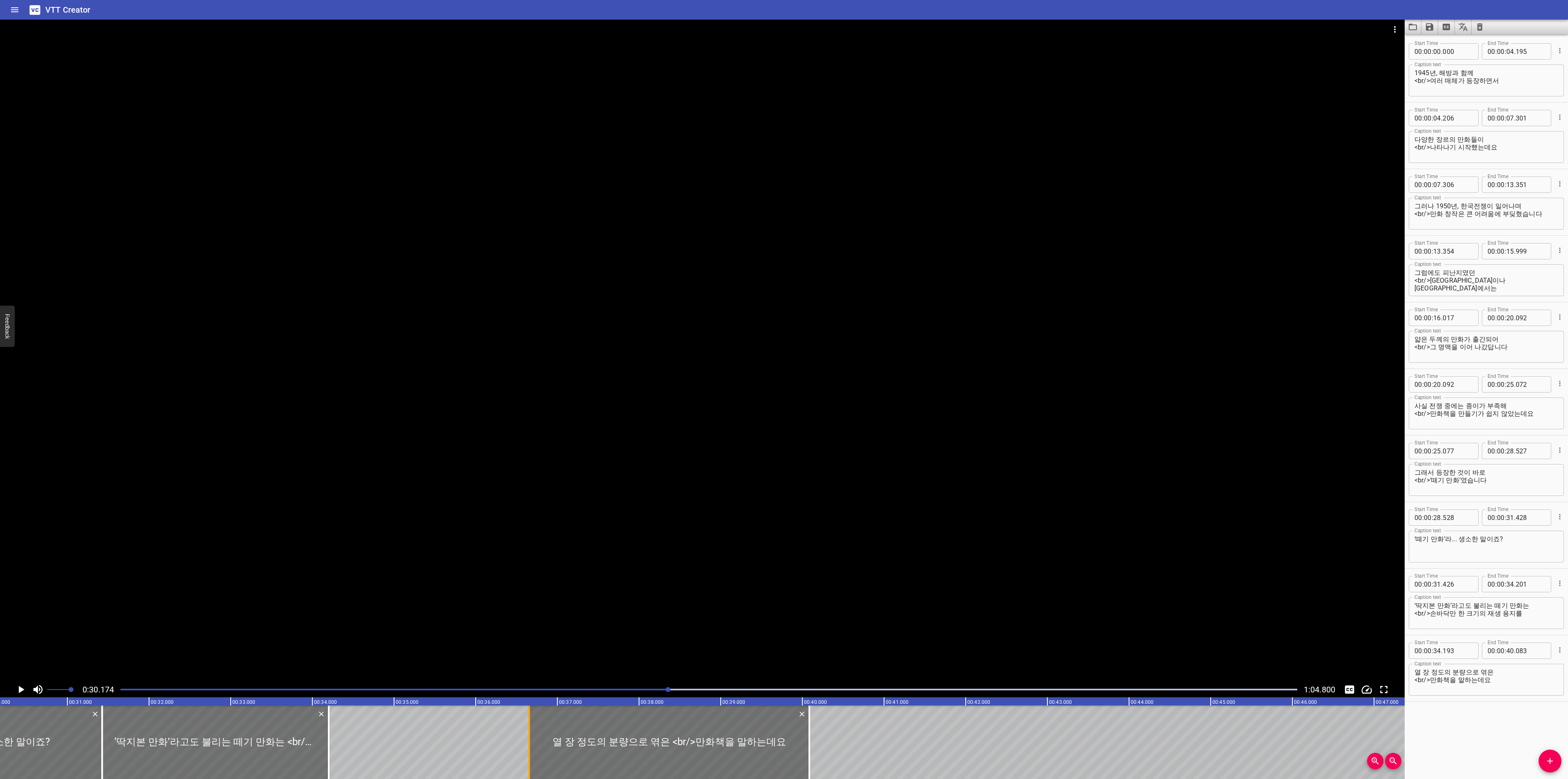
drag, startPoint x: 330, startPoint y: 755, endPoint x: 531, endPoint y: 750, distance: 201.1
click at [531, 750] on div at bounding box center [529, 742] width 8 height 73
type input "36"
type input "653"
drag, startPoint x: 330, startPoint y: 753, endPoint x: 529, endPoint y: 750, distance: 199.0
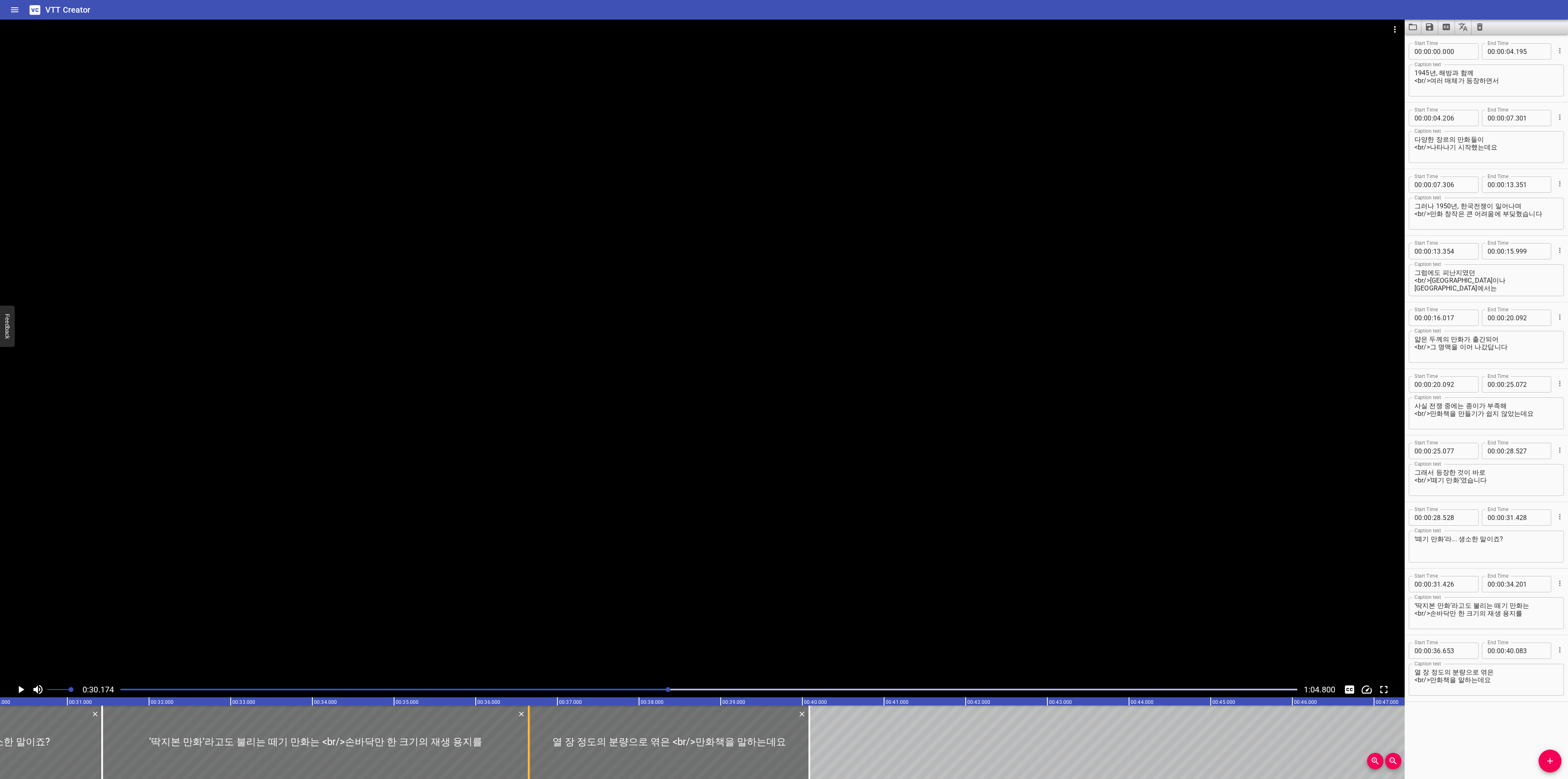
type input "36"
type input "651"
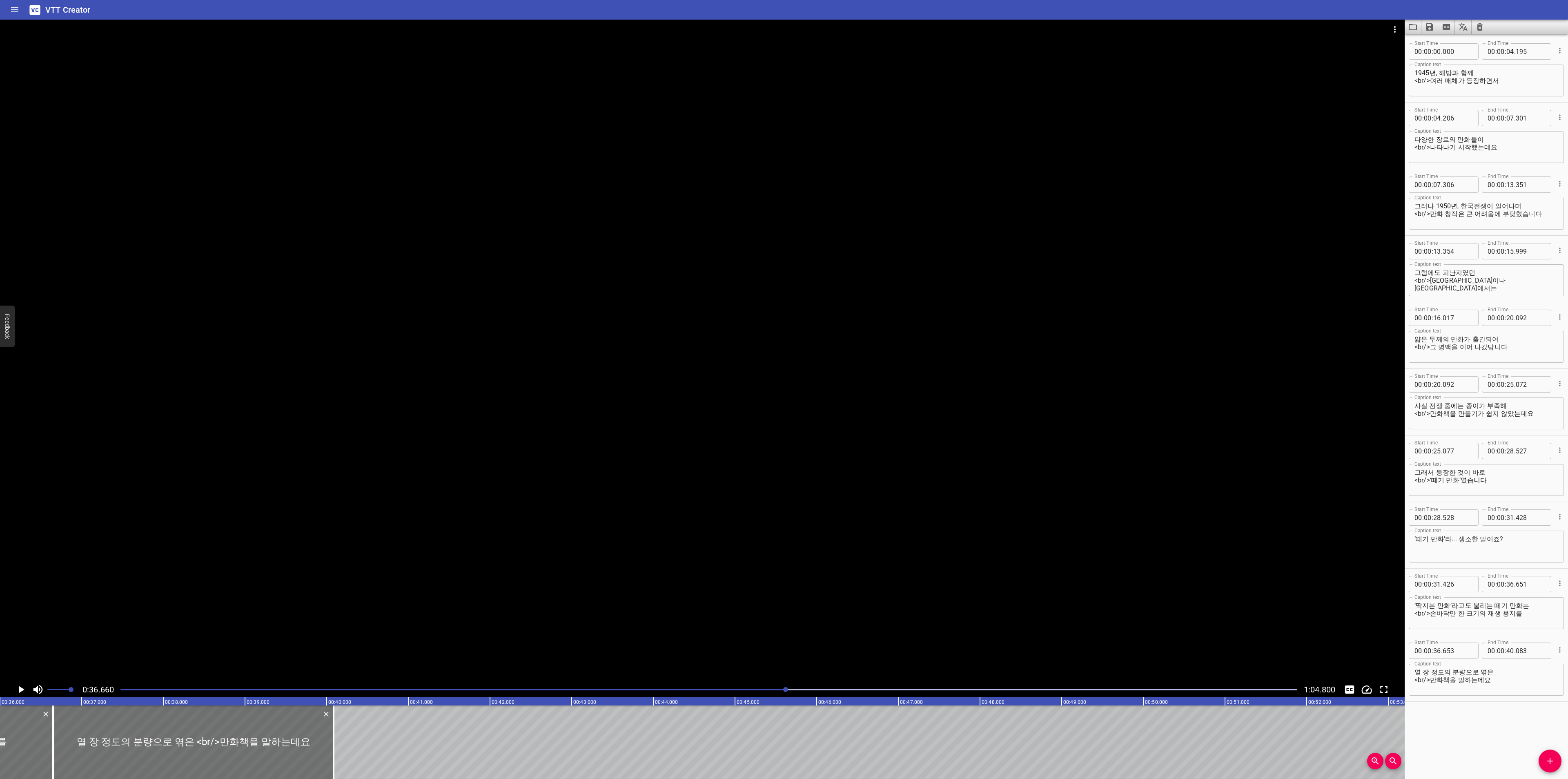
scroll to position [0, 2994]
click at [20, 690] on icon "Play/Pause" at bounding box center [22, 689] width 6 height 7
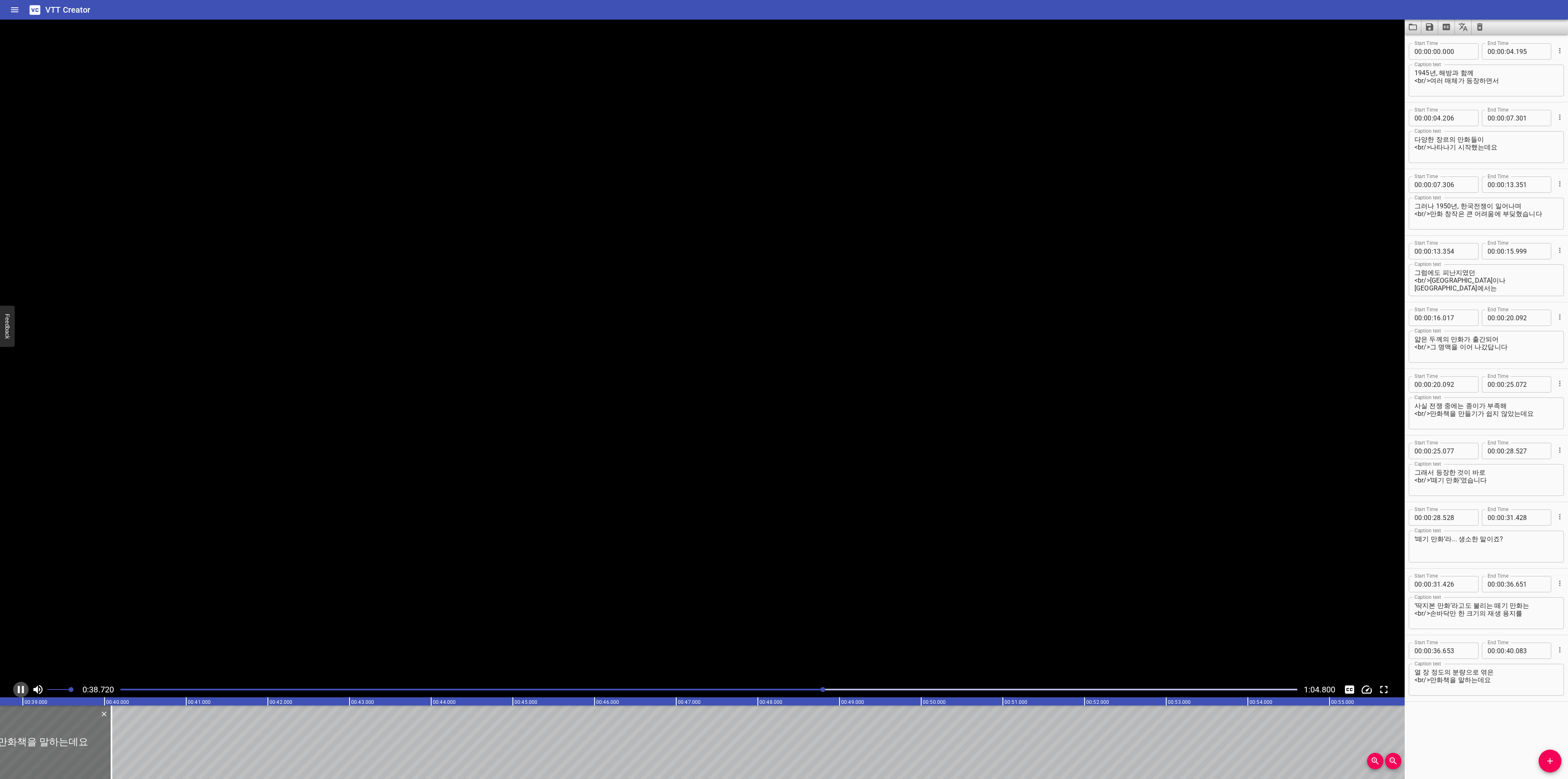
click at [20, 690] on icon "Play/Pause" at bounding box center [20, 689] width 12 height 12
click at [1546, 755] on button "Add Cue" at bounding box center [1550, 761] width 23 height 23
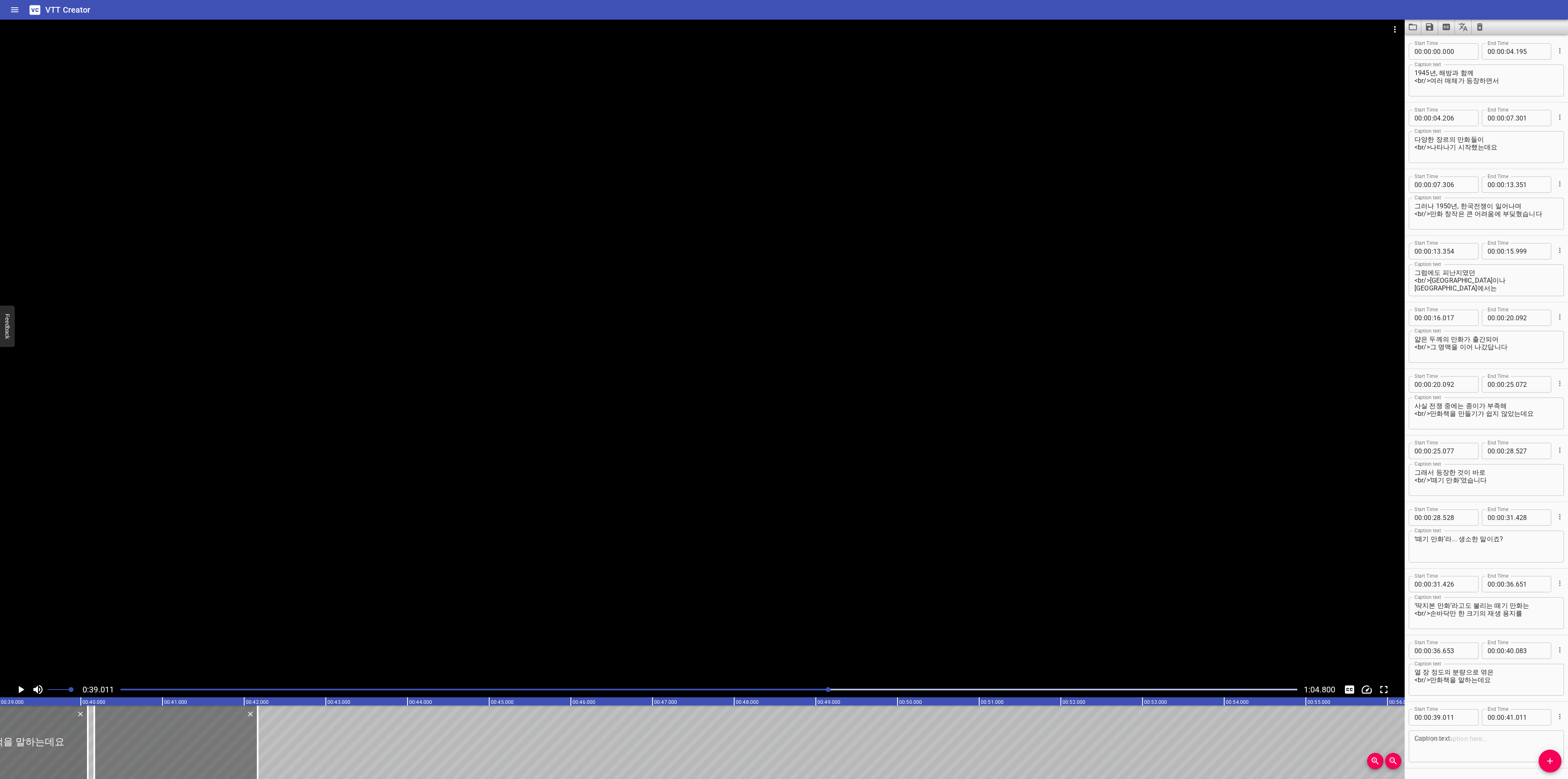
drag, startPoint x: 121, startPoint y: 732, endPoint x: 215, endPoint y: 731, distance: 94.0
click at [215, 731] on div at bounding box center [175, 742] width 163 height 73
type input "40"
type input "166"
type input "42"
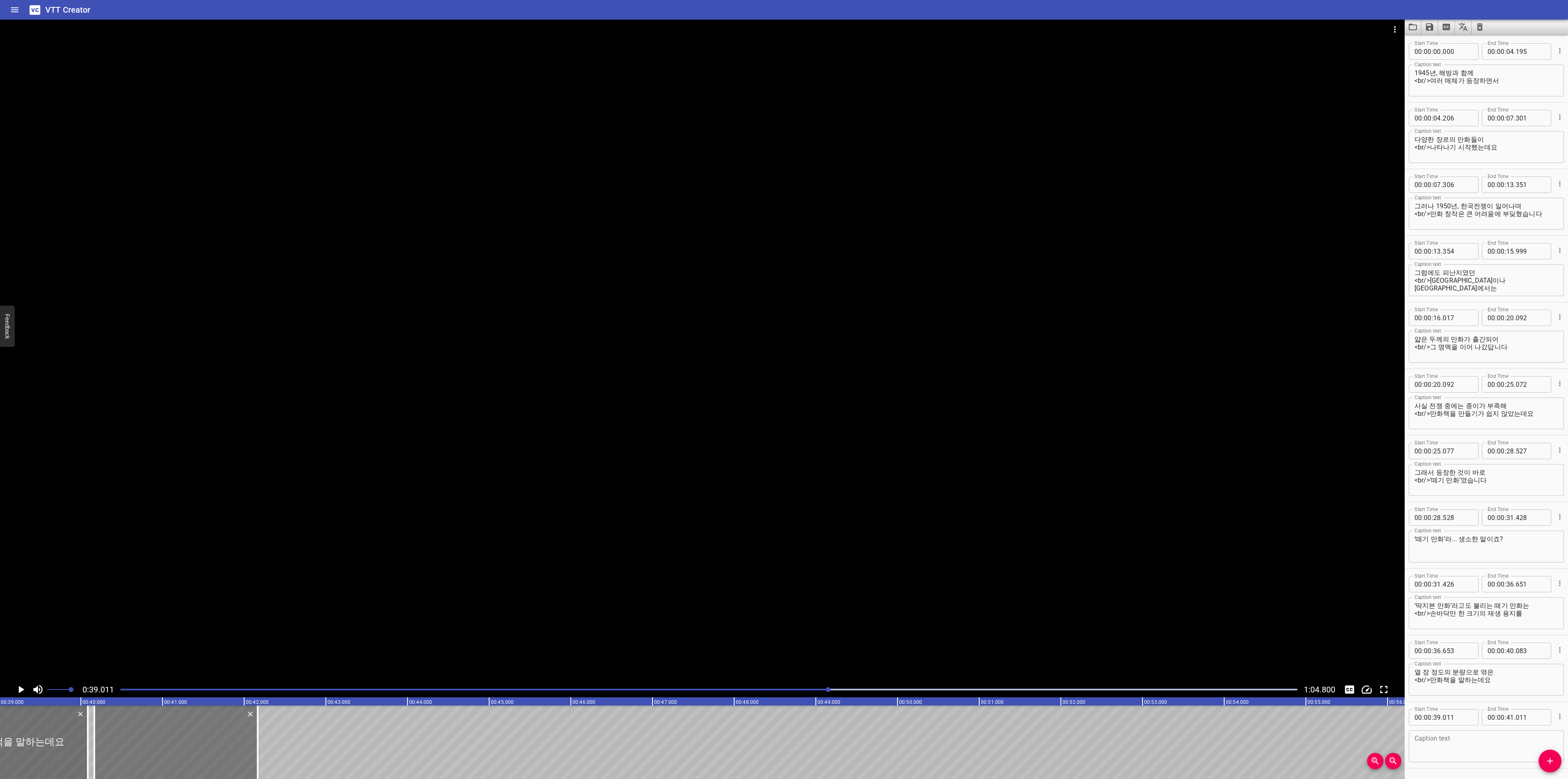
type input "166"
drag, startPoint x: 88, startPoint y: 730, endPoint x: 94, endPoint y: 730, distance: 6.0
type input "158"
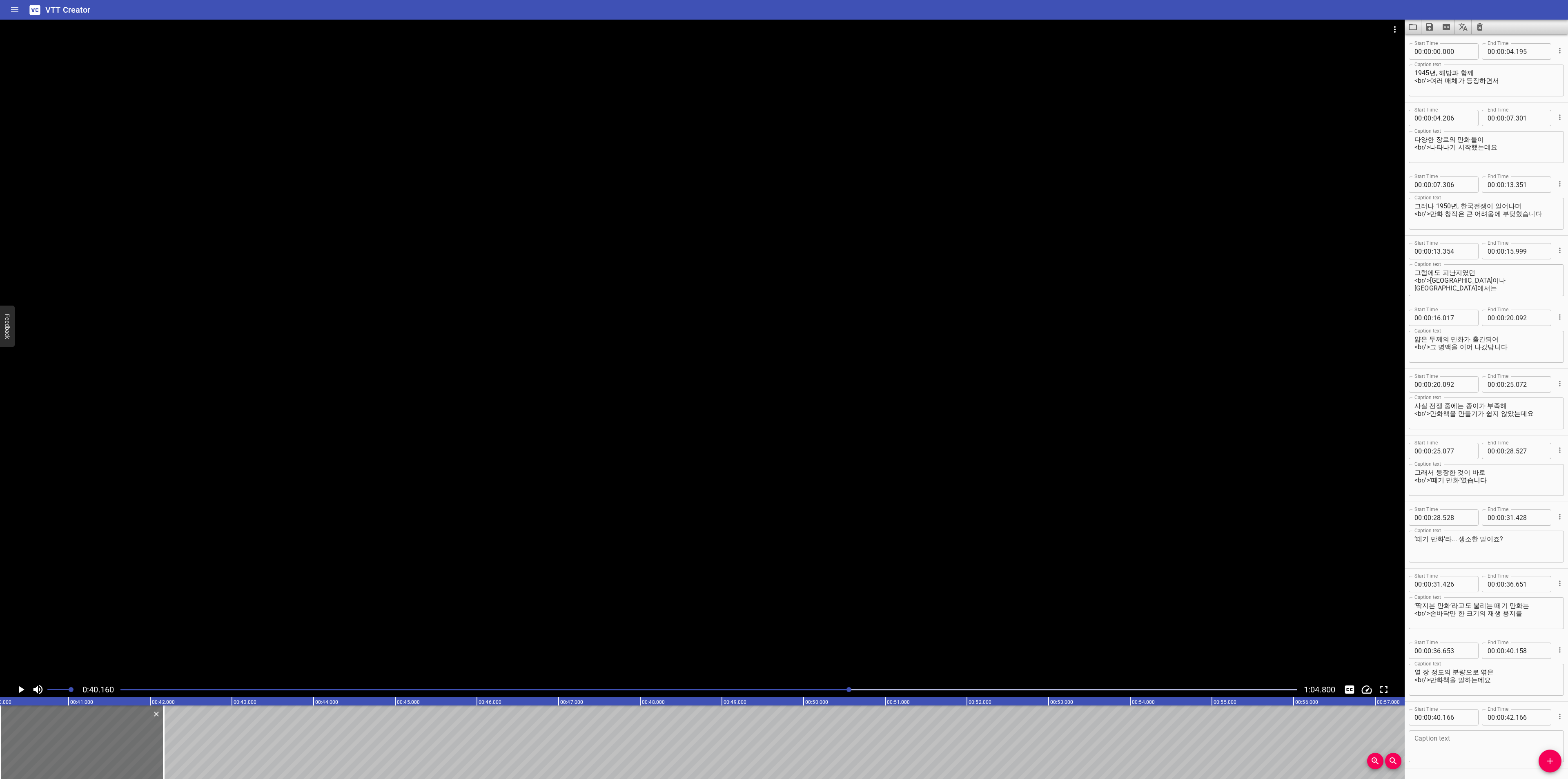
click at [797, 690] on div "Play progress" at bounding box center [261, 689] width 1177 height 1
click at [1437, 744] on textarea at bounding box center [1486, 747] width 144 height 23
paste textarea "이렇게 만든 떼기 만화는 길바닥에 돗자리를 깔고, 그 위에 두고 판매했었답니다"
drag, startPoint x: 1482, startPoint y: 737, endPoint x: 1498, endPoint y: 745, distance: 17.9
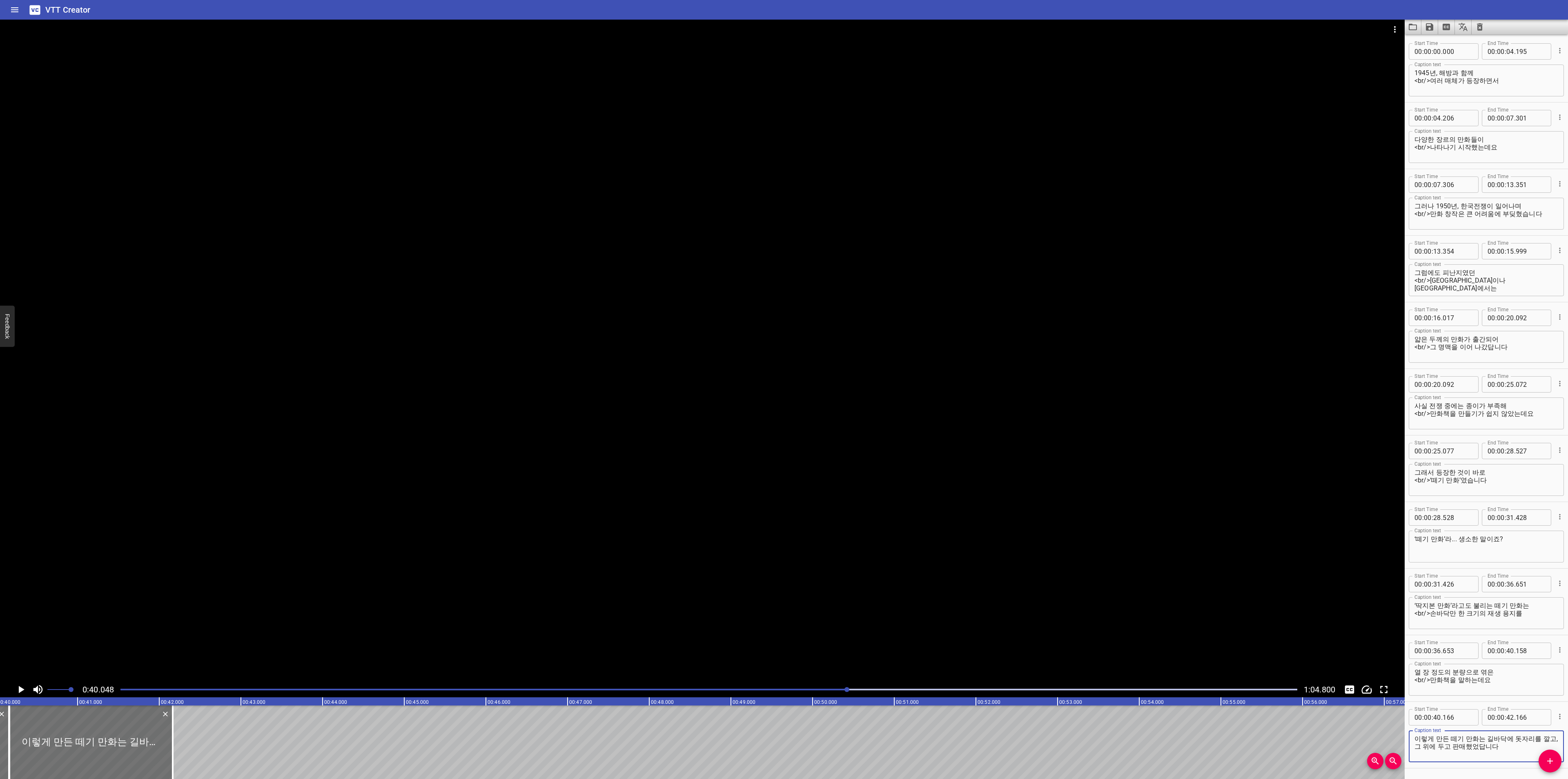
click at [1498, 745] on textarea "이렇게 만든 떼기 만화는 길바닥에 돗자리를 깔고, 그 위에 두고 판매했었답니다" at bounding box center [1486, 747] width 144 height 23
click at [1428, 745] on textarea "이렇게 만든 떼기 만화는" at bounding box center [1486, 747] width 144 height 23
type textarea "이렇게 만든 떼기 만화는"
drag, startPoint x: 173, startPoint y: 742, endPoint x: 150, endPoint y: 744, distance: 23.1
click at [150, 744] on div at bounding box center [150, 742] width 1 height 73
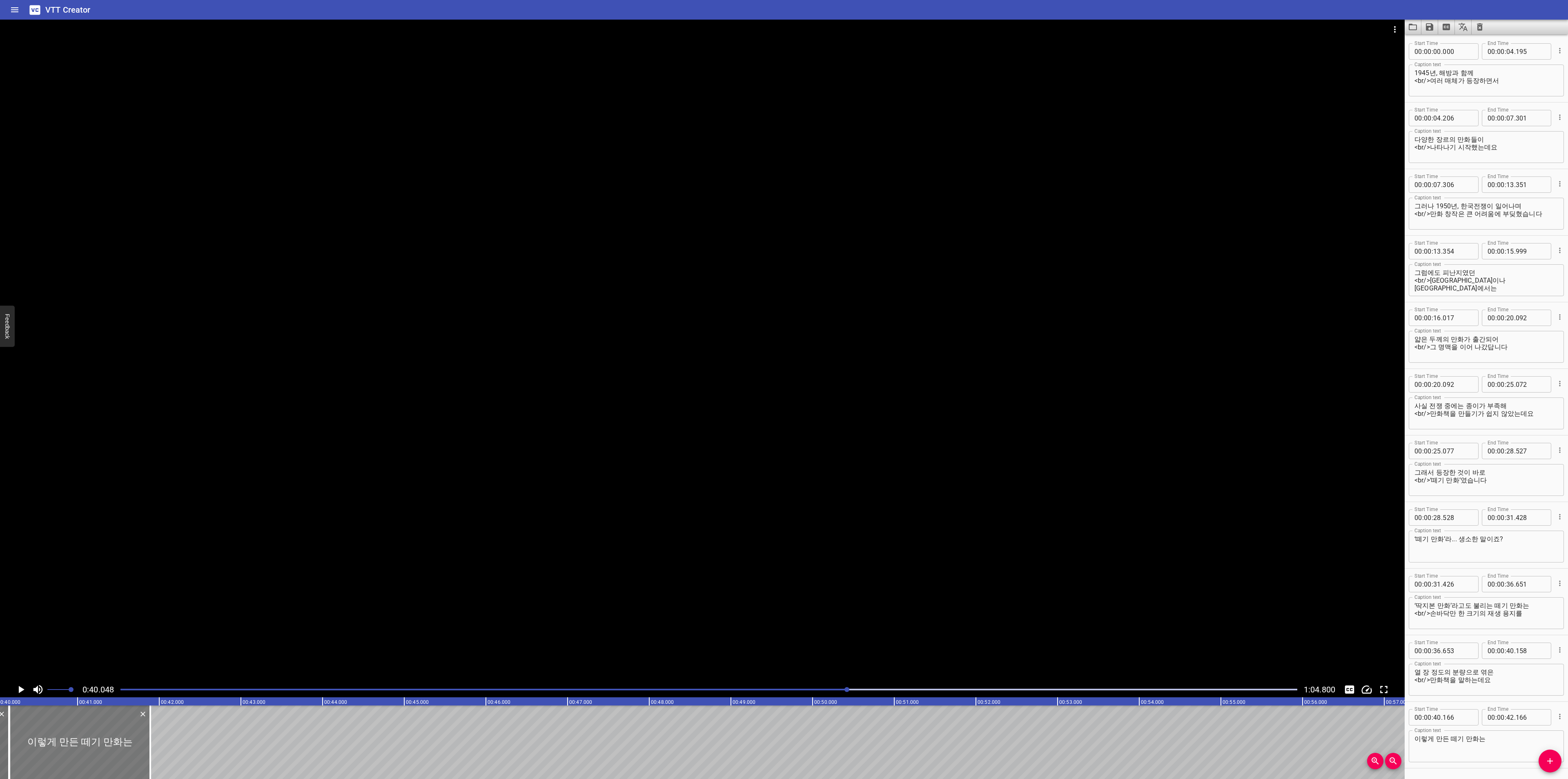
type input "41"
type input "891"
click at [24, 691] on icon "Play/Pause" at bounding box center [20, 689] width 12 height 12
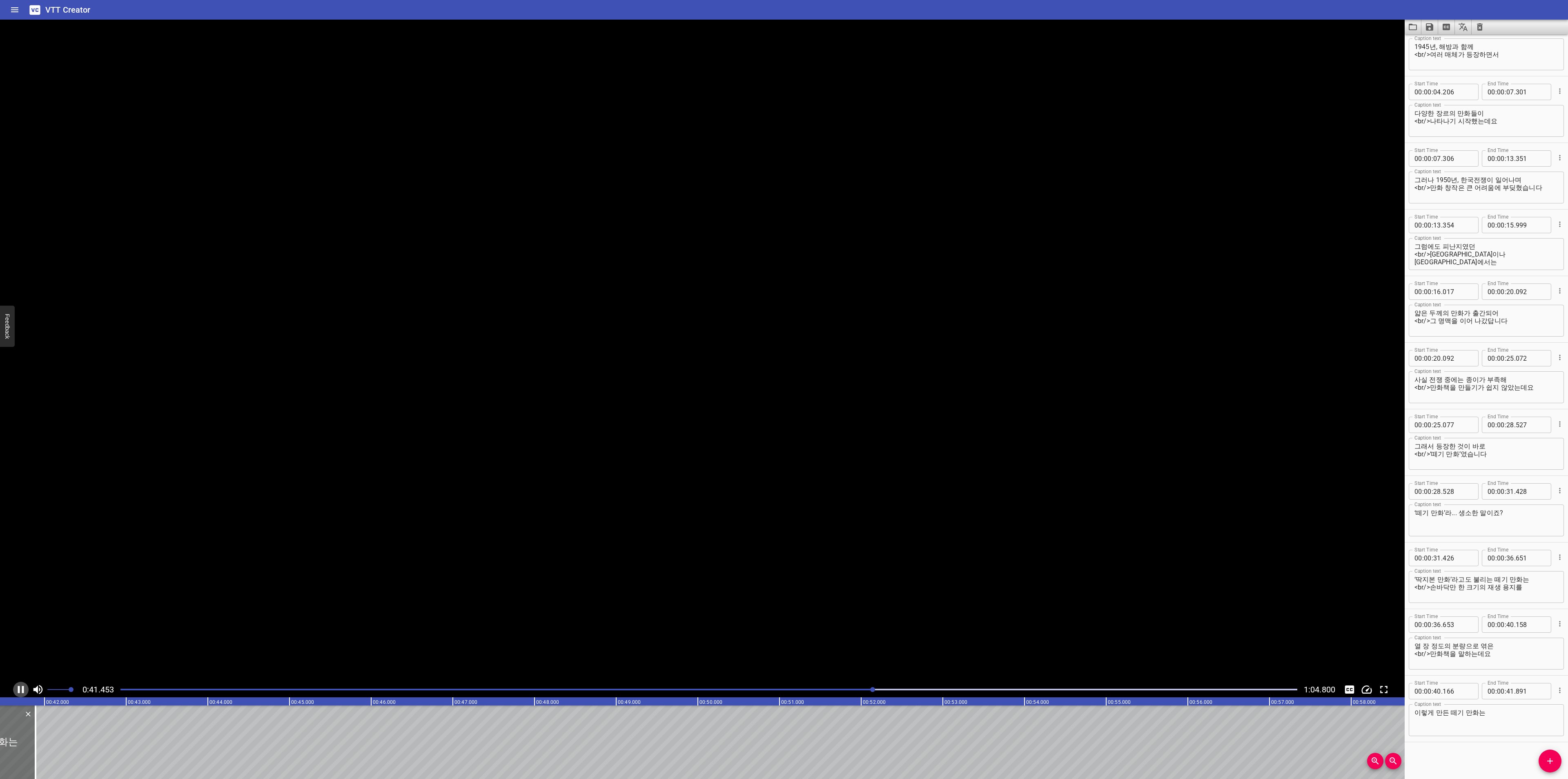
click at [24, 691] on icon "Play/Pause" at bounding box center [20, 689] width 12 height 12
click at [1547, 757] on icon "Add Cue" at bounding box center [1550, 761] width 10 height 10
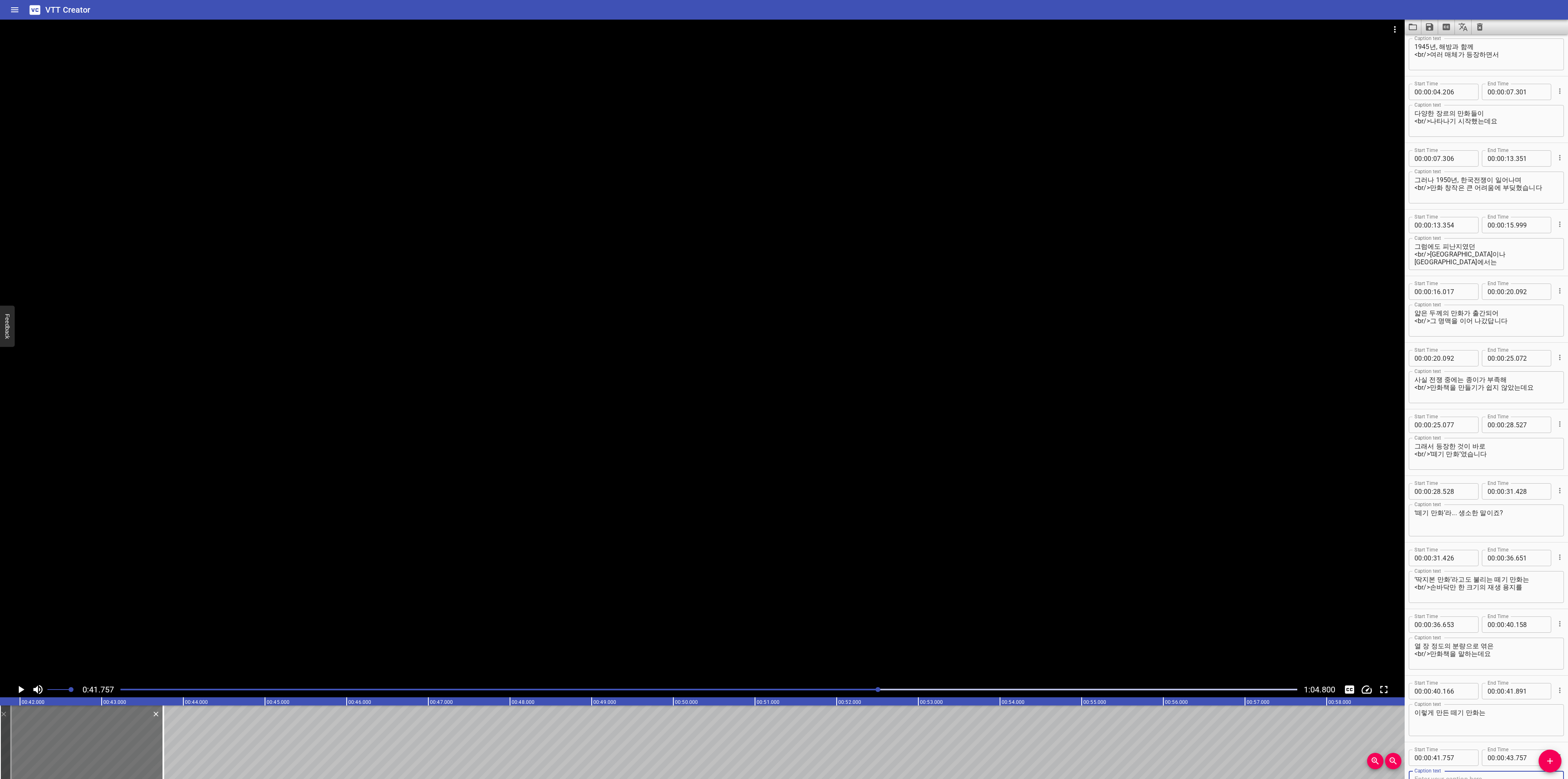
scroll to position [30, 0]
drag, startPoint x: 58, startPoint y: 741, endPoint x: 68, endPoint y: 736, distance: 11.2
click at [68, 736] on div at bounding box center [92, 742] width 163 height 73
type input "887"
